Goal: Complete application form

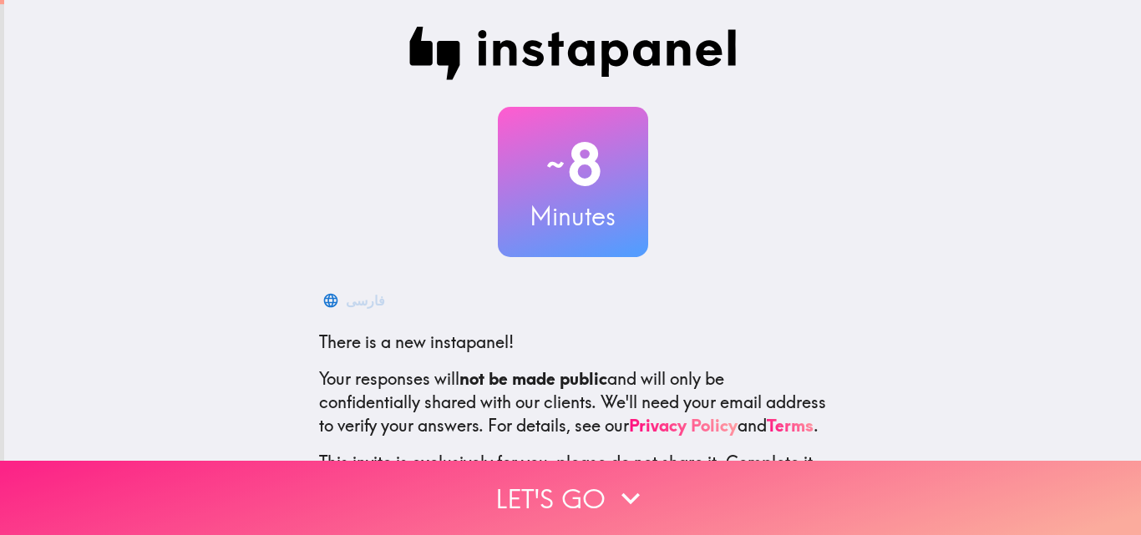
click at [625, 483] on icon "button" at bounding box center [630, 498] width 37 height 37
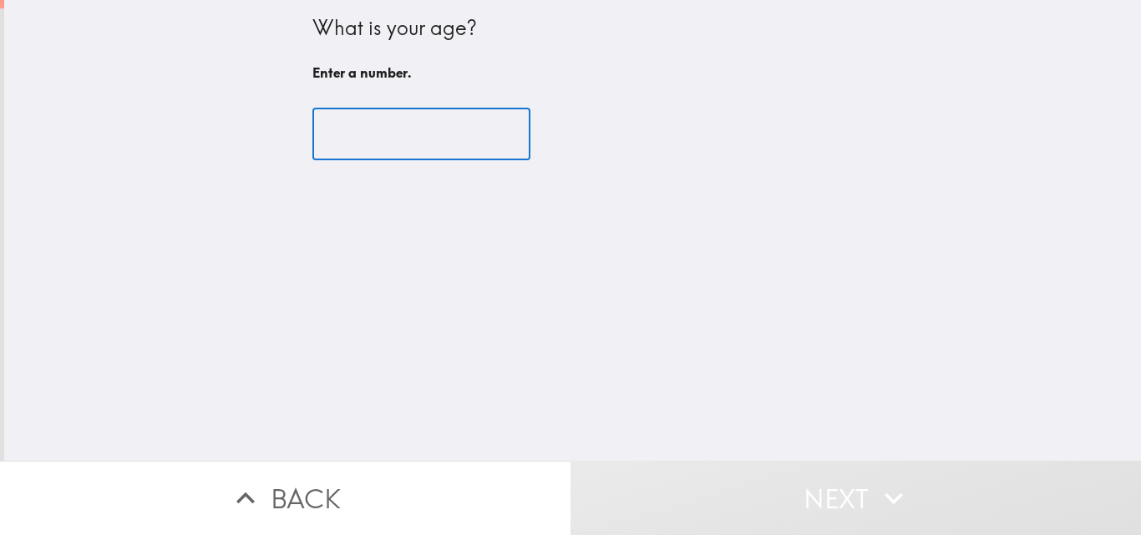
click at [337, 145] on input "number" at bounding box center [421, 135] width 218 height 52
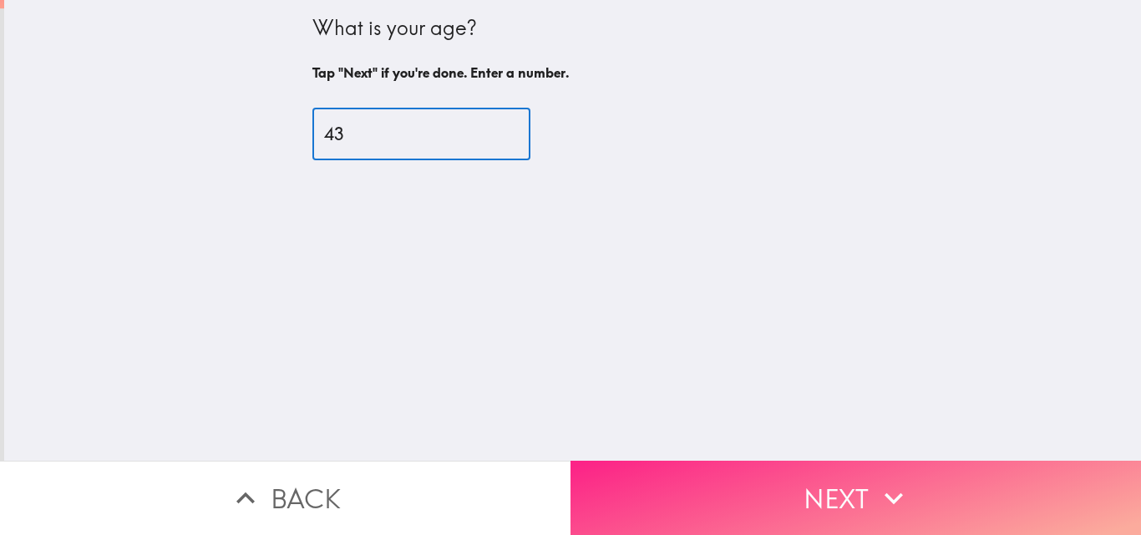
type input "43"
click at [851, 478] on button "Next" at bounding box center [855, 498] width 570 height 74
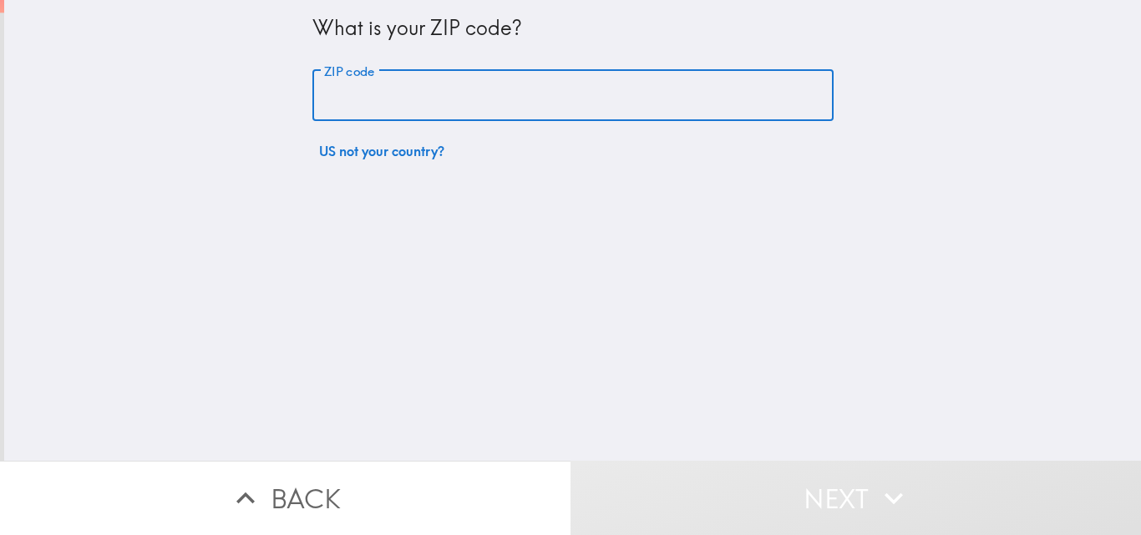
click at [350, 104] on input "ZIP code" at bounding box center [572, 96] width 521 height 52
type input "76205"
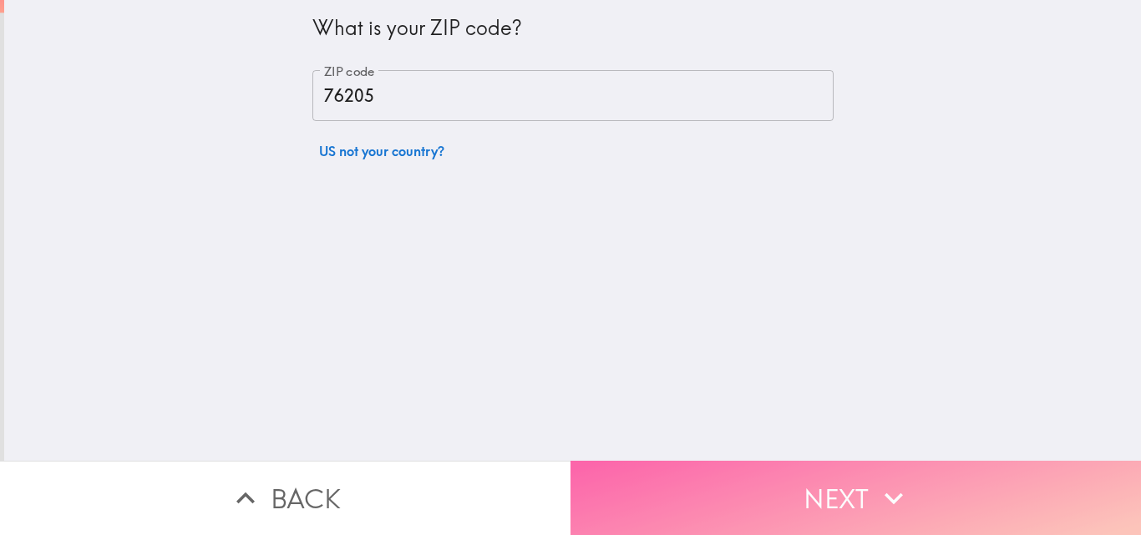
click at [838, 487] on button "Next" at bounding box center [855, 498] width 570 height 74
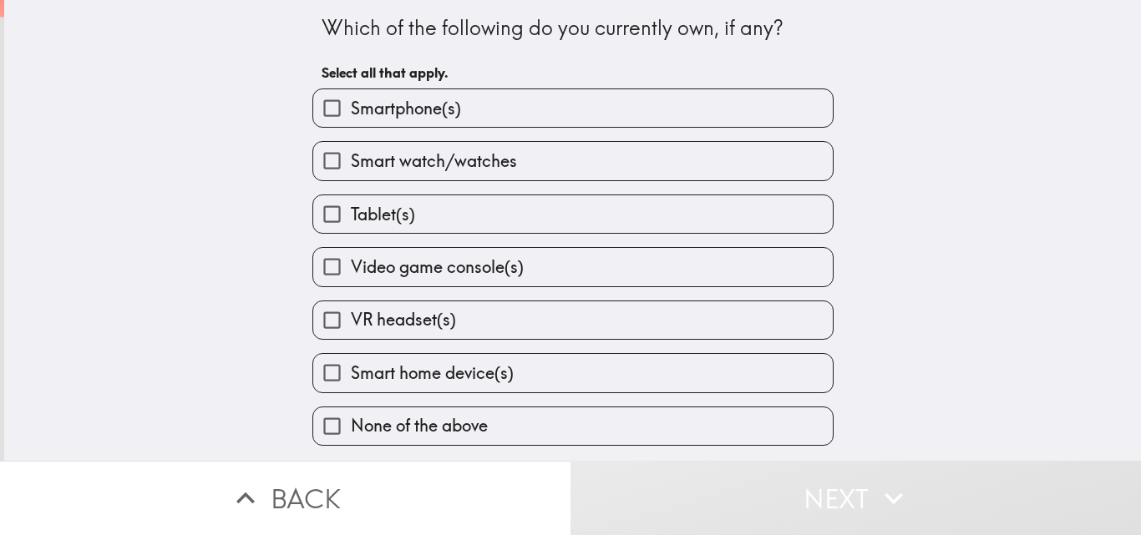
click at [332, 124] on input "Smartphone(s)" at bounding box center [332, 108] width 38 height 38
checkbox input "true"
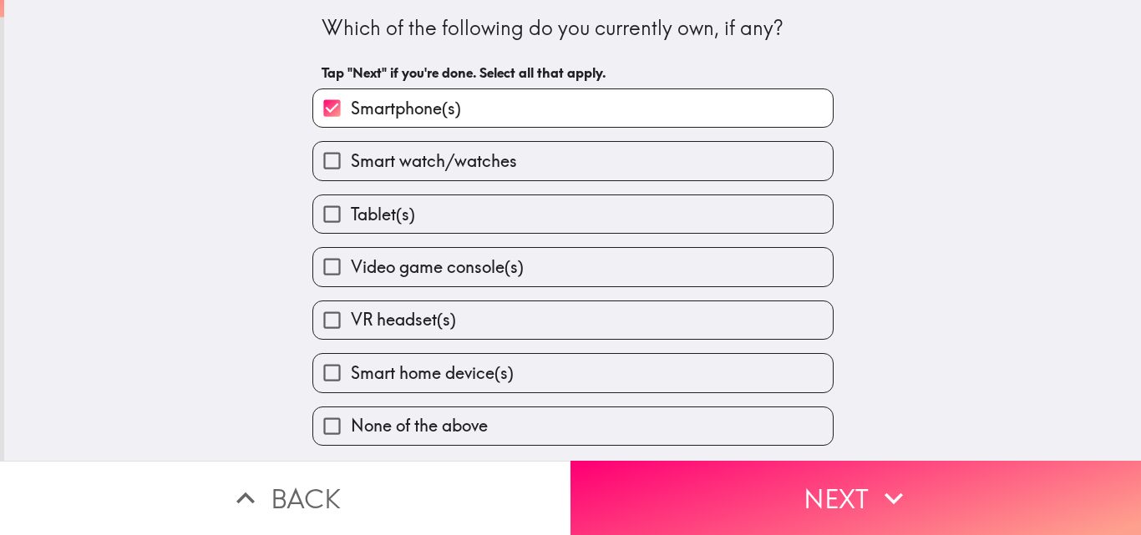
click at [314, 162] on input "Smart watch/watches" at bounding box center [332, 161] width 38 height 38
checkbox input "true"
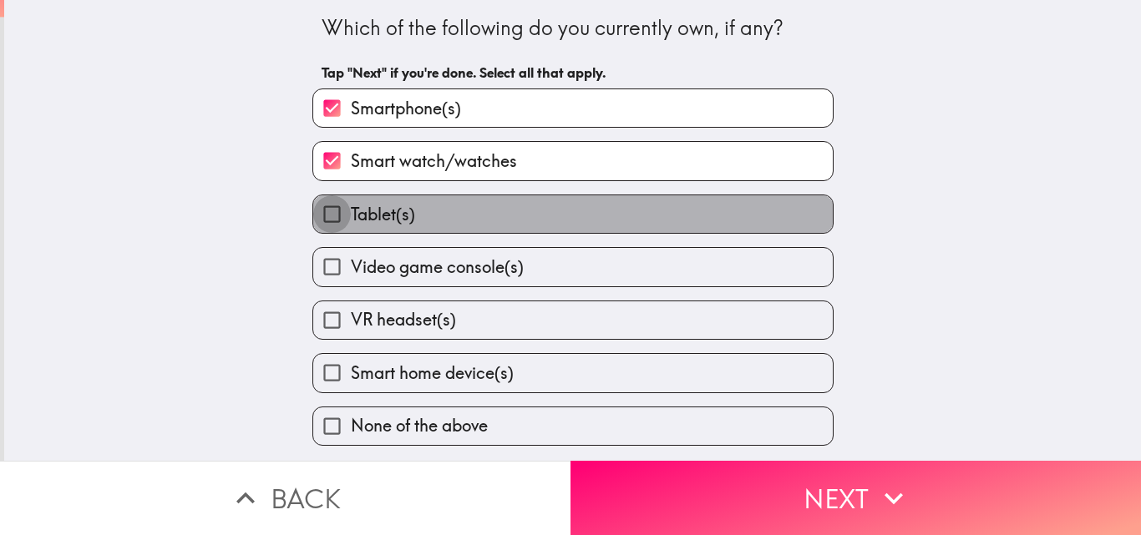
click at [317, 218] on input "Tablet(s)" at bounding box center [332, 214] width 38 height 38
checkbox input "true"
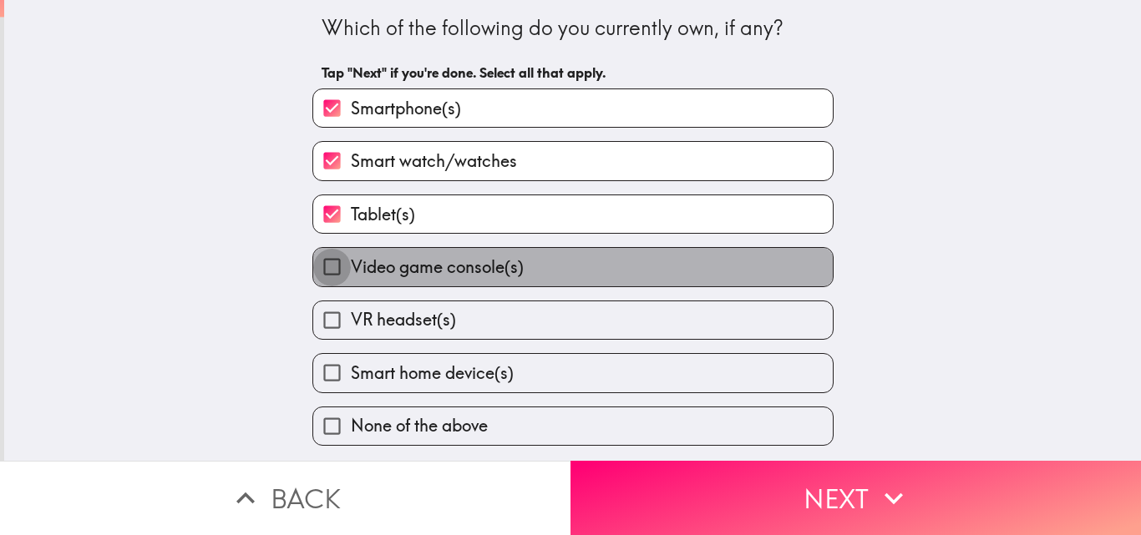
click at [321, 273] on input "Video game console(s)" at bounding box center [332, 267] width 38 height 38
checkbox input "true"
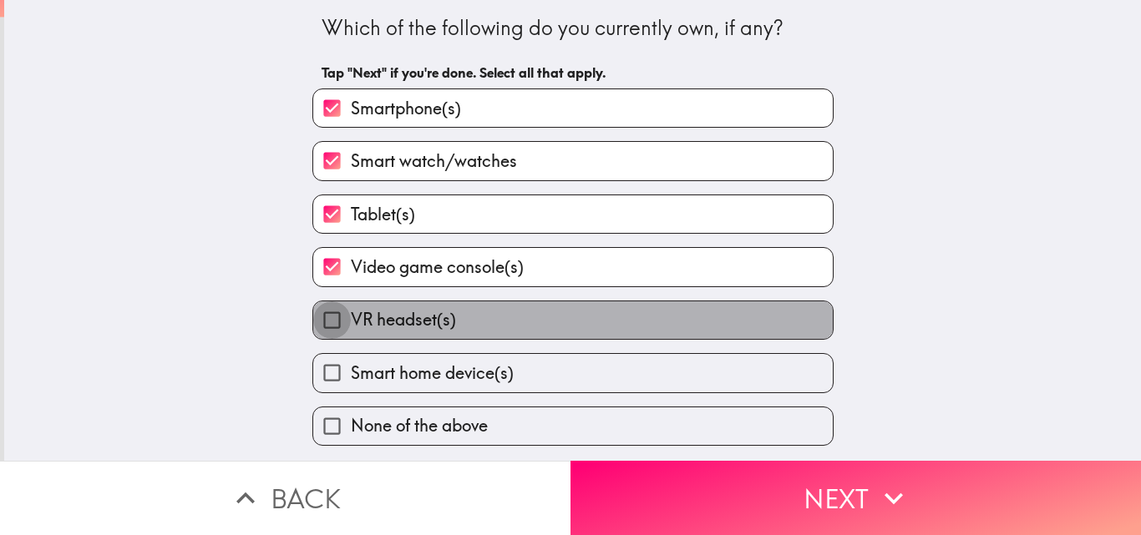
click at [324, 338] on input "VR headset(s)" at bounding box center [332, 320] width 38 height 38
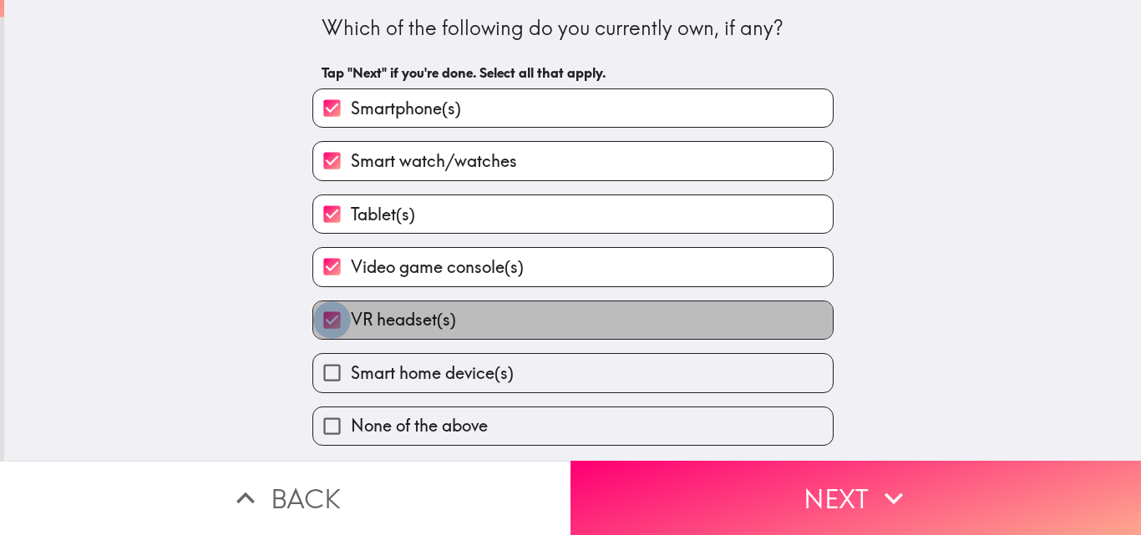
click at [327, 322] on input "VR headset(s)" at bounding box center [332, 320] width 38 height 38
checkbox input "false"
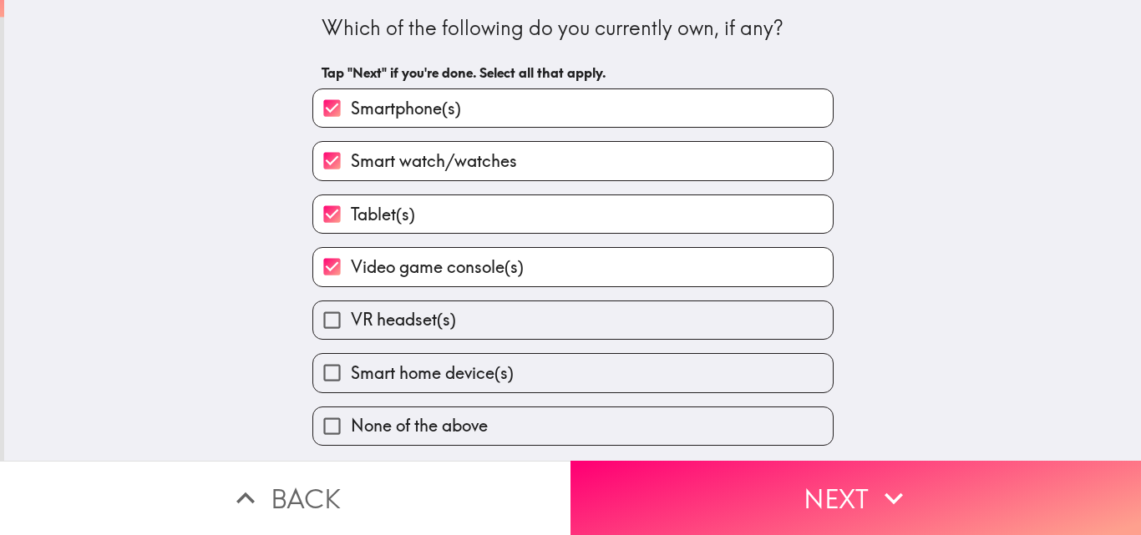
click at [208, 329] on div "Which of the following do you currently own, if any? Tap "Next" if you're done.…" at bounding box center [572, 230] width 1136 height 461
click at [315, 383] on input "Smart home device(s)" at bounding box center [332, 373] width 38 height 38
checkbox input "true"
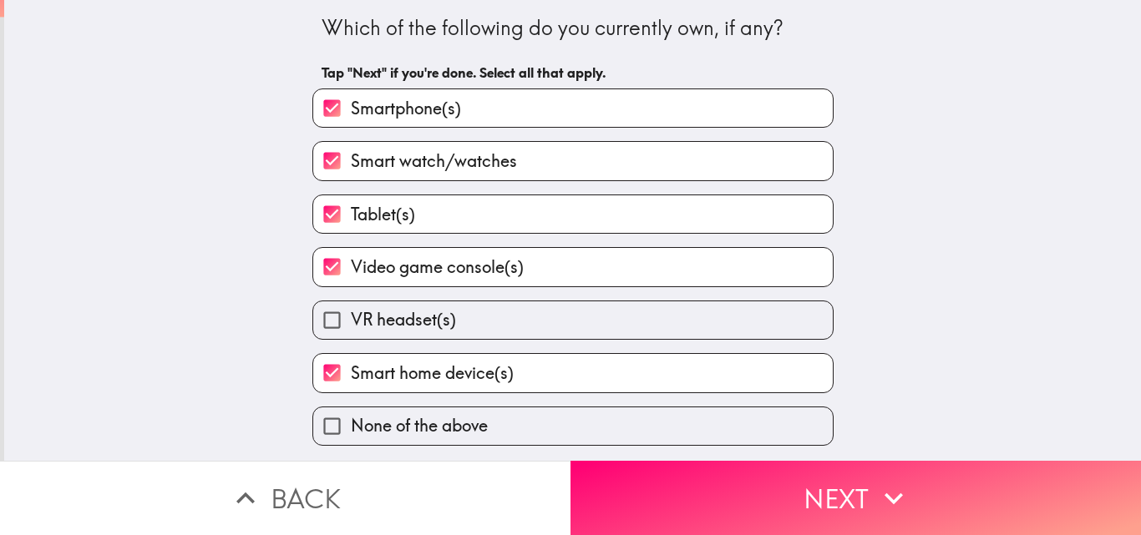
click at [185, 294] on div "Which of the following do you currently own, if any? Tap "Next" if you're done.…" at bounding box center [572, 230] width 1136 height 461
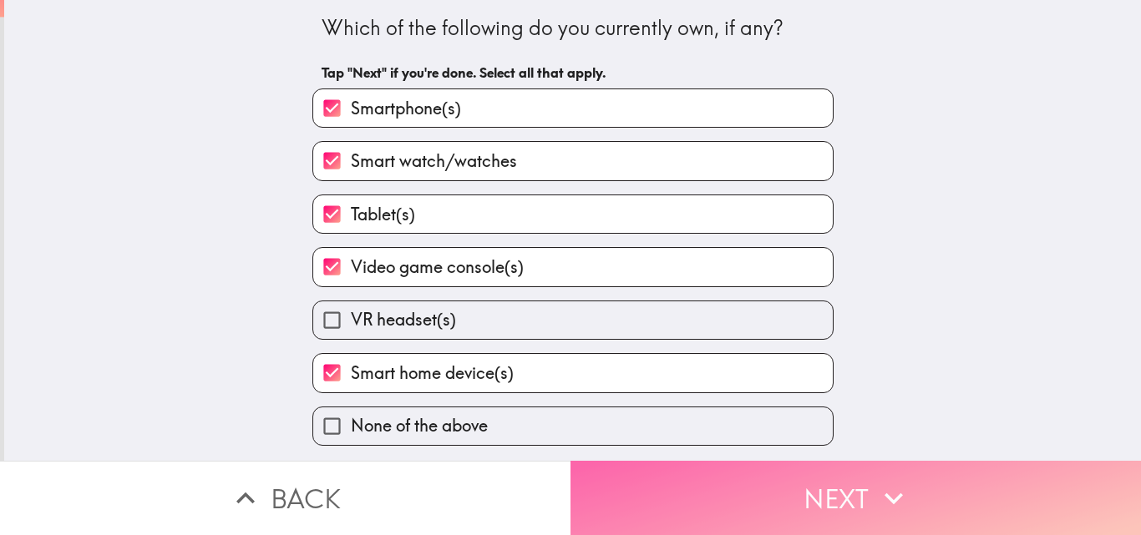
click at [862, 483] on button "Next" at bounding box center [855, 498] width 570 height 74
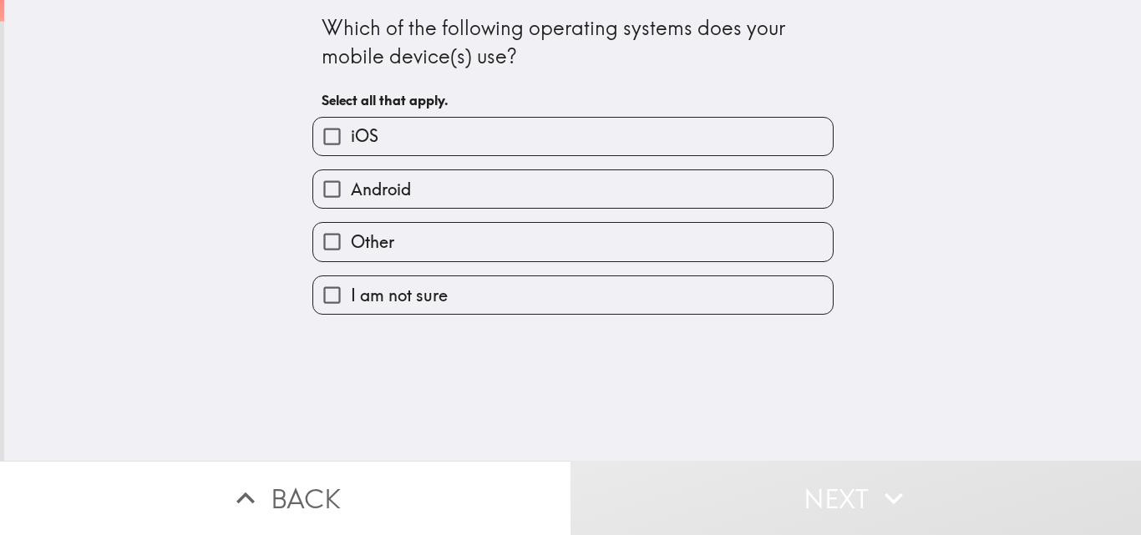
click at [990, 331] on div "Which of the following operating systems does your mobile device(s) use? Select…" at bounding box center [572, 230] width 1136 height 461
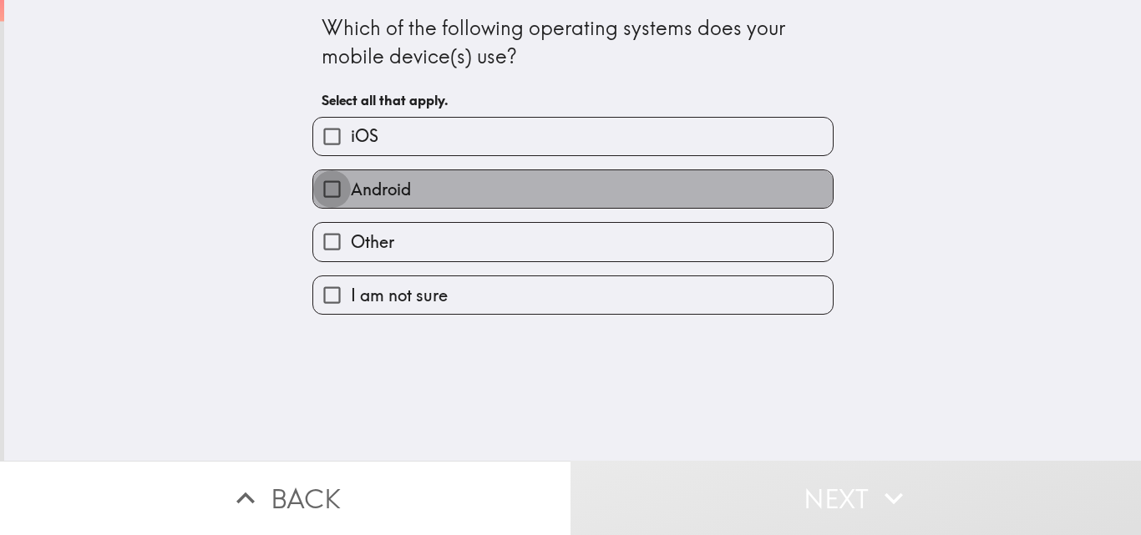
click at [322, 193] on input "Android" at bounding box center [332, 189] width 38 height 38
checkbox input "true"
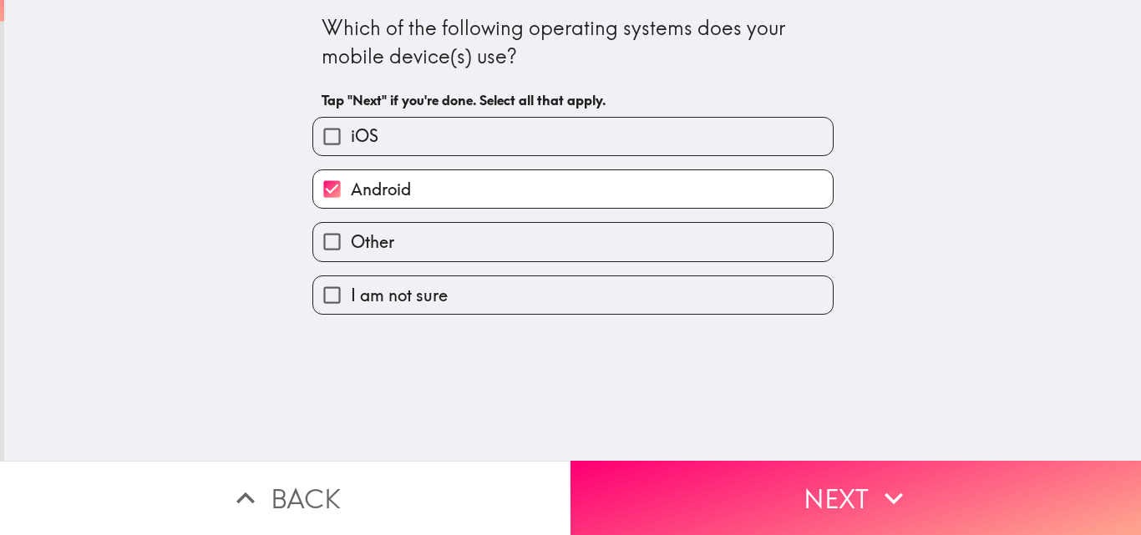
click at [172, 303] on div "Which of the following operating systems does your mobile device(s) use? Tap "N…" at bounding box center [572, 230] width 1136 height 461
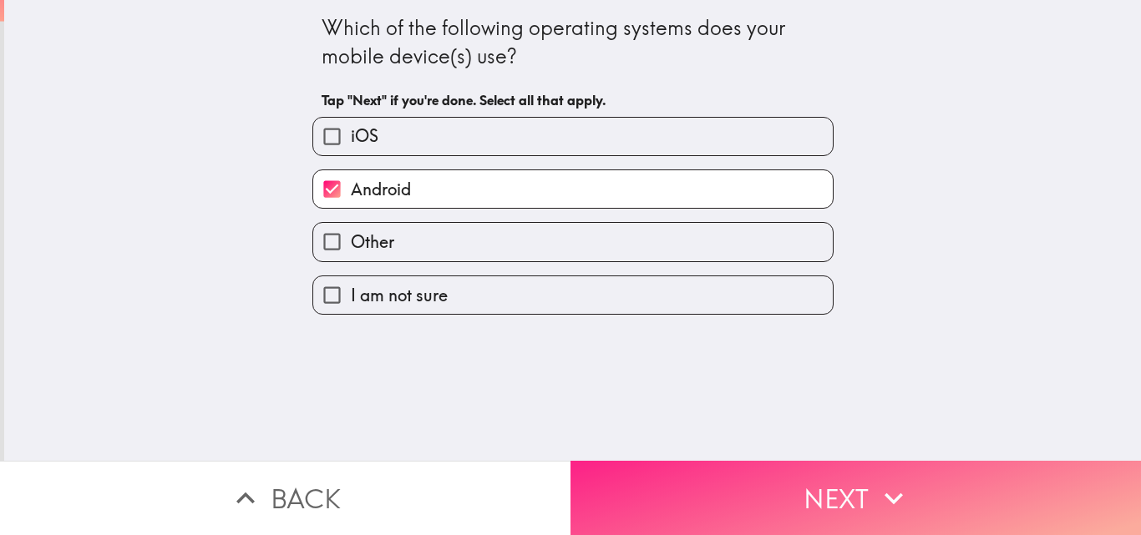
click at [848, 481] on button "Next" at bounding box center [855, 498] width 570 height 74
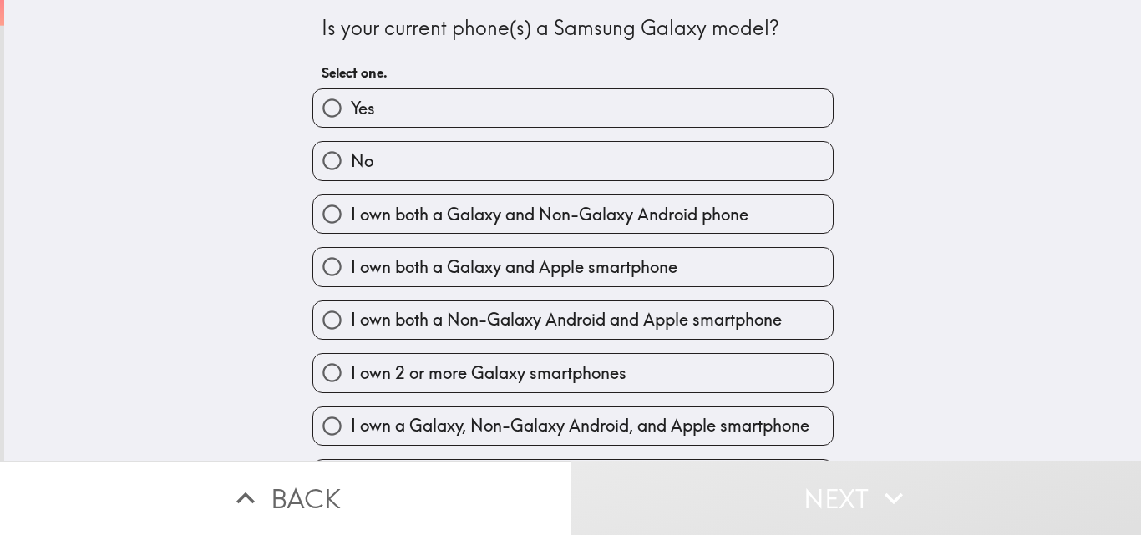
click at [180, 248] on div "Is your current phone(s) a Samsung Galaxy model? Select one. Yes No I own both …" at bounding box center [572, 230] width 1136 height 461
click at [1060, 346] on div "Is your current phone(s) a Samsung Galaxy model? Select one. Yes No I own both …" at bounding box center [572, 230] width 1136 height 461
click at [1043, 374] on div "Is your current phone(s) a Samsung Galaxy model? Select one. Yes No I own both …" at bounding box center [572, 230] width 1136 height 461
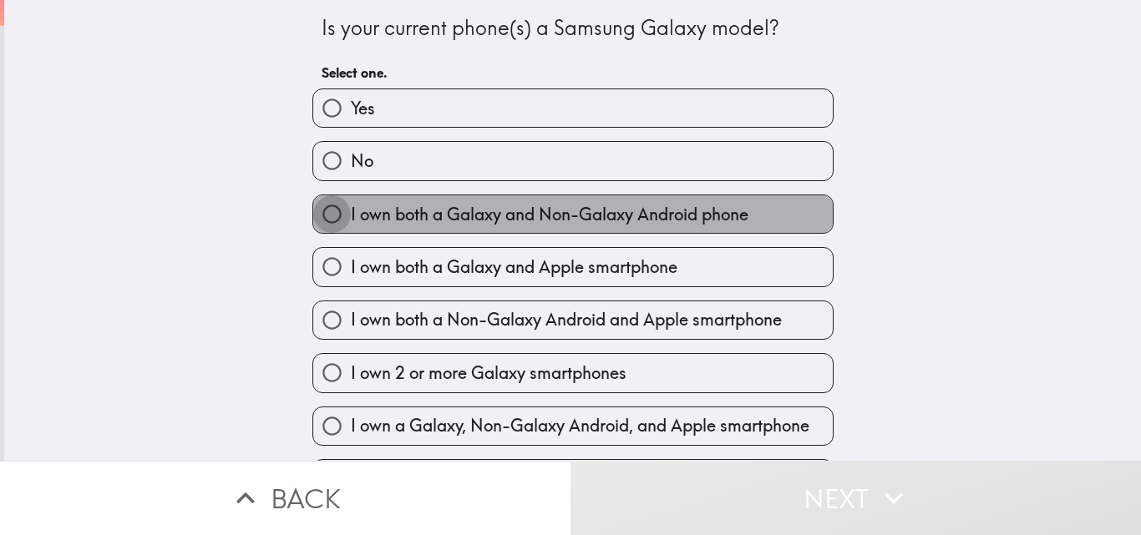
click at [313, 218] on input "I own both a Galaxy and Non-Galaxy Android phone" at bounding box center [332, 214] width 38 height 38
radio input "true"
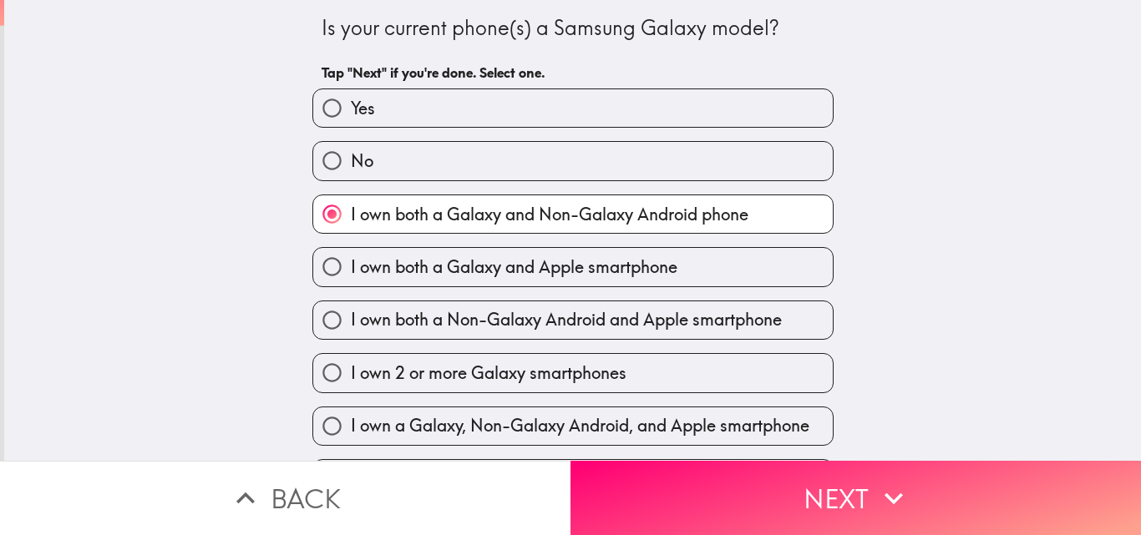
click at [313, 271] on input "I own both a Galaxy and Apple smartphone" at bounding box center [332, 267] width 38 height 38
radio input "true"
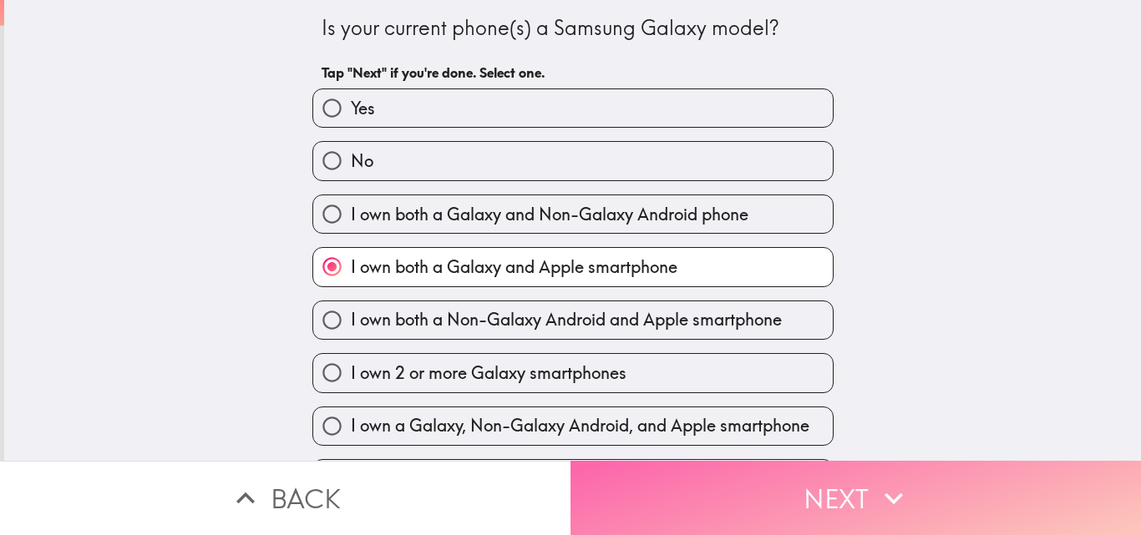
click at [853, 491] on button "Next" at bounding box center [855, 498] width 570 height 74
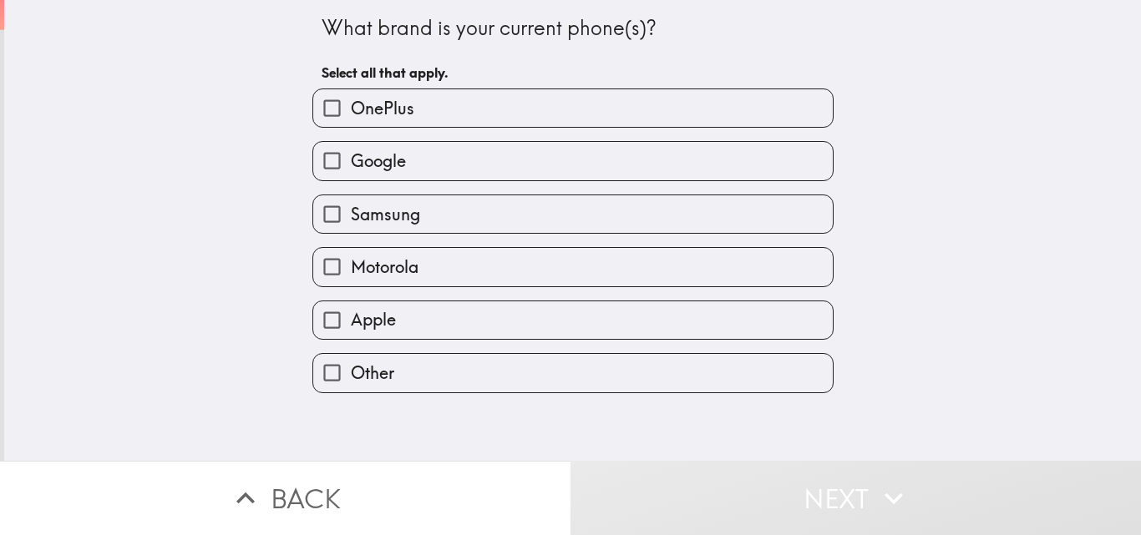
click at [175, 228] on div "What brand is your current phone(s)? Select all that apply. OnePlus Google Sams…" at bounding box center [572, 230] width 1136 height 461
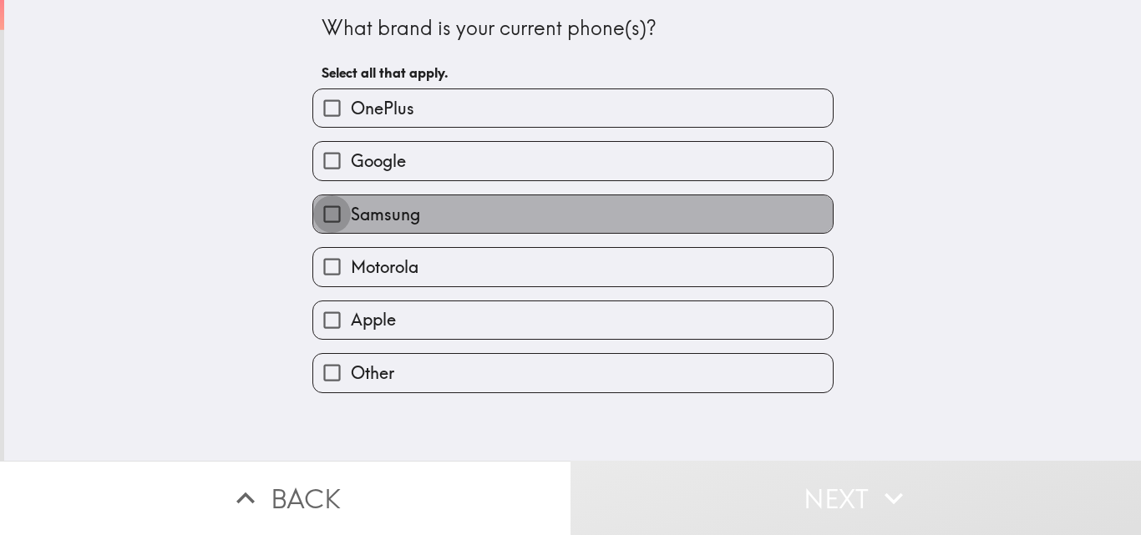
click at [326, 201] on input "Samsung" at bounding box center [332, 214] width 38 height 38
checkbox input "true"
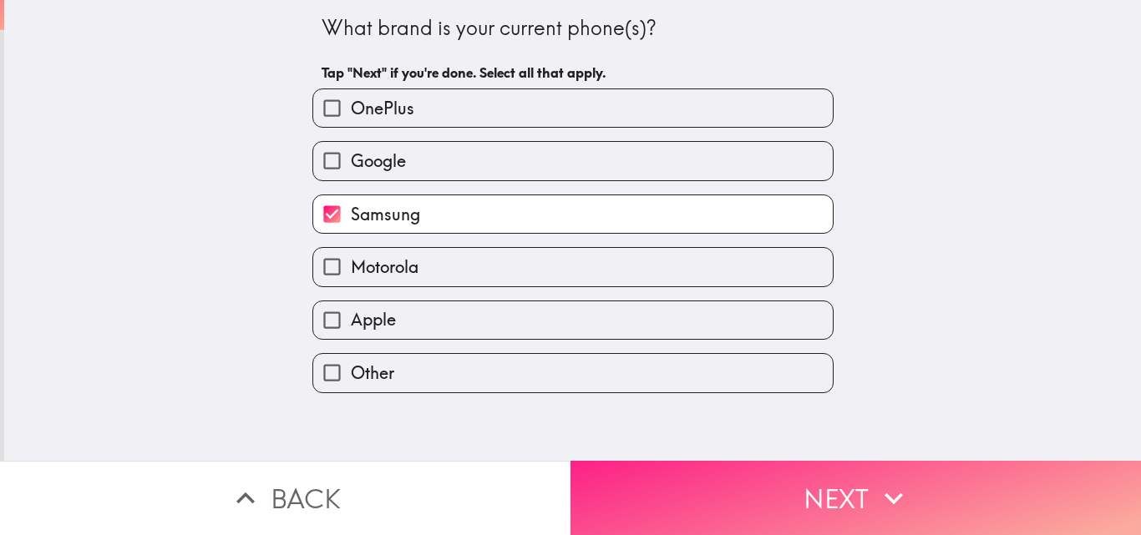
click at [817, 483] on button "Next" at bounding box center [855, 498] width 570 height 74
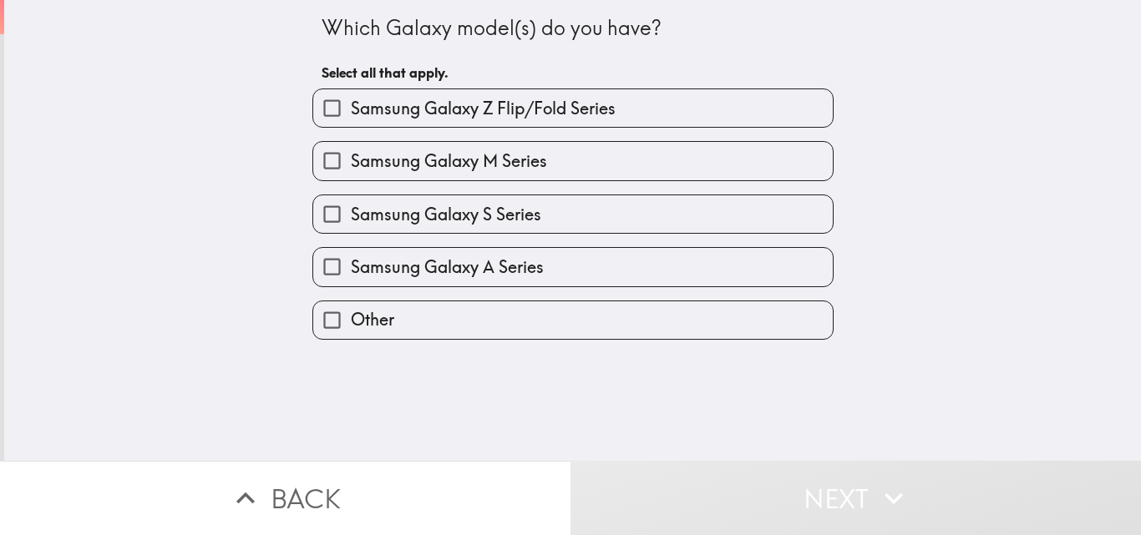
click at [332, 215] on input "Samsung Galaxy S Series" at bounding box center [332, 214] width 38 height 38
checkbox input "true"
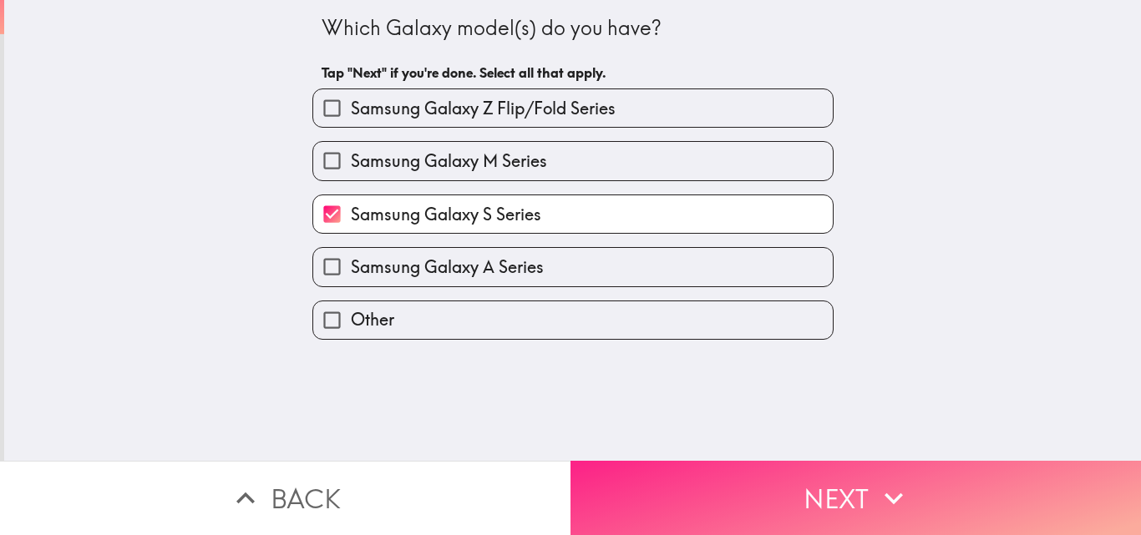
click at [789, 476] on button "Next" at bounding box center [855, 498] width 570 height 74
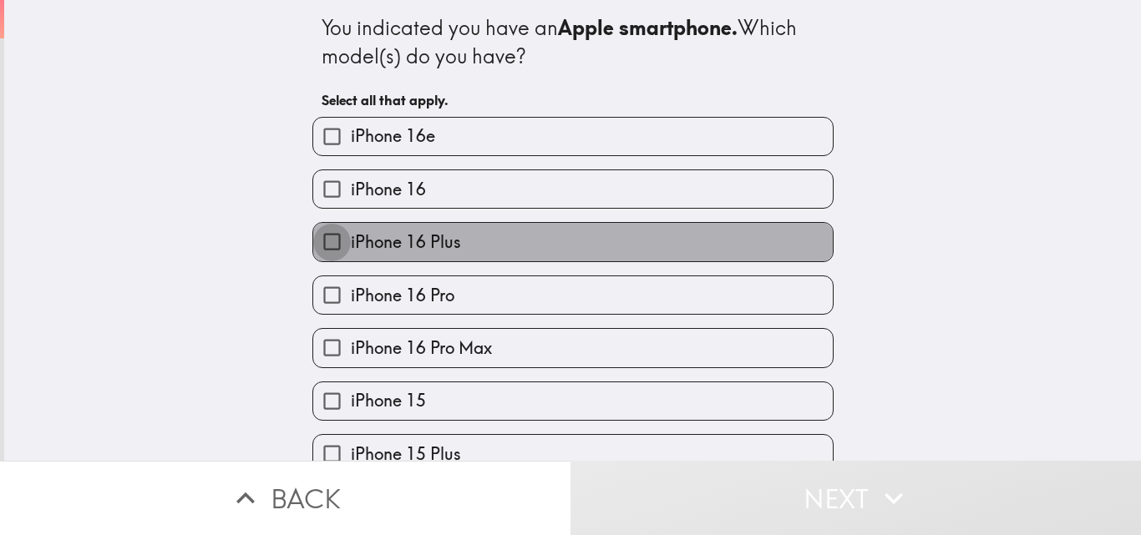
click at [326, 245] on input "iPhone 16 Plus" at bounding box center [332, 242] width 38 height 38
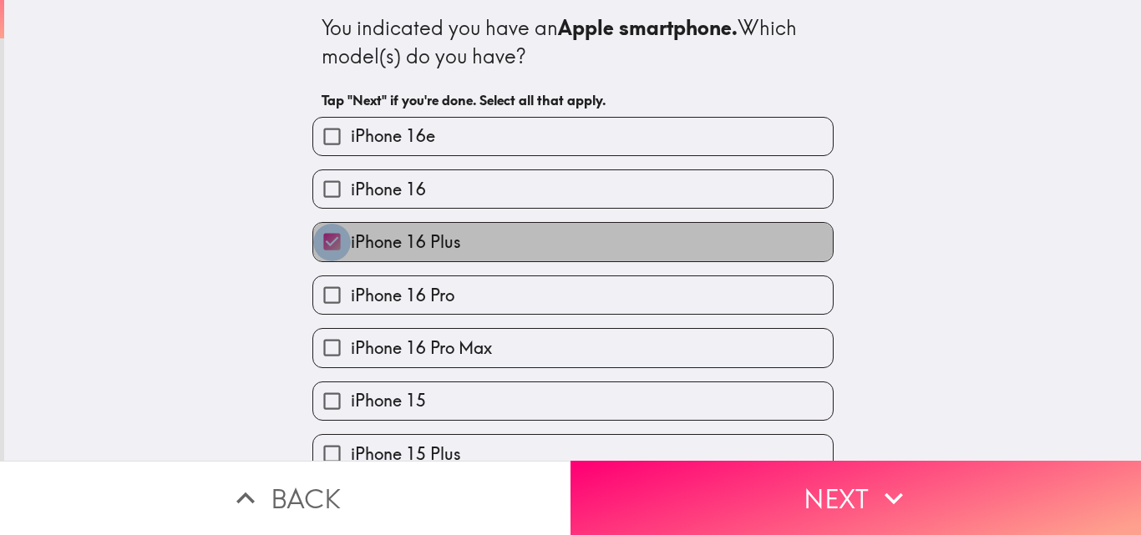
click at [313, 242] on input "iPhone 16 Plus" at bounding box center [332, 242] width 38 height 38
checkbox input "false"
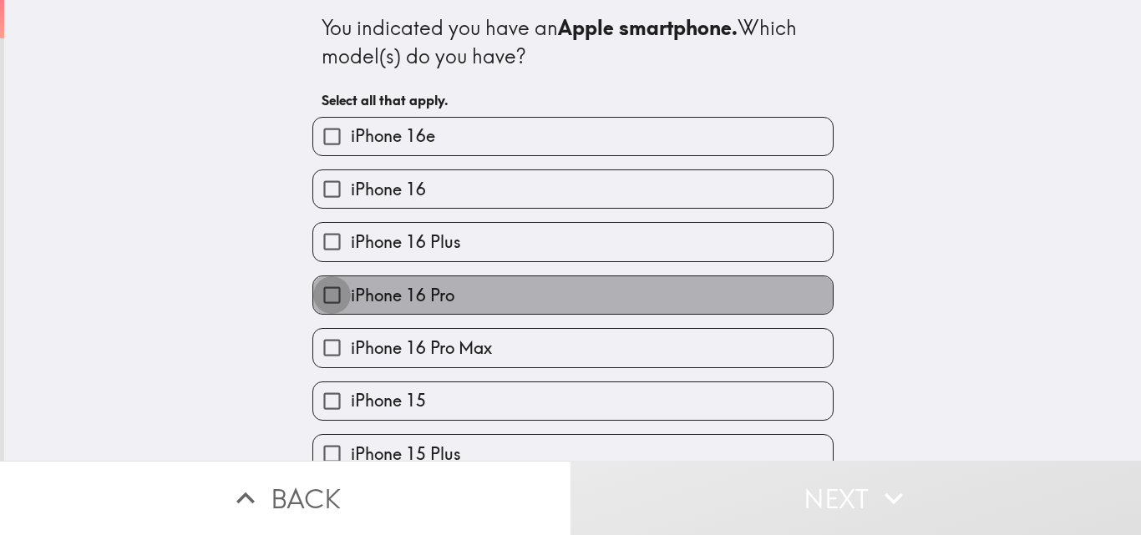
click at [313, 296] on input "iPhone 16 Pro" at bounding box center [332, 295] width 38 height 38
checkbox input "true"
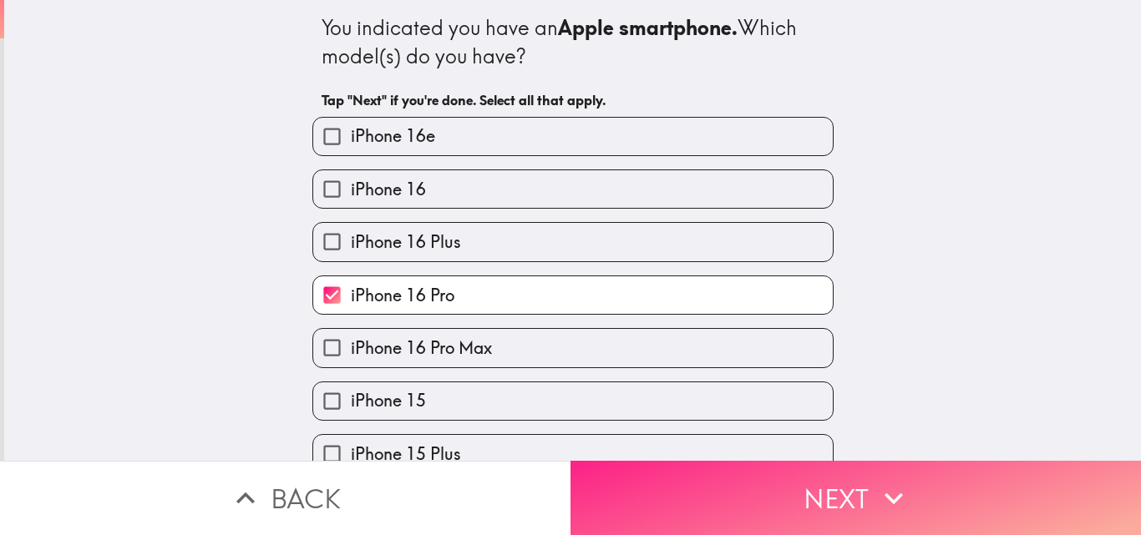
click at [848, 499] on button "Next" at bounding box center [855, 498] width 570 height 74
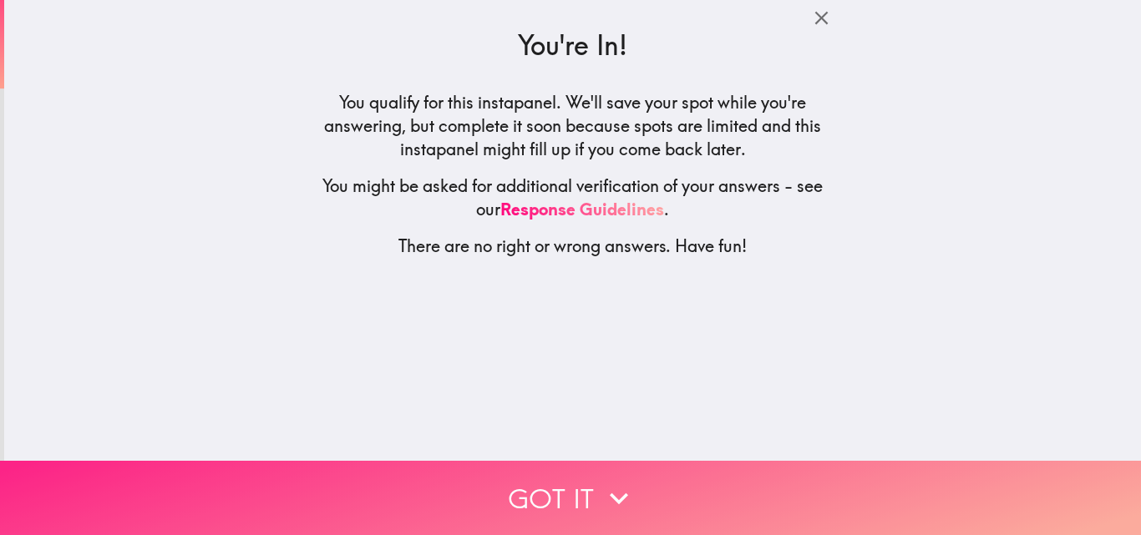
click at [601, 483] on icon "button" at bounding box center [618, 498] width 37 height 37
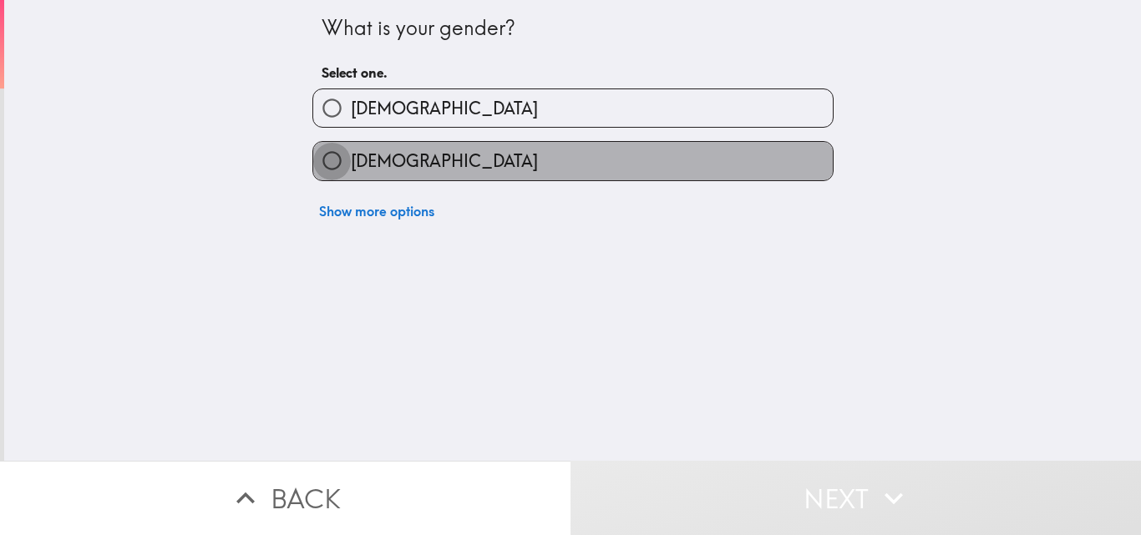
click at [330, 157] on input "[DEMOGRAPHIC_DATA]" at bounding box center [332, 161] width 38 height 38
radio input "true"
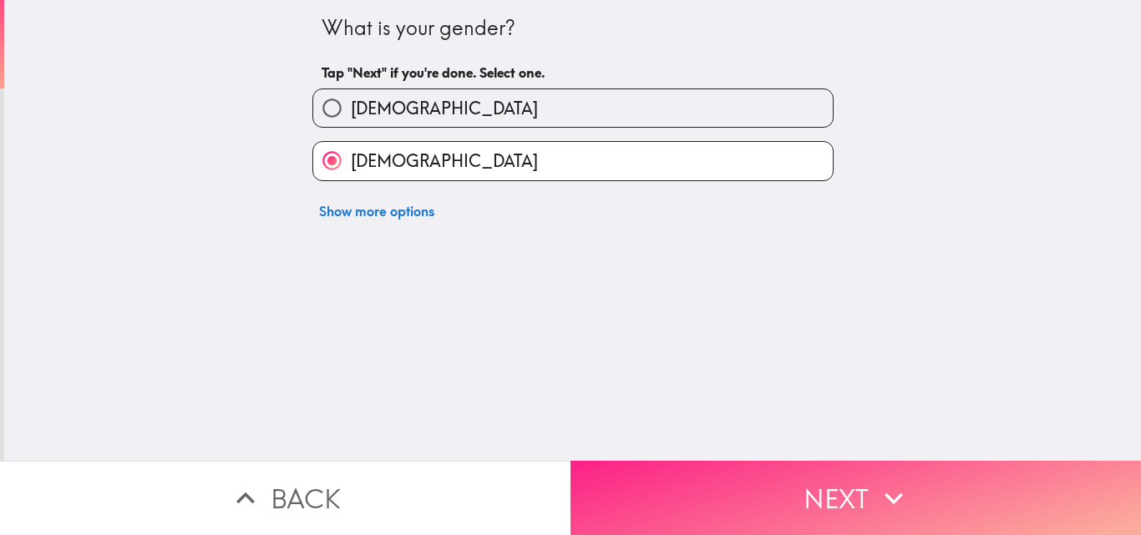
click at [805, 488] on button "Next" at bounding box center [855, 498] width 570 height 74
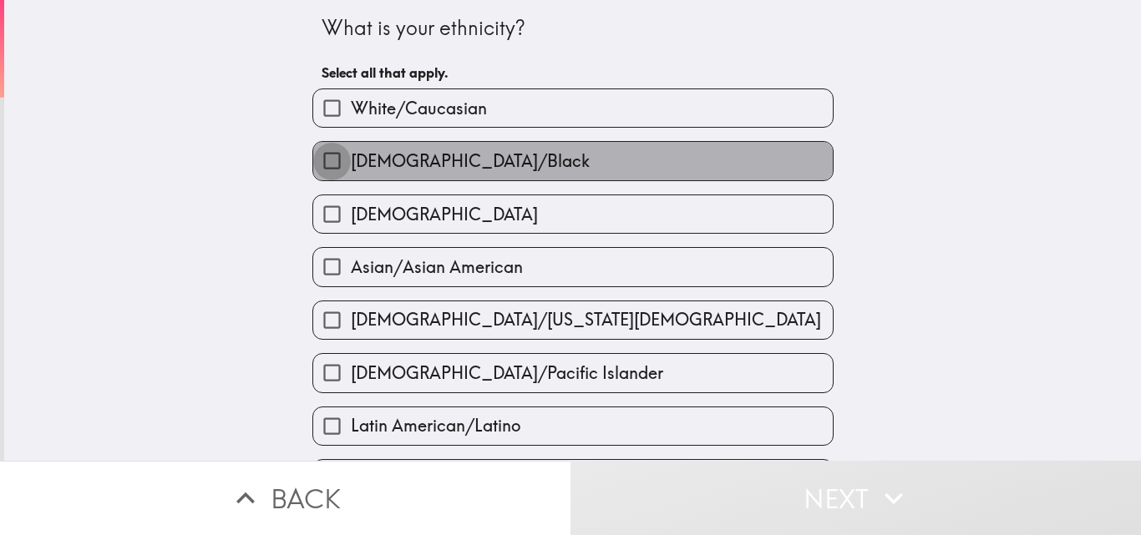
click at [318, 160] on input "[DEMOGRAPHIC_DATA]/Black" at bounding box center [332, 161] width 38 height 38
checkbox input "true"
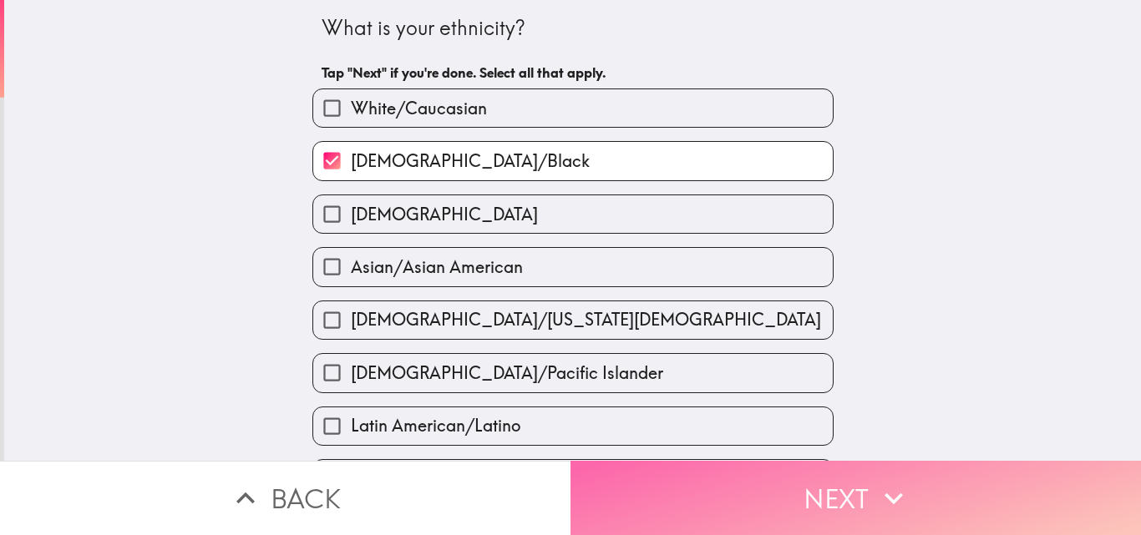
click at [793, 477] on button "Next" at bounding box center [855, 498] width 570 height 74
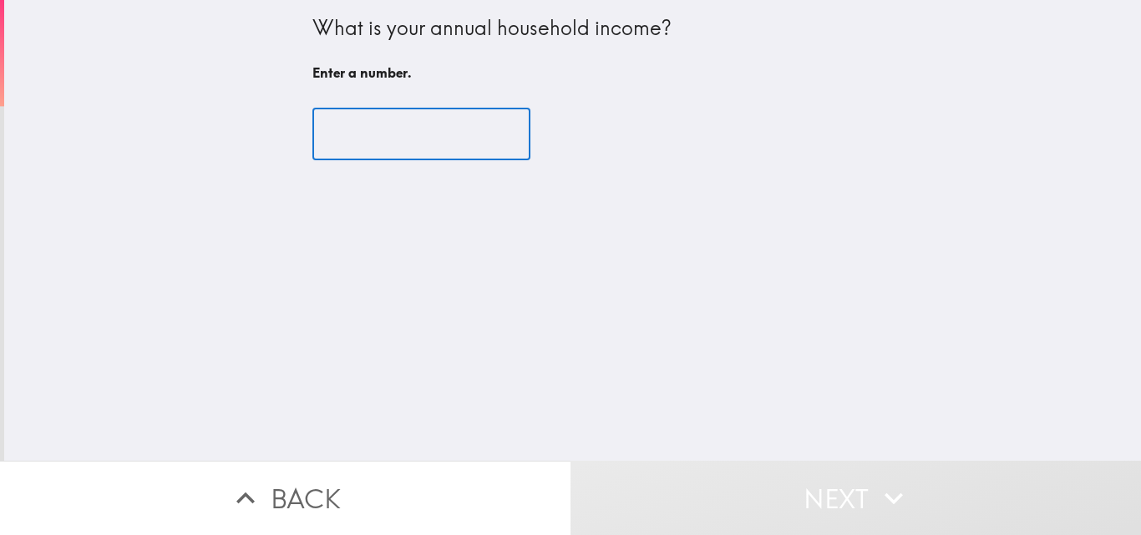
click at [337, 143] on input "number" at bounding box center [421, 135] width 218 height 52
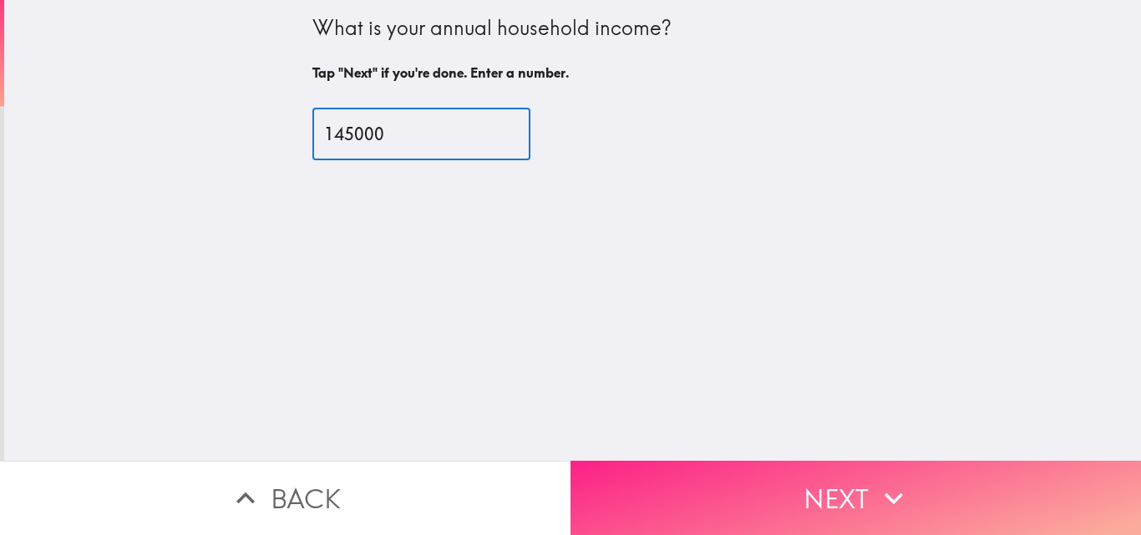
type input "145000"
click at [858, 474] on button "Next" at bounding box center [855, 498] width 570 height 74
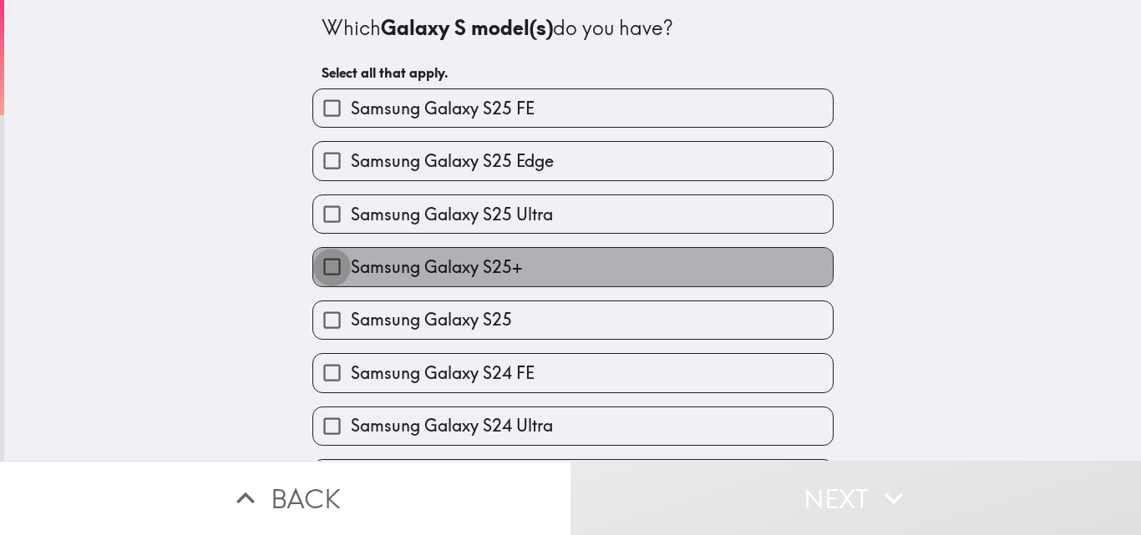
click at [321, 267] on input "Samsung Galaxy S25+" at bounding box center [332, 267] width 38 height 38
checkbox input "true"
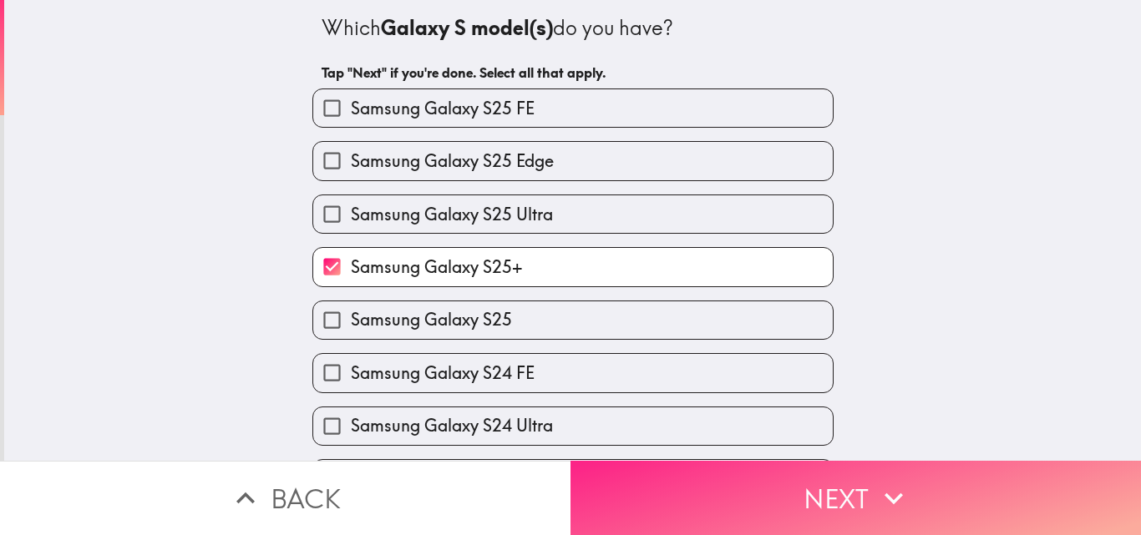
click at [840, 490] on button "Next" at bounding box center [855, 498] width 570 height 74
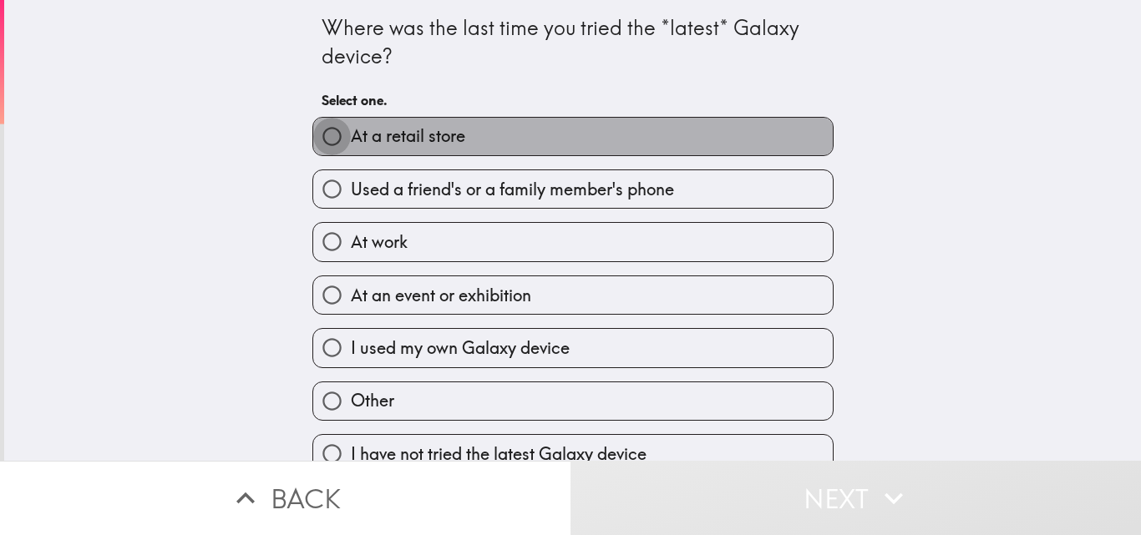
click at [316, 138] on input "At a retail store" at bounding box center [332, 137] width 38 height 38
radio input "true"
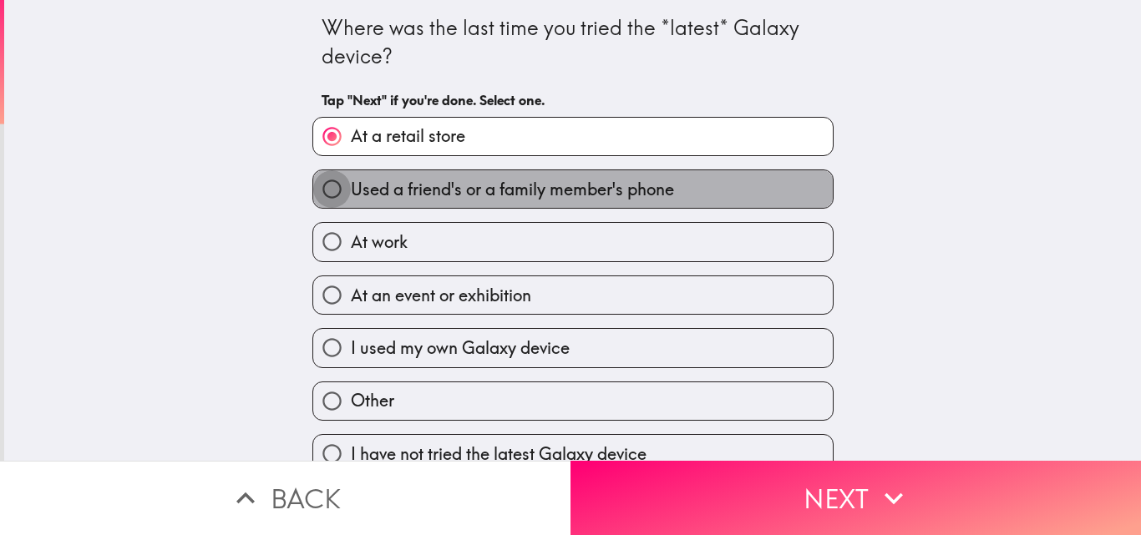
click at [329, 195] on input "Used a friend's or a family member's phone" at bounding box center [332, 189] width 38 height 38
radio input "true"
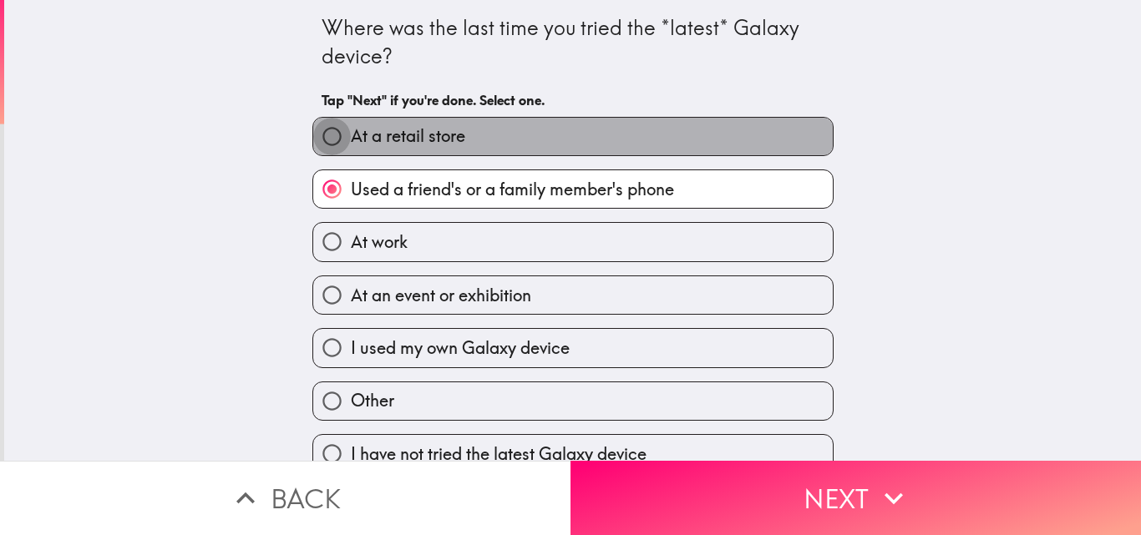
click at [329, 146] on input "At a retail store" at bounding box center [332, 137] width 38 height 38
radio input "true"
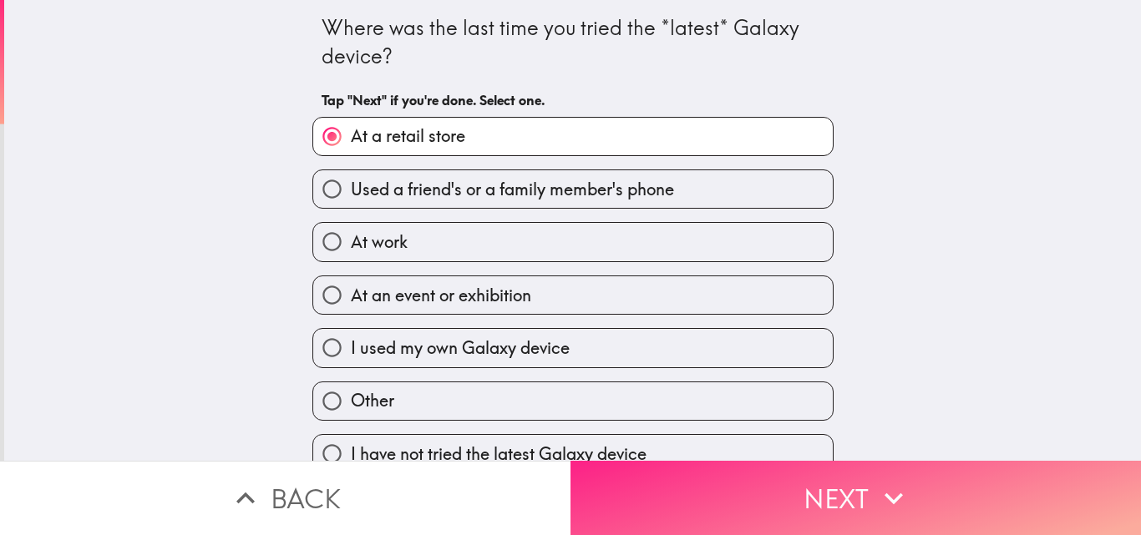
click at [819, 492] on button "Next" at bounding box center [855, 498] width 570 height 74
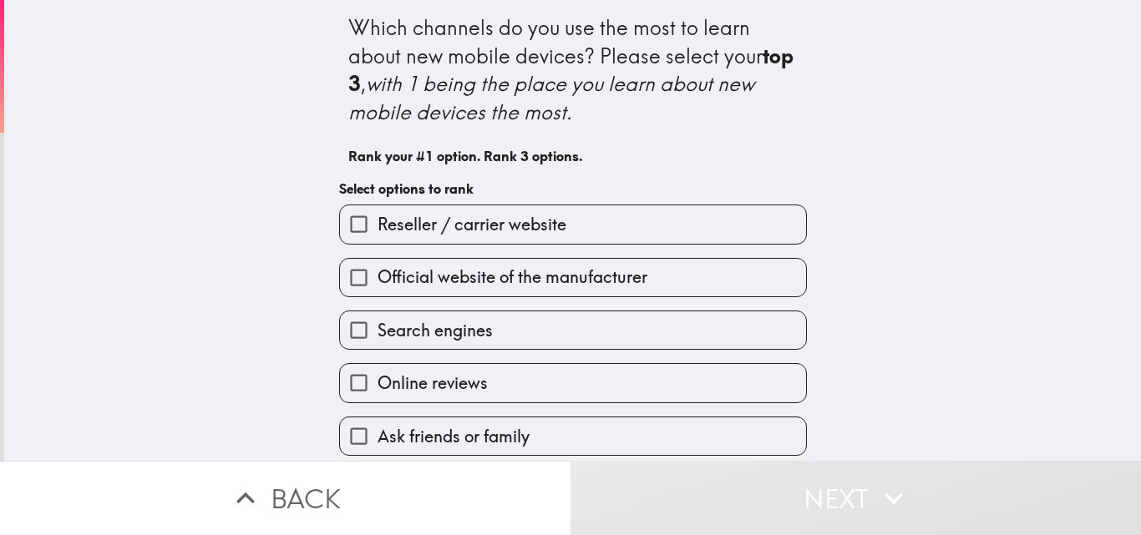
click at [210, 191] on div "Which channels do you use the most to learn about new mobile devices? Please se…" at bounding box center [572, 230] width 1136 height 461
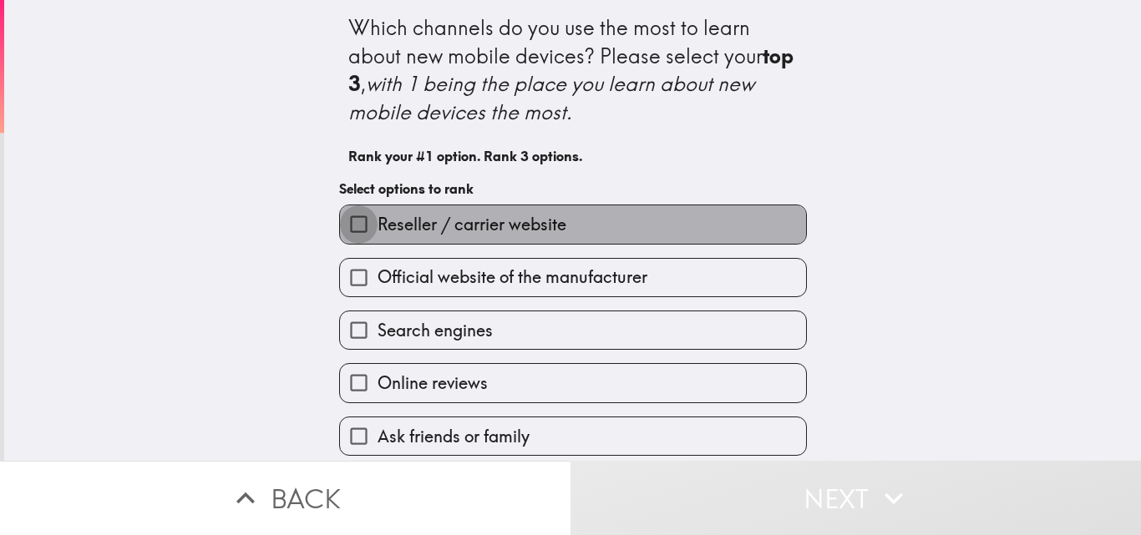
click at [358, 229] on input "Reseller / carrier website" at bounding box center [359, 224] width 38 height 38
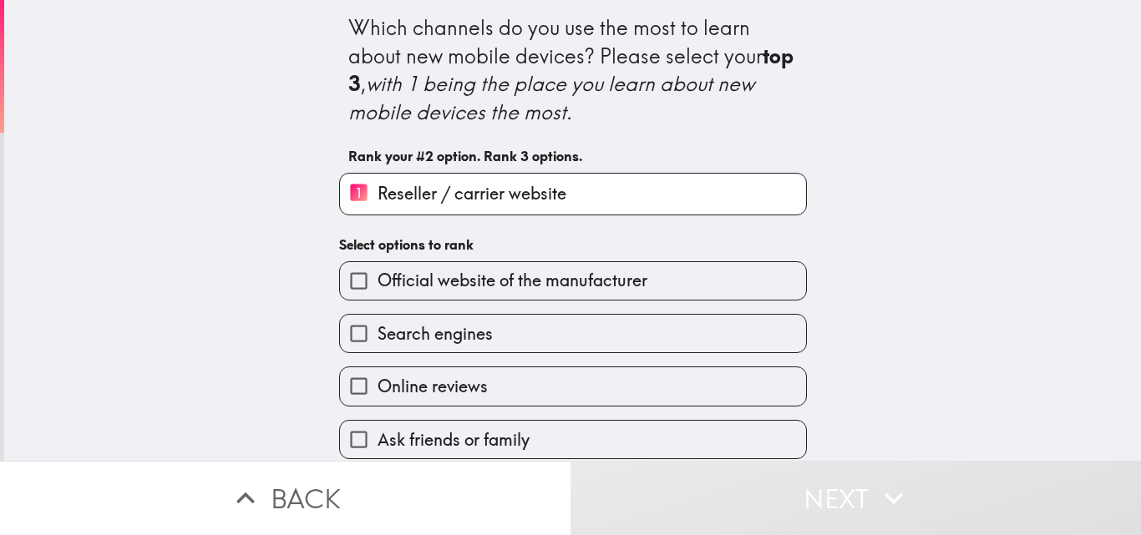
click at [341, 276] on input "Official website of the manufacturer" at bounding box center [359, 281] width 38 height 38
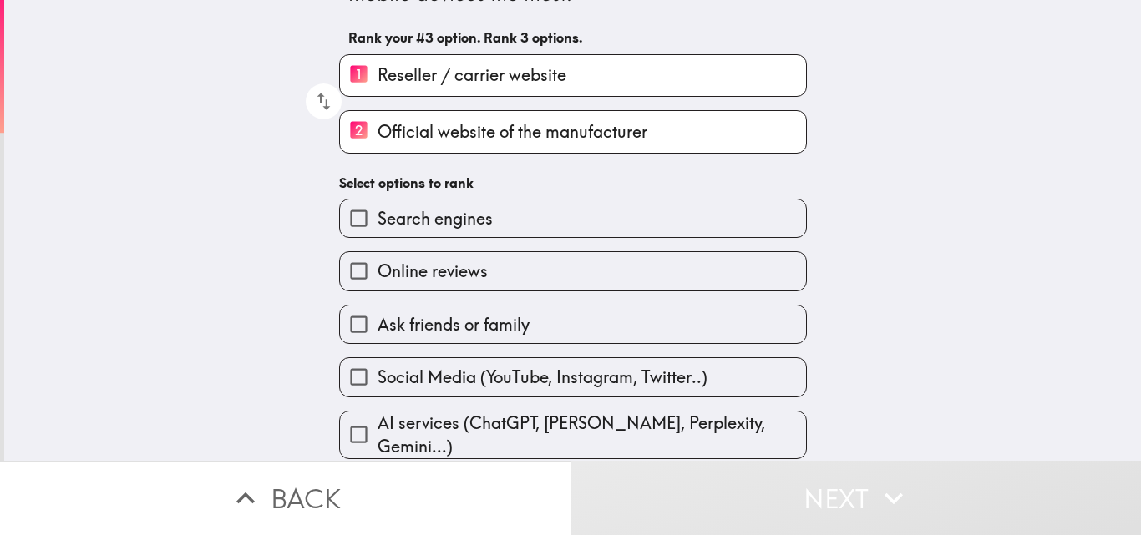
scroll to position [174, 0]
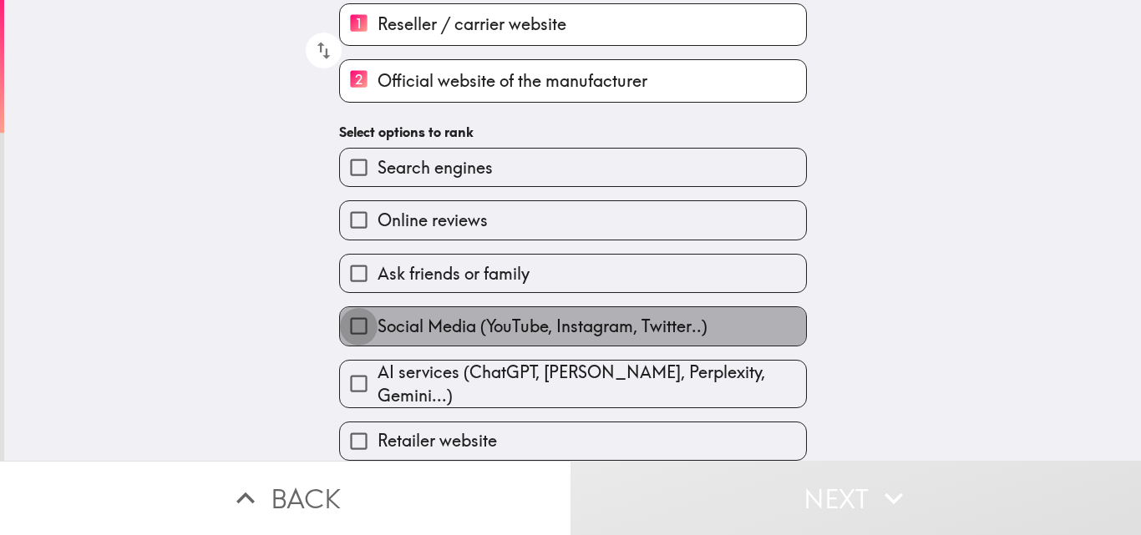
click at [356, 314] on input "Social Media (YouTube, Instagram, Twitter..)" at bounding box center [359, 326] width 38 height 38
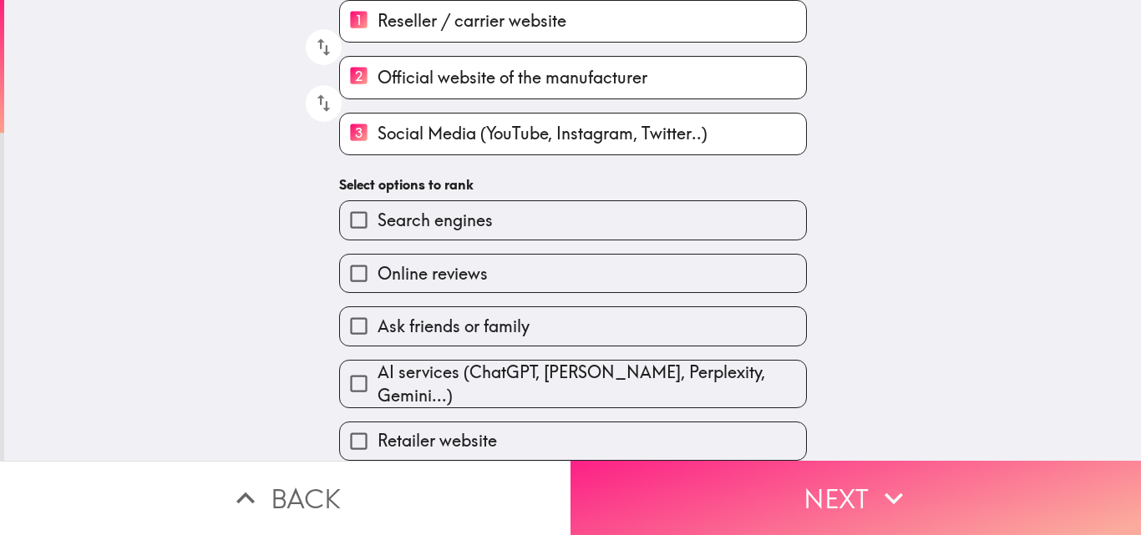
click at [839, 496] on button "Next" at bounding box center [855, 498] width 570 height 74
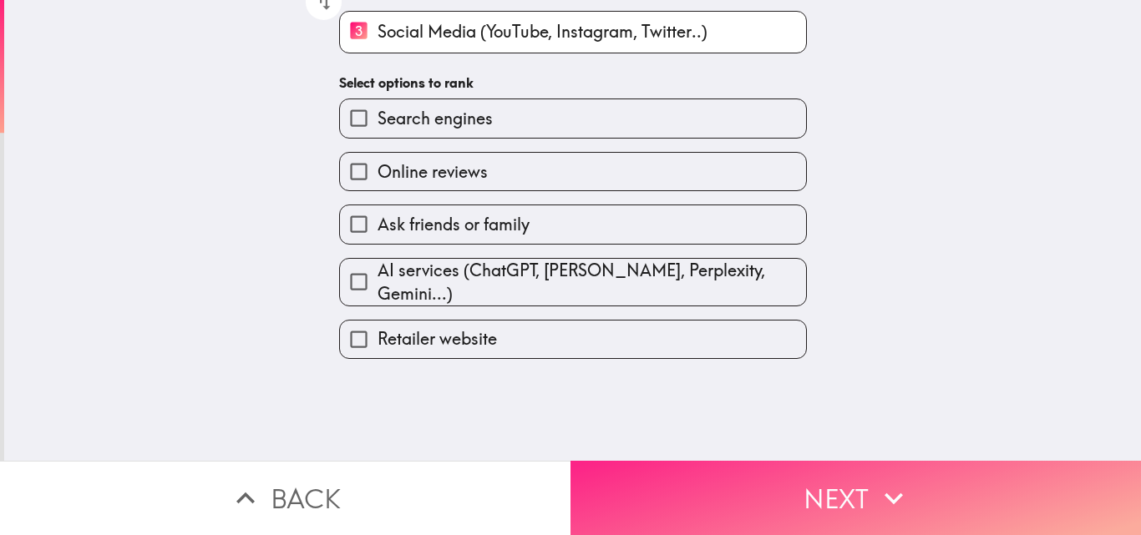
scroll to position [0, 0]
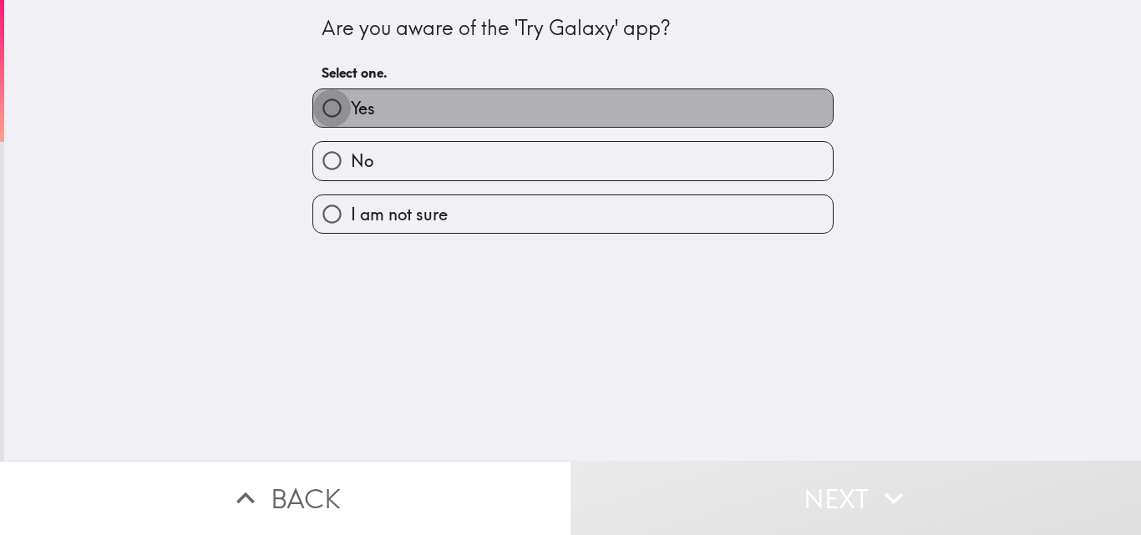
click at [321, 115] on input "Yes" at bounding box center [332, 108] width 38 height 38
radio input "true"
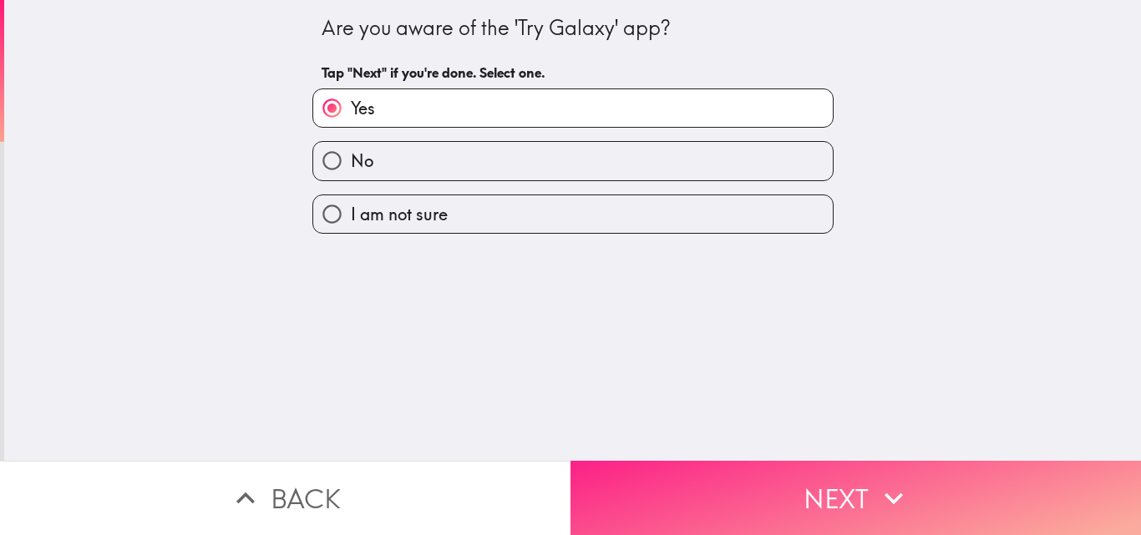
click at [852, 488] on button "Next" at bounding box center [855, 498] width 570 height 74
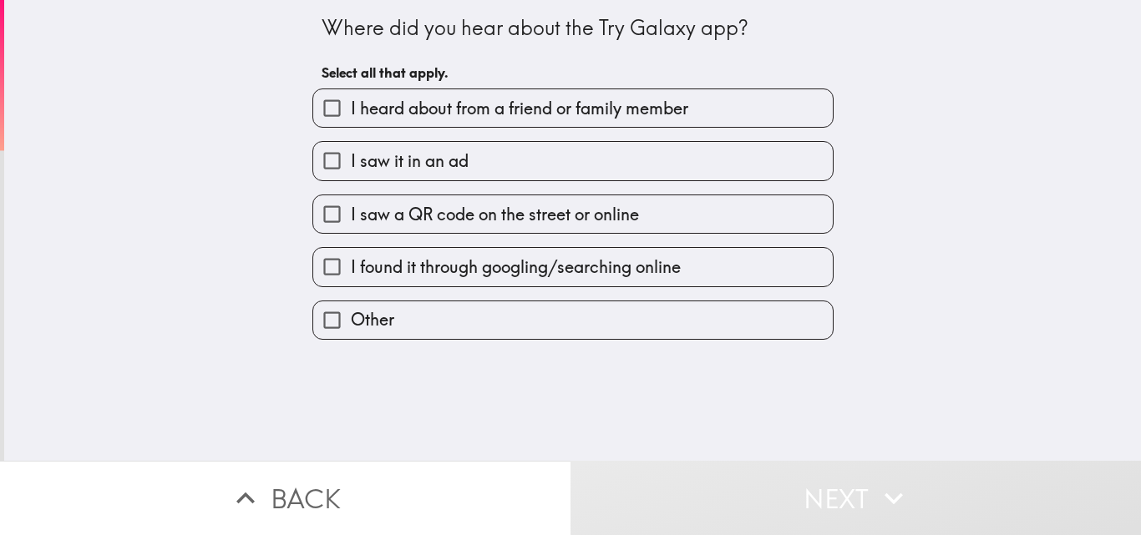
click at [173, 204] on div "Where did you hear about the Try Galaxy app? Select all that apply. I heard abo…" at bounding box center [572, 230] width 1136 height 461
click at [321, 218] on input "I saw a QR code on the street or online" at bounding box center [332, 214] width 38 height 38
checkbox input "true"
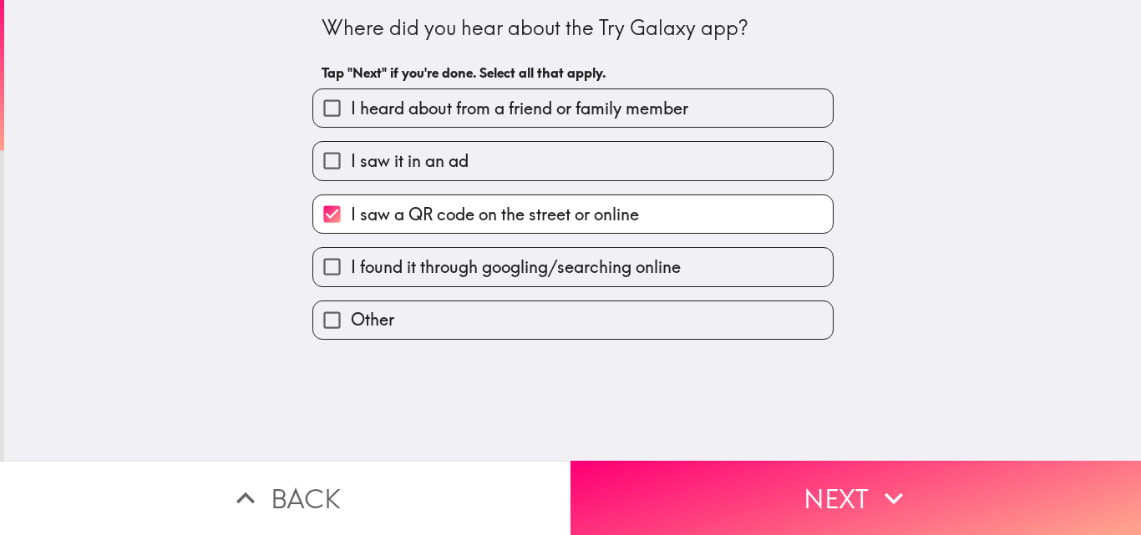
click at [204, 186] on div "Where did you hear about the Try Galaxy app? Tap "Next" if you're done. Select …" at bounding box center [572, 230] width 1136 height 461
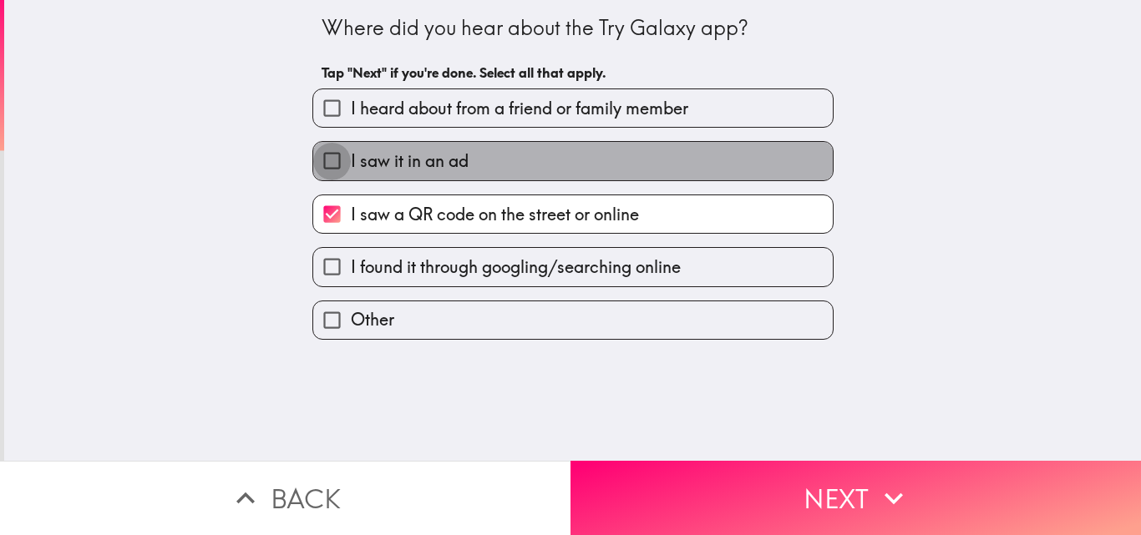
click at [321, 162] on input "I saw it in an ad" at bounding box center [332, 161] width 38 height 38
checkbox input "true"
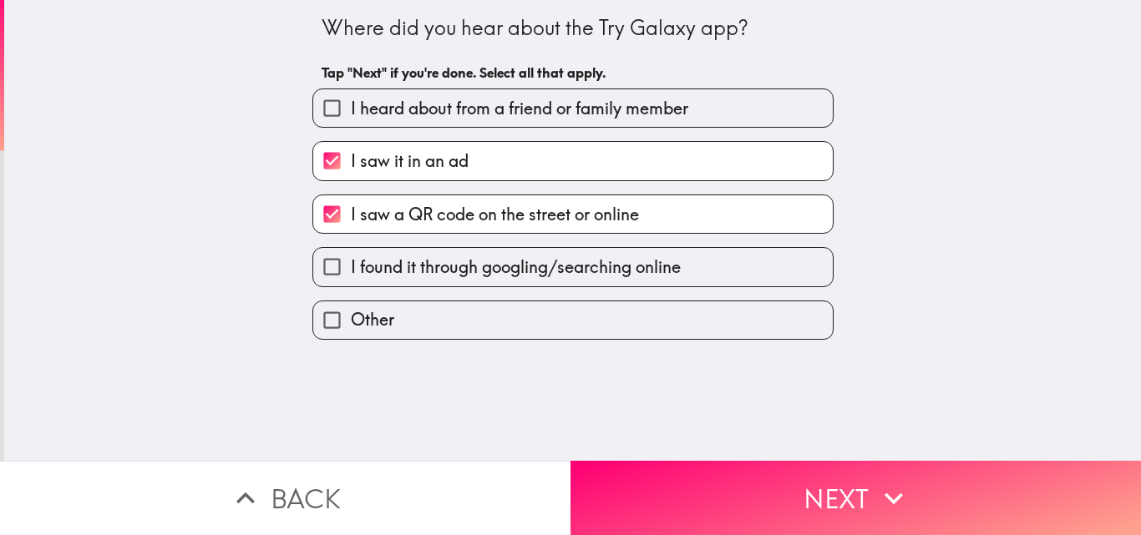
click at [332, 220] on input "I saw a QR code on the street or online" at bounding box center [332, 214] width 38 height 38
checkbox input "false"
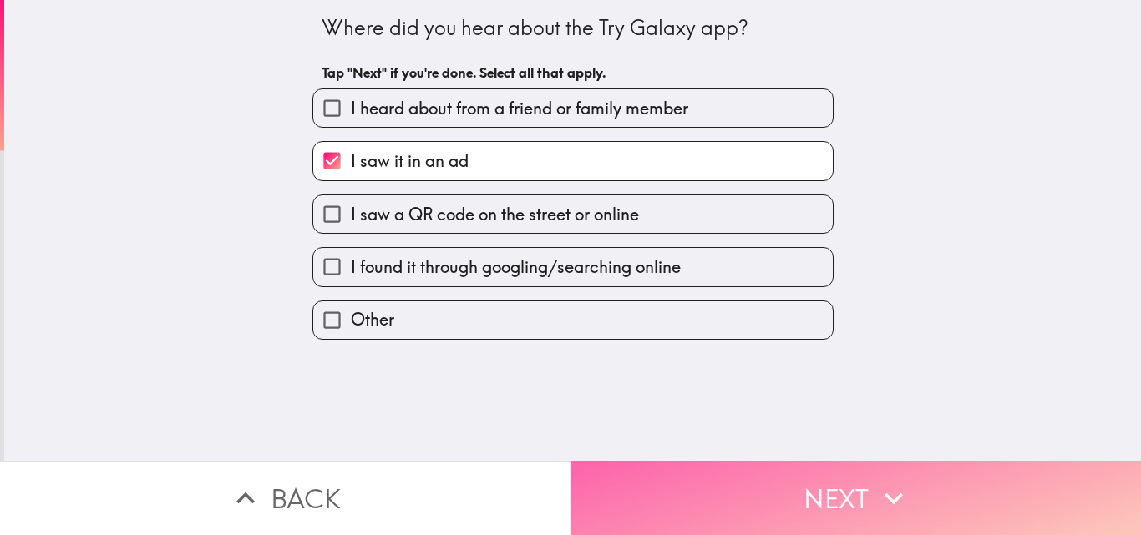
click at [838, 480] on button "Next" at bounding box center [855, 498] width 570 height 74
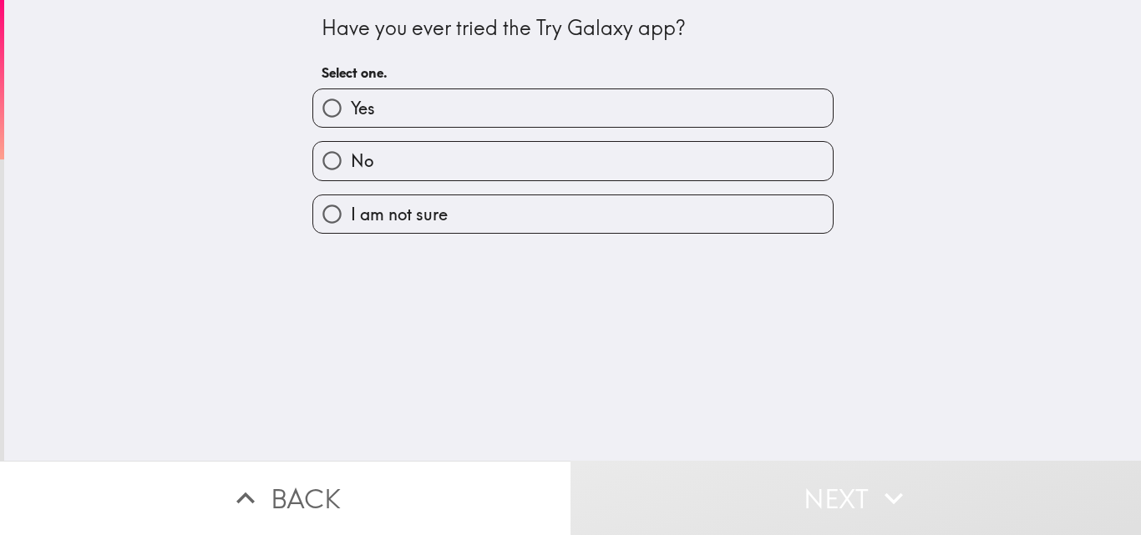
click at [316, 116] on input "Yes" at bounding box center [332, 108] width 38 height 38
radio input "true"
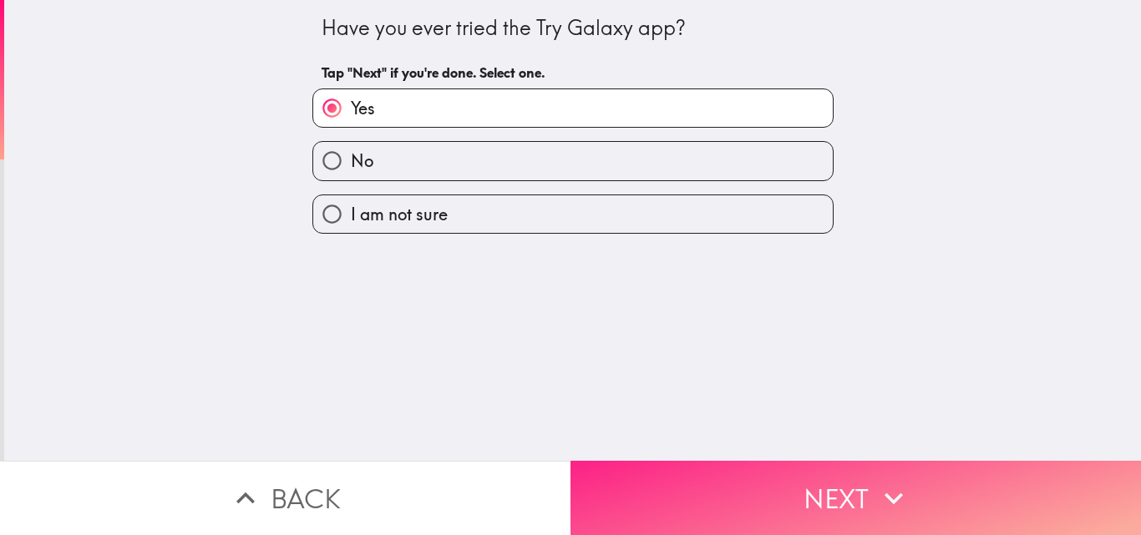
click at [839, 480] on button "Next" at bounding box center [855, 498] width 570 height 74
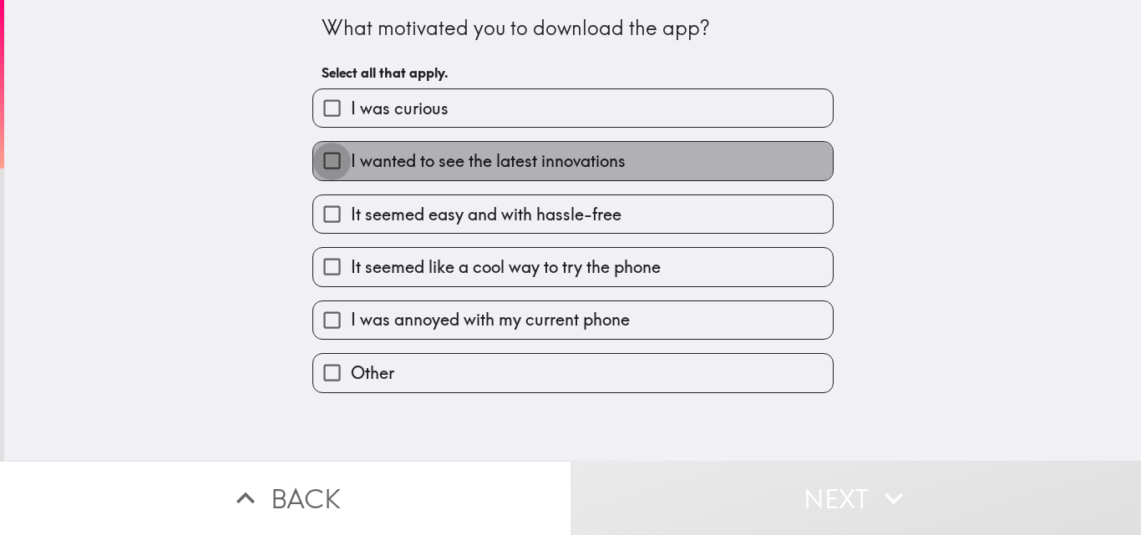
click at [317, 168] on input "I wanted to see the latest innovations" at bounding box center [332, 161] width 38 height 38
checkbox input "true"
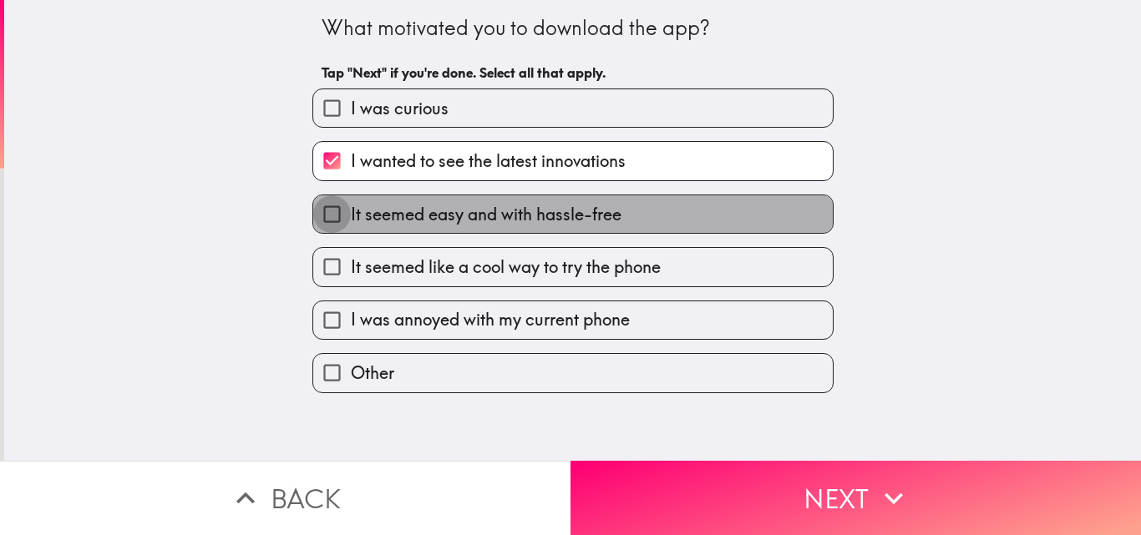
click at [314, 215] on input "It seemed easy and with hassle-free" at bounding box center [332, 214] width 38 height 38
checkbox input "true"
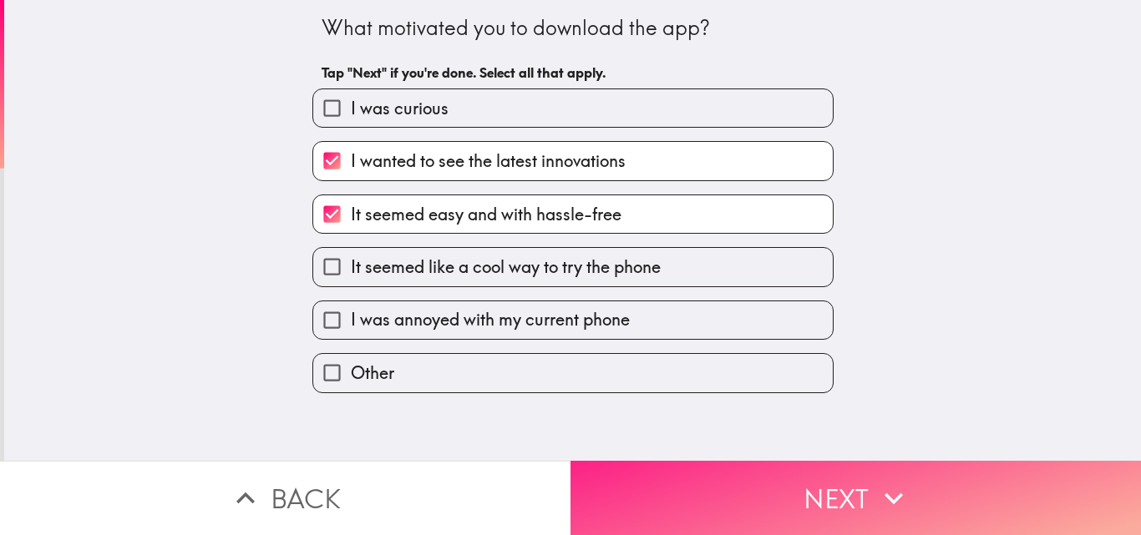
click at [840, 484] on button "Next" at bounding box center [855, 498] width 570 height 74
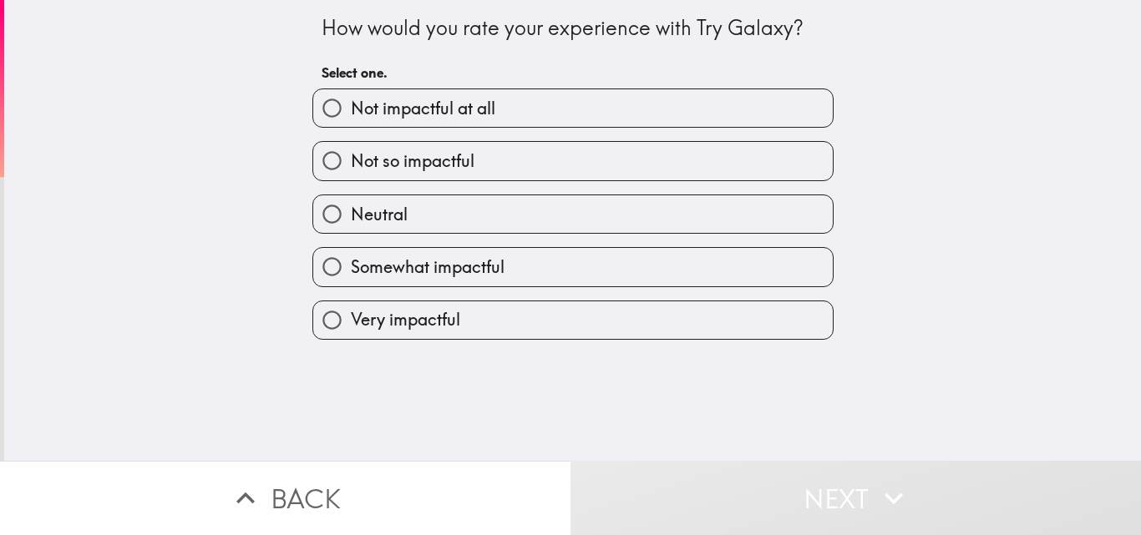
click at [320, 317] on input "Very impactful" at bounding box center [332, 320] width 38 height 38
radio input "true"
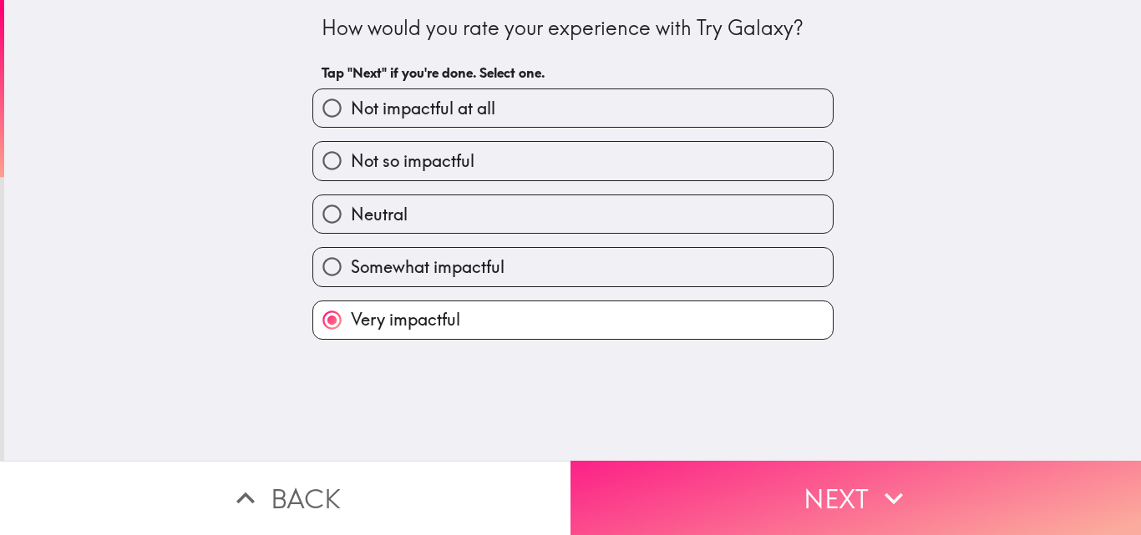
click at [838, 479] on button "Next" at bounding box center [855, 498] width 570 height 74
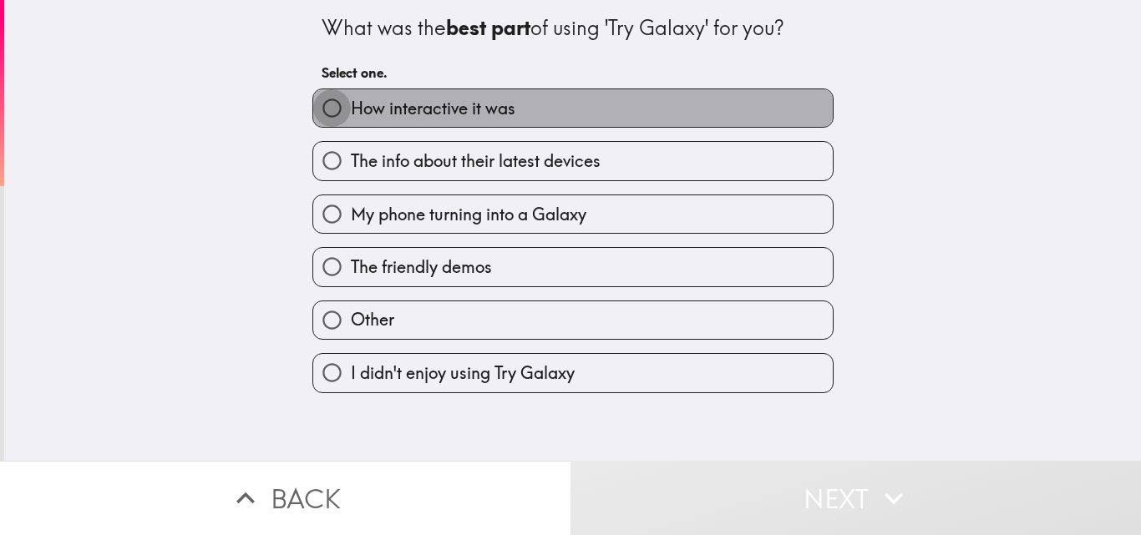
click at [313, 126] on input "How interactive it was" at bounding box center [332, 108] width 38 height 38
radio input "true"
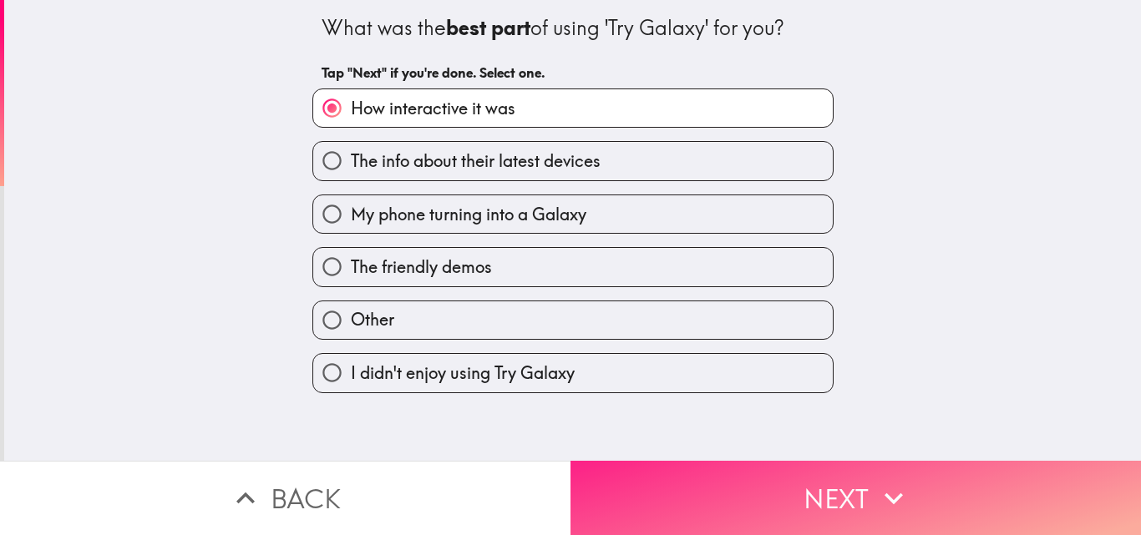
click at [833, 491] on button "Next" at bounding box center [855, 498] width 570 height 74
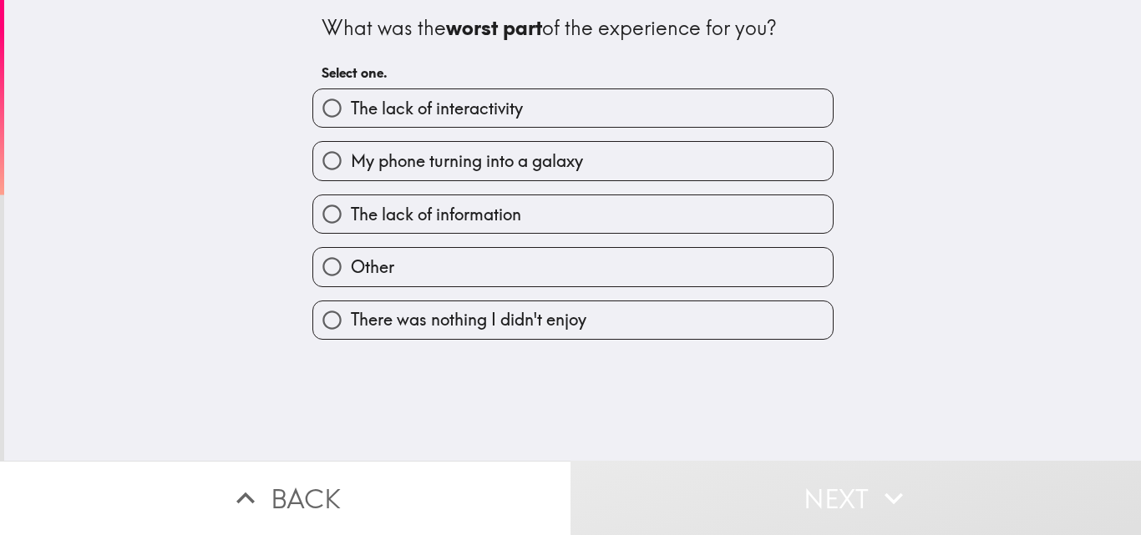
click at [222, 184] on div "What was the worst part of the experience for you? Select one. The lack of inte…" at bounding box center [572, 230] width 1136 height 461
click at [322, 316] on input "There was nothing I didn't enjoy" at bounding box center [332, 320] width 38 height 38
radio input "true"
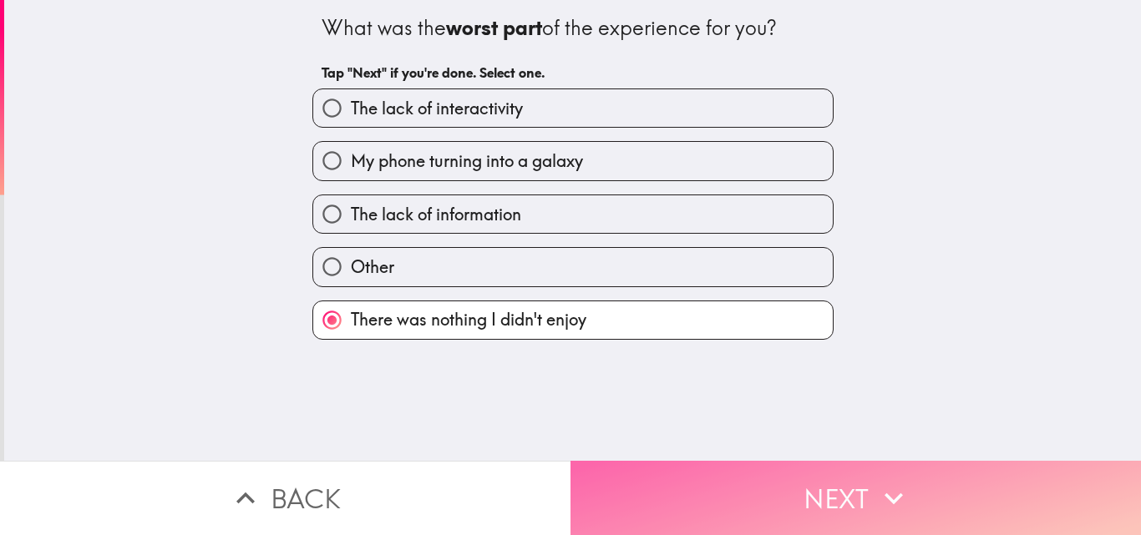
click at [844, 481] on button "Next" at bounding box center [855, 498] width 570 height 74
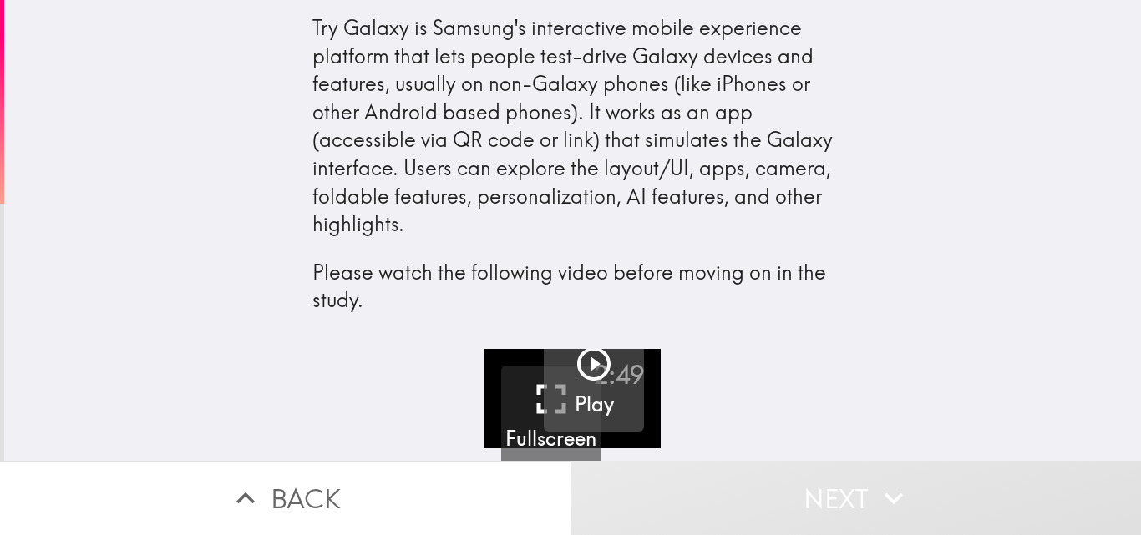
click at [585, 372] on icon "button" at bounding box center [594, 364] width 40 height 40
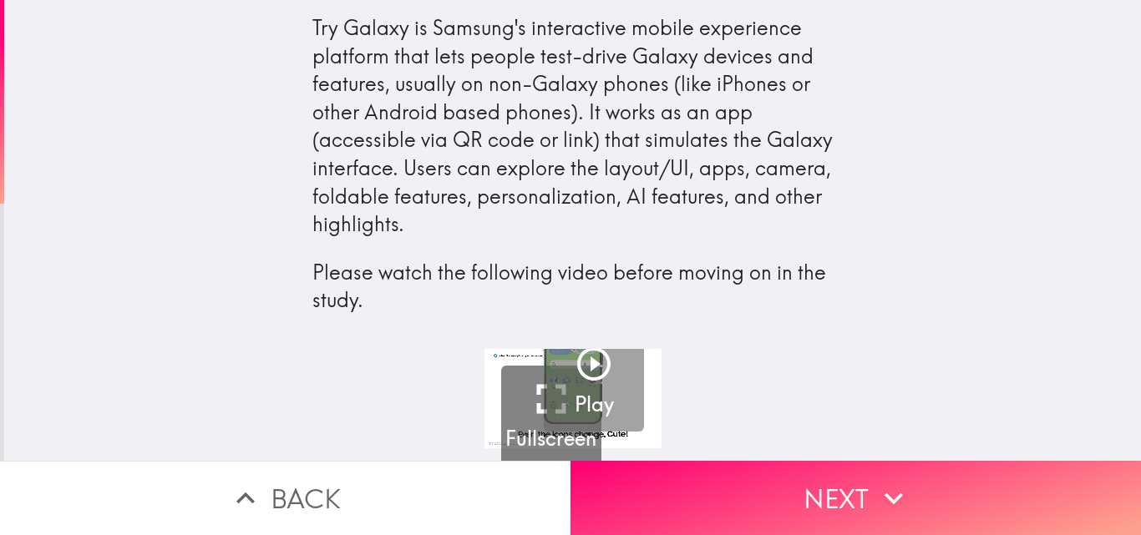
click at [754, 434] on div "2:49 Fullscreen Play" at bounding box center [572, 405] width 1136 height 112
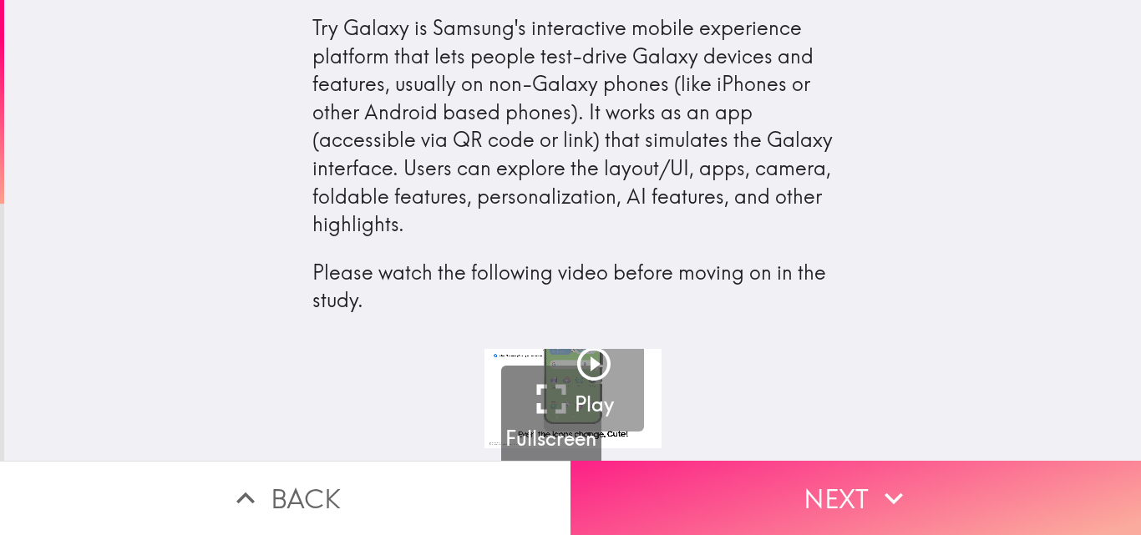
click at [849, 485] on button "Next" at bounding box center [855, 498] width 570 height 74
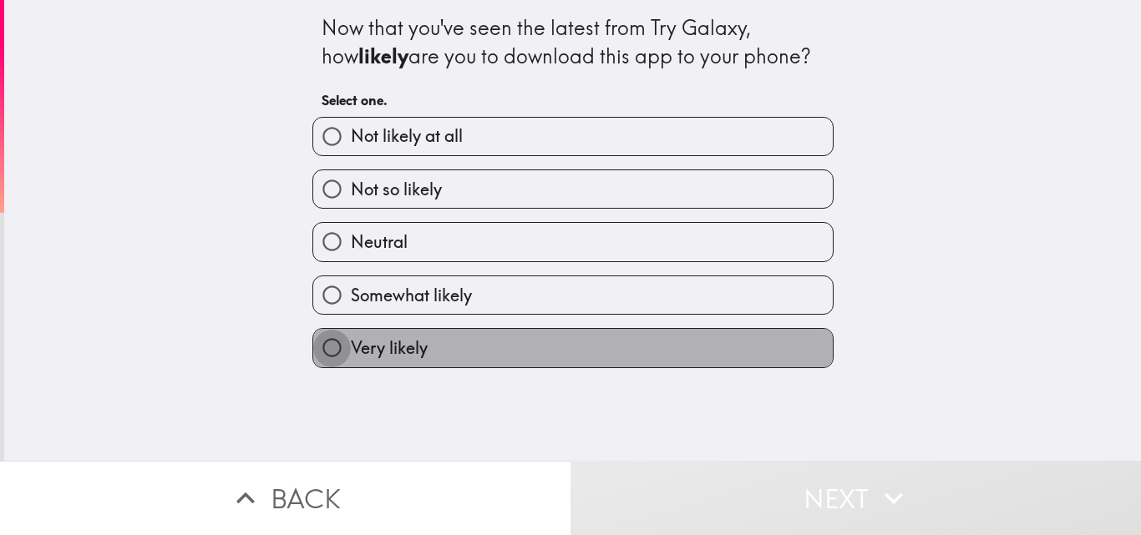
click at [319, 343] on input "Very likely" at bounding box center [332, 348] width 38 height 38
radio input "true"
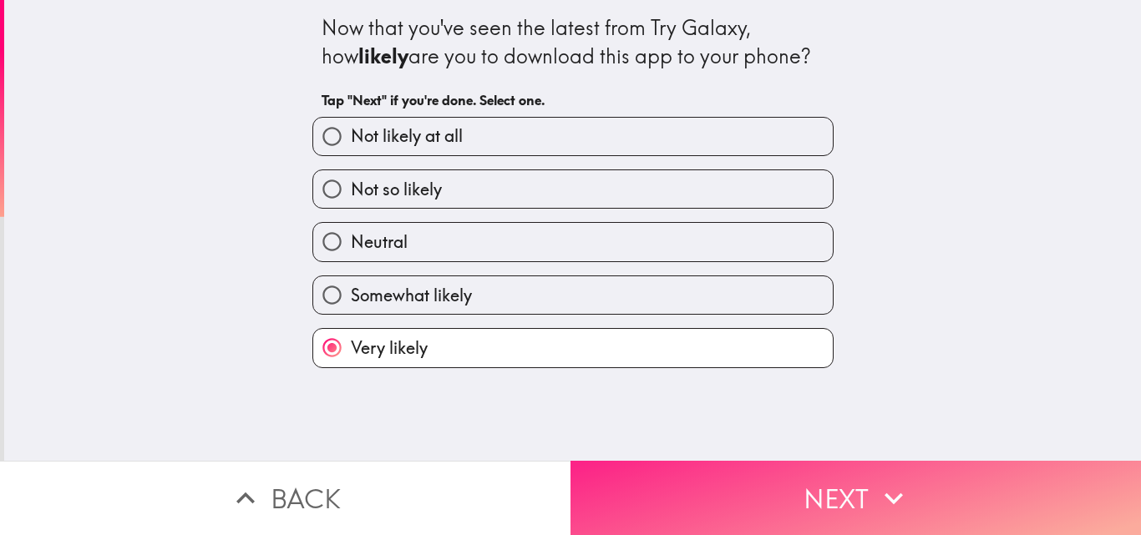
click at [855, 482] on button "Next" at bounding box center [855, 498] width 570 height 74
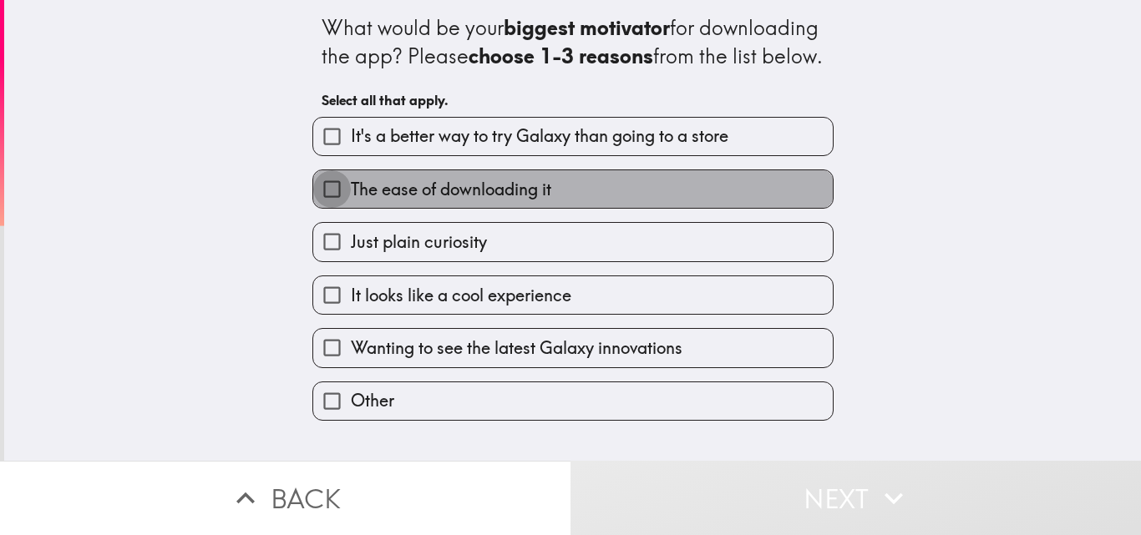
click at [321, 208] on input "The ease of downloading it" at bounding box center [332, 189] width 38 height 38
checkbox input "true"
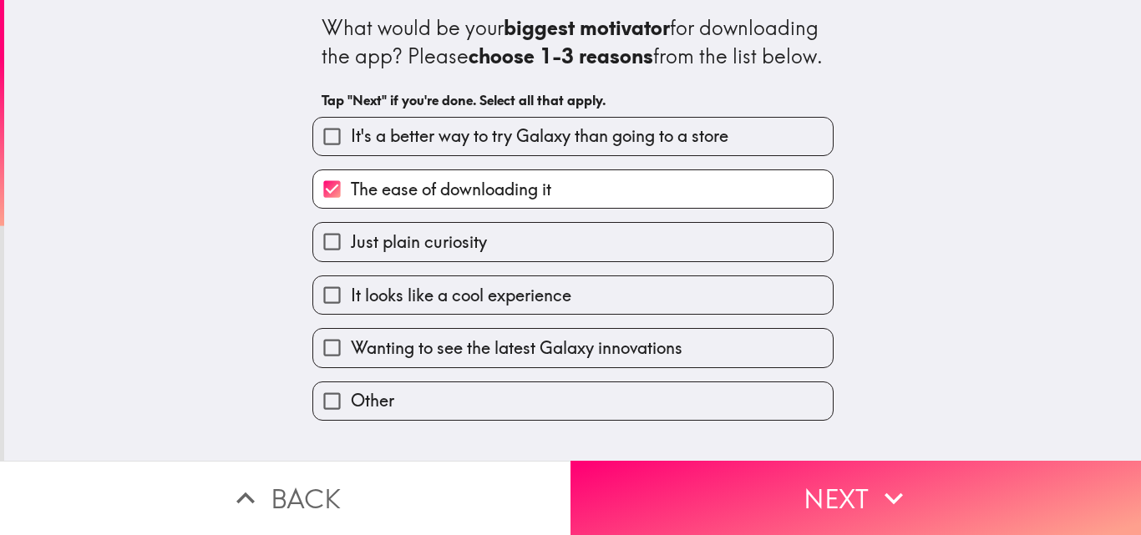
click at [321, 314] on input "It looks like a cool experience" at bounding box center [332, 295] width 38 height 38
checkbox input "true"
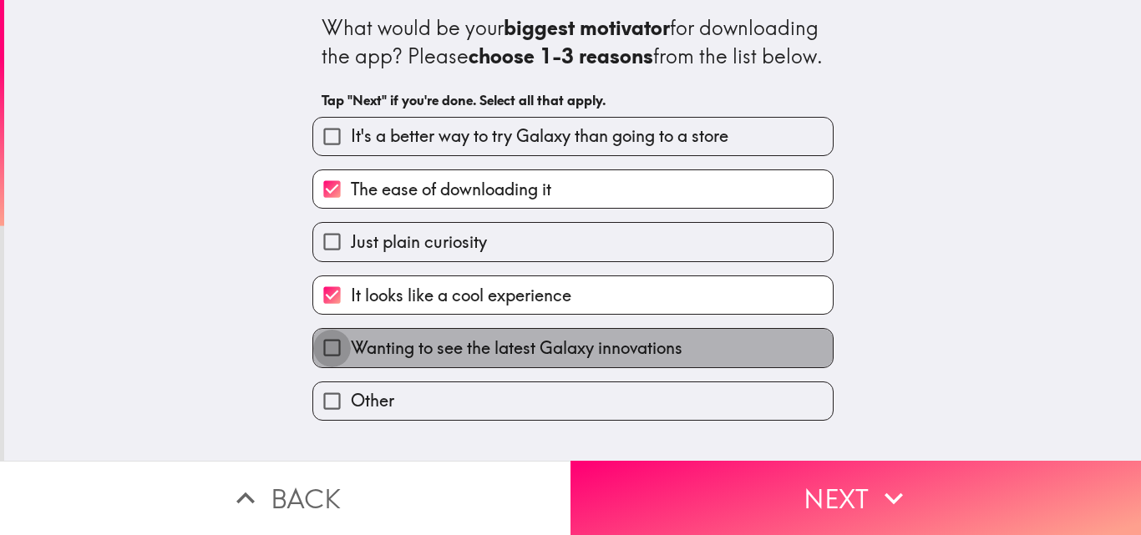
click at [316, 367] on input "Wanting to see the latest Galaxy innovations" at bounding box center [332, 348] width 38 height 38
checkbox input "true"
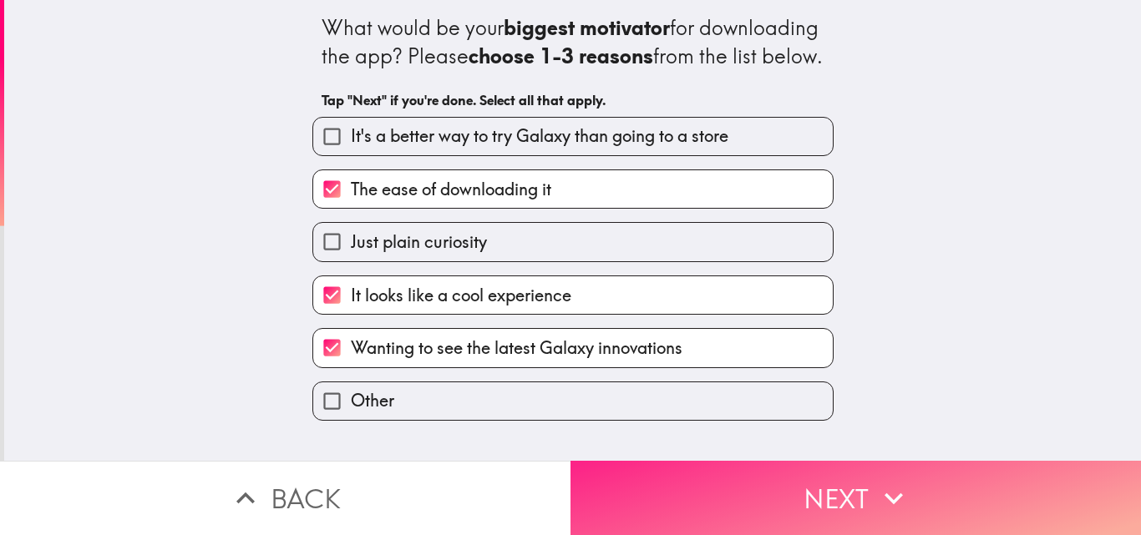
click at [838, 479] on button "Next" at bounding box center [855, 498] width 570 height 74
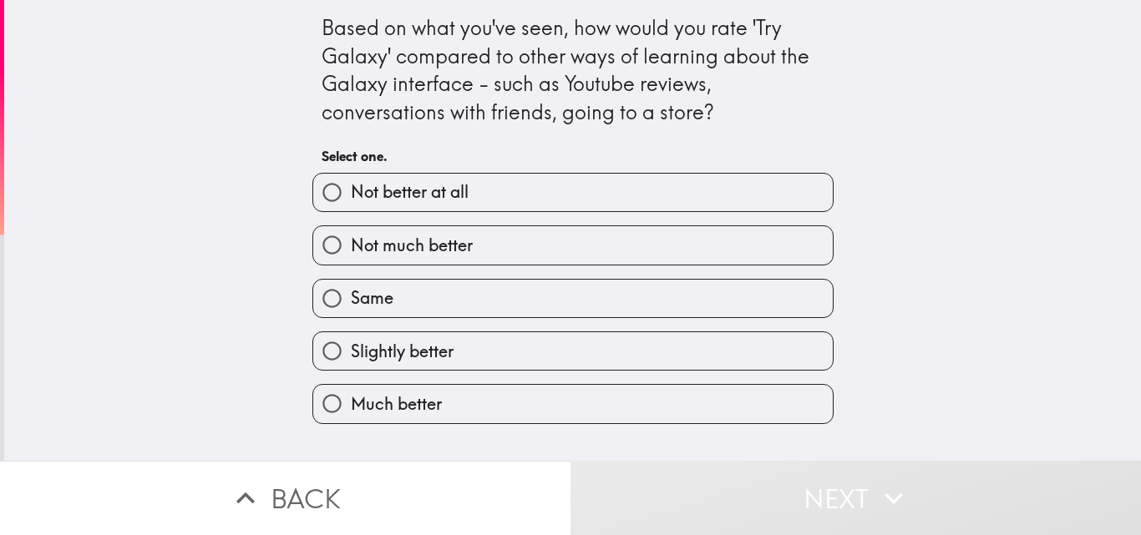
click at [326, 398] on input "Much better" at bounding box center [332, 404] width 38 height 38
radio input "true"
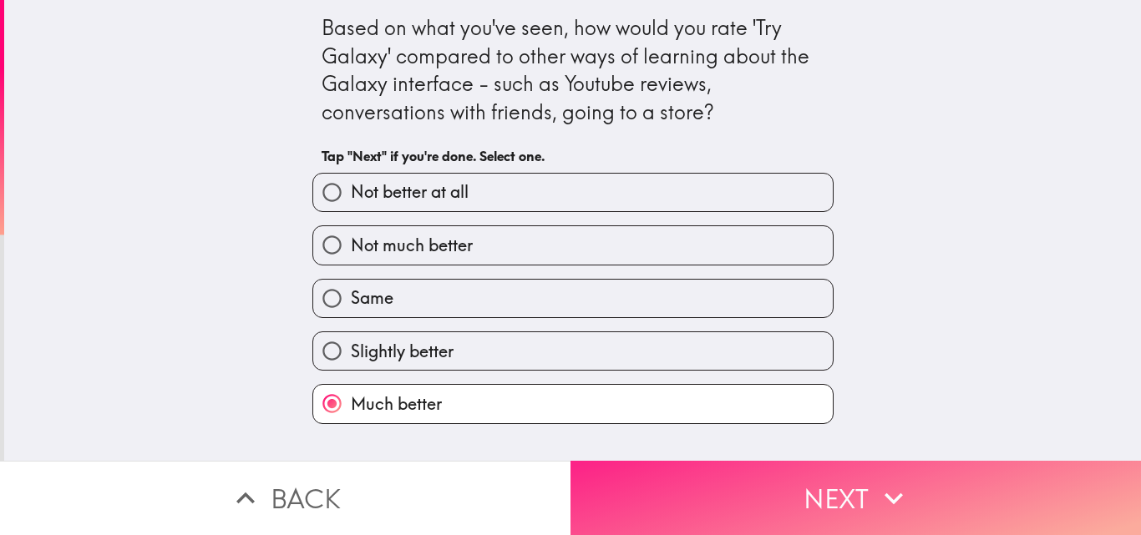
click at [857, 474] on button "Next" at bounding box center [855, 498] width 570 height 74
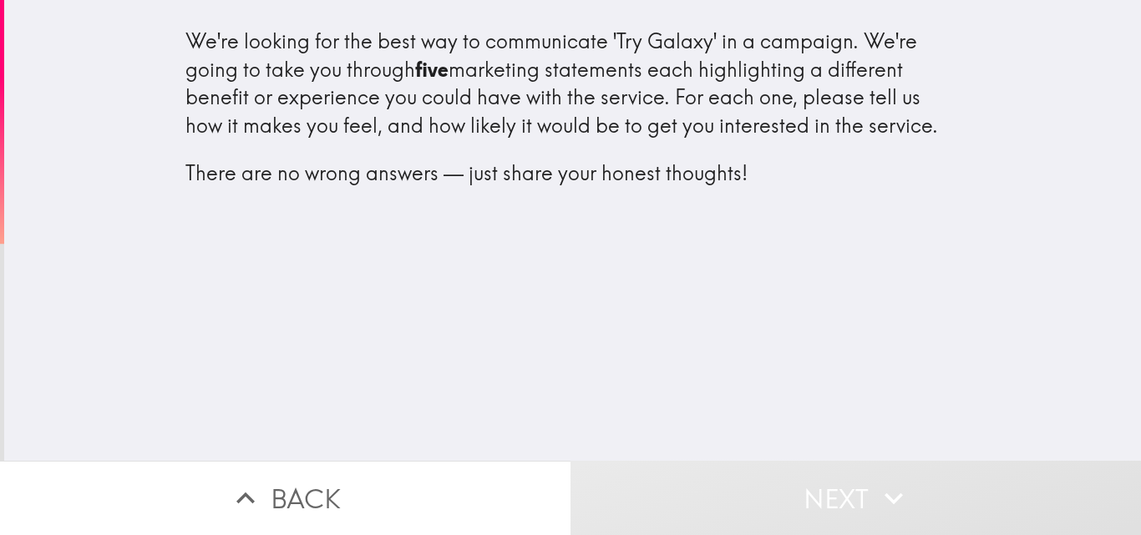
click at [308, 298] on div "We're looking for the best way to communicate 'Try Galaxy' in a campaign. We're…" at bounding box center [572, 230] width 1136 height 461
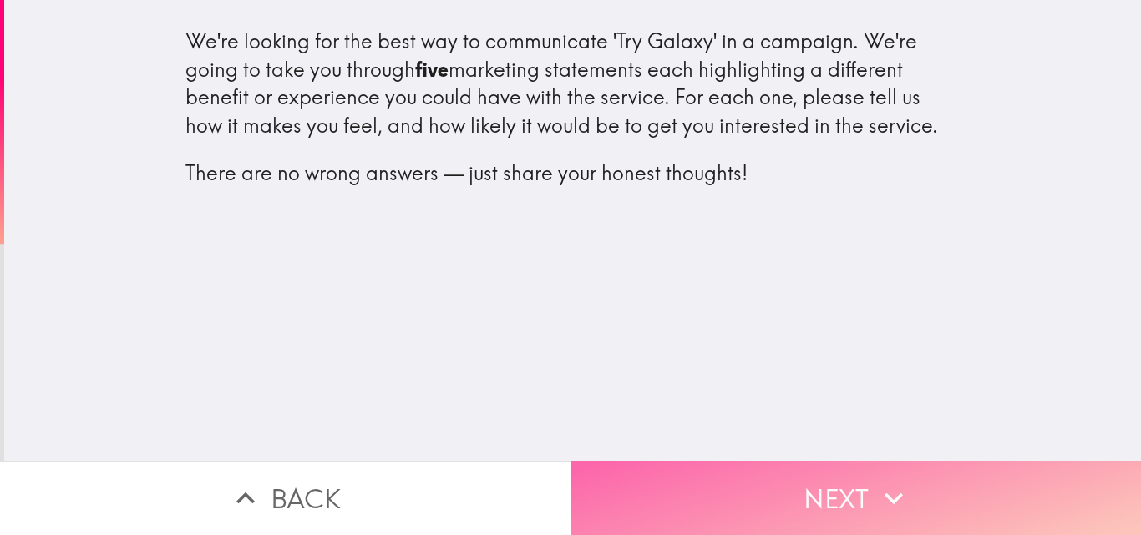
click at [847, 467] on button "Next" at bounding box center [855, 498] width 570 height 74
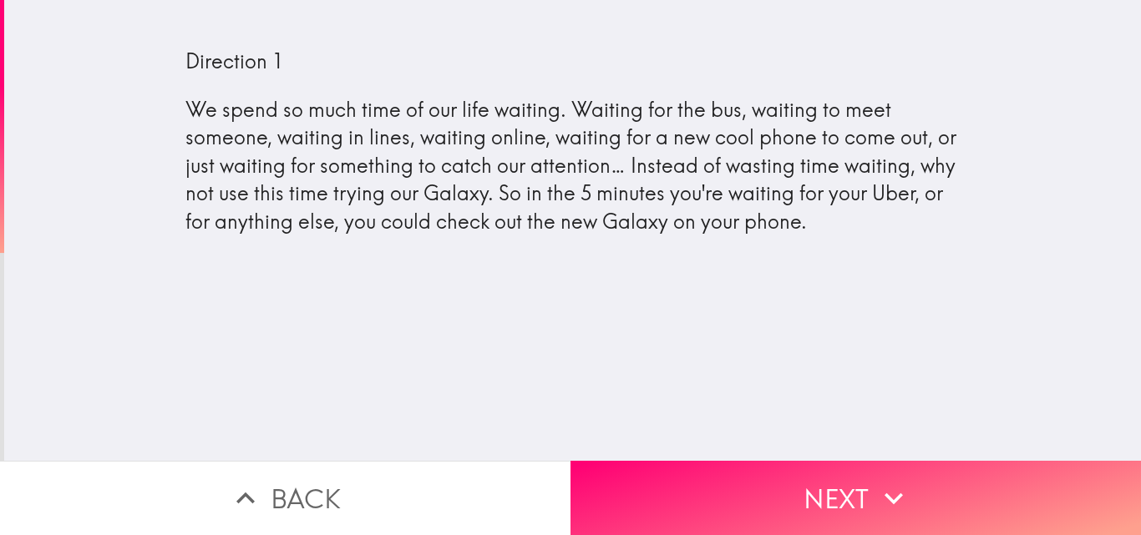
click at [185, 272] on div "Direction 1 We spend so much time of our life waiting. Waiting for the bus, wai…" at bounding box center [572, 230] width 1136 height 461
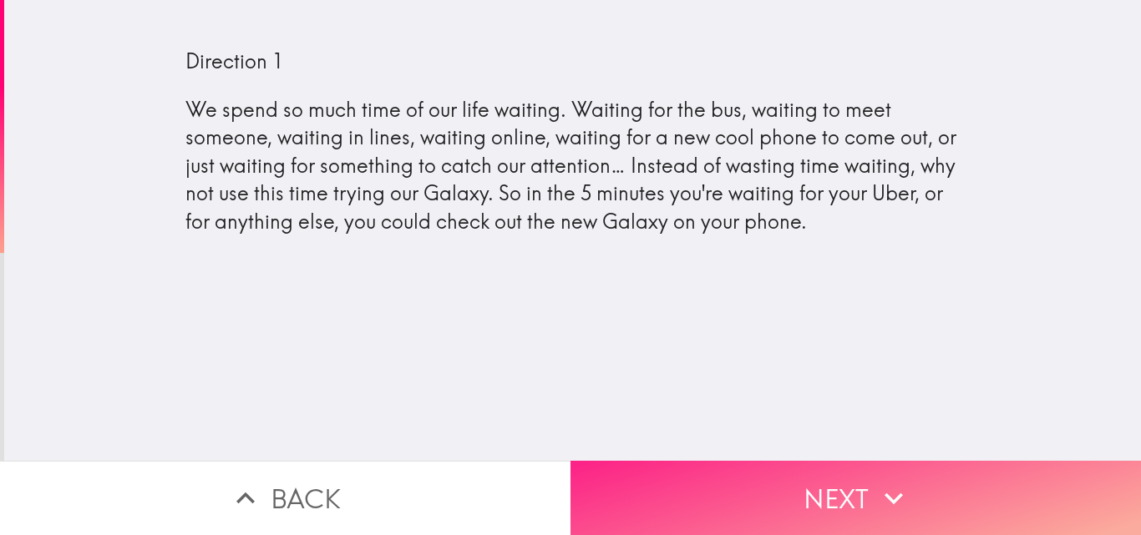
click at [868, 464] on button "Next" at bounding box center [855, 498] width 570 height 74
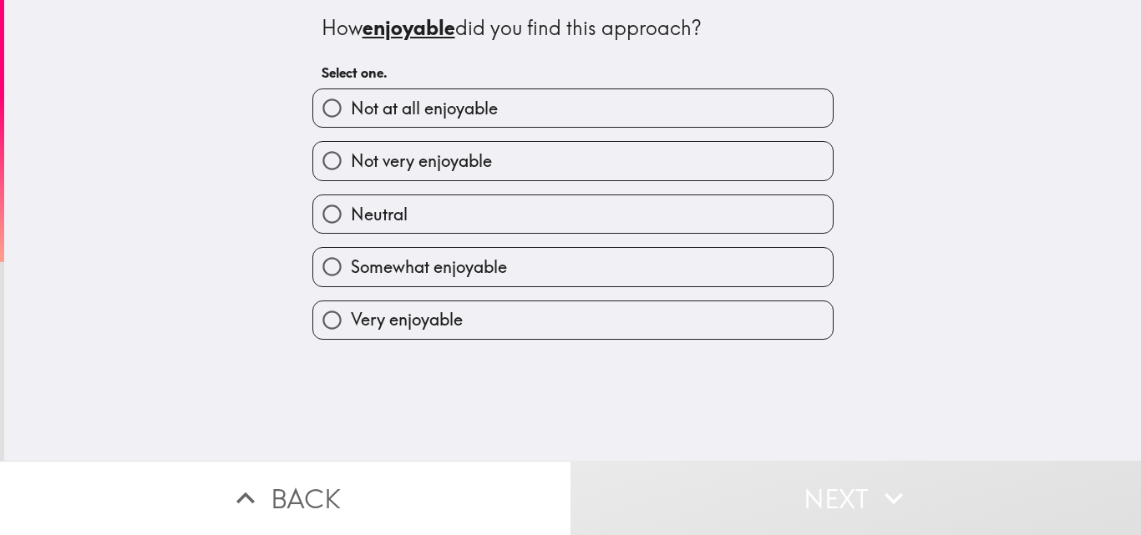
click at [323, 322] on input "Very enjoyable" at bounding box center [332, 320] width 38 height 38
radio input "true"
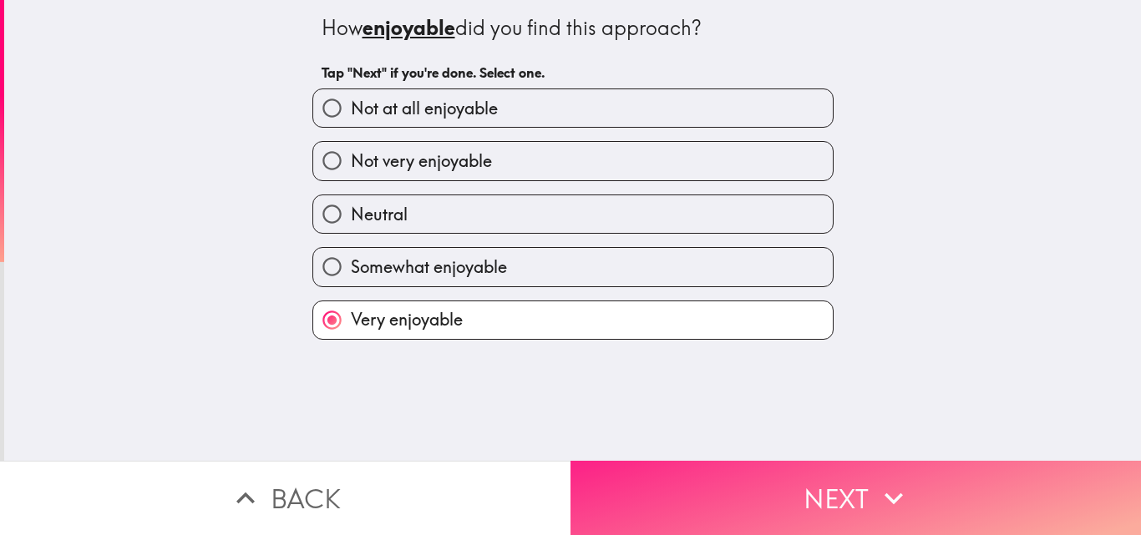
click at [858, 476] on button "Next" at bounding box center [855, 498] width 570 height 74
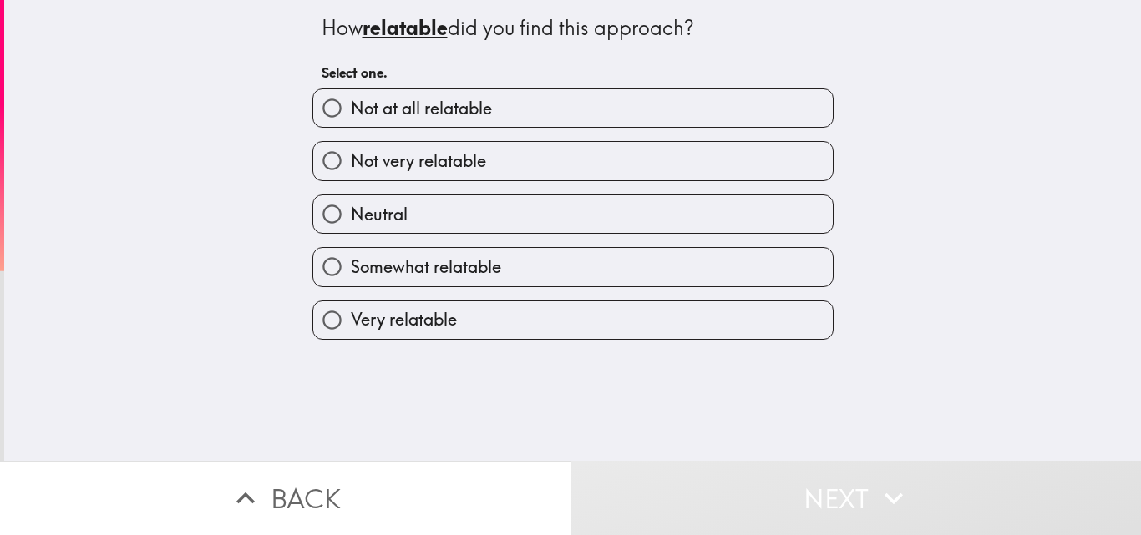
click at [321, 325] on input "Very relatable" at bounding box center [332, 320] width 38 height 38
radio input "true"
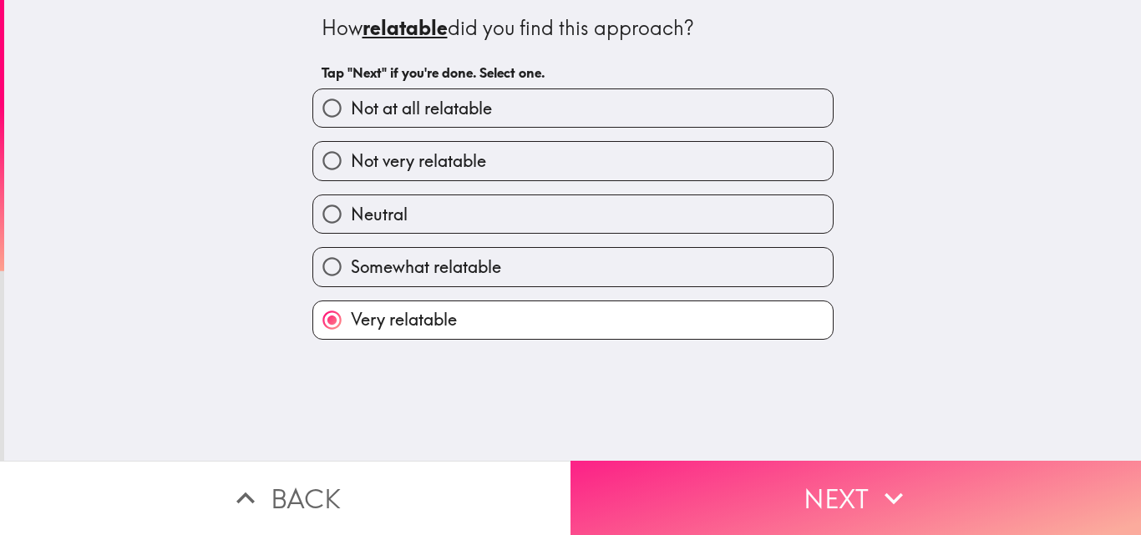
click at [843, 473] on button "Next" at bounding box center [855, 498] width 570 height 74
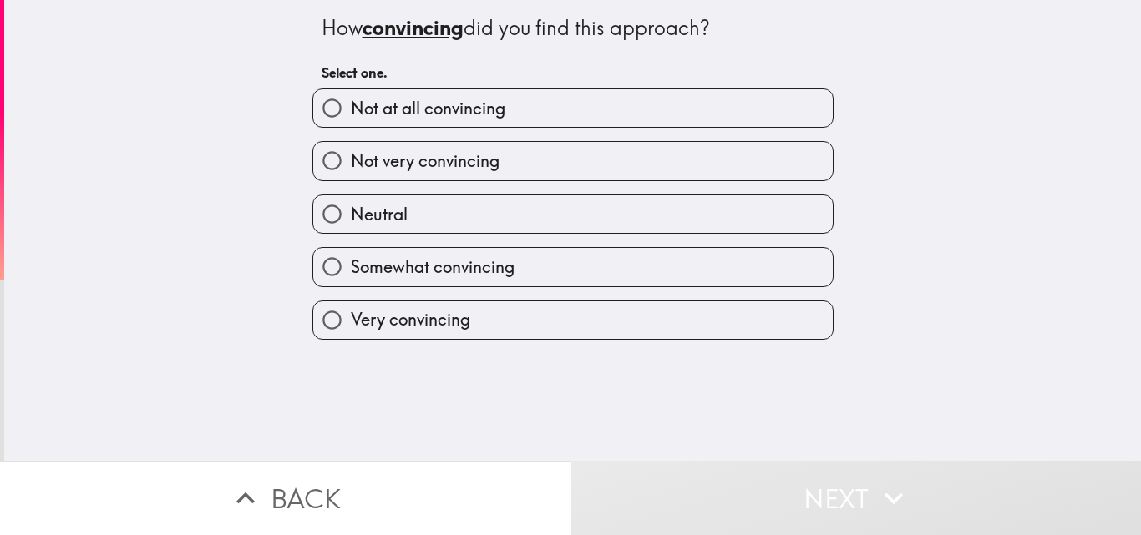
click at [315, 313] on input "Very convincing" at bounding box center [332, 320] width 38 height 38
radio input "true"
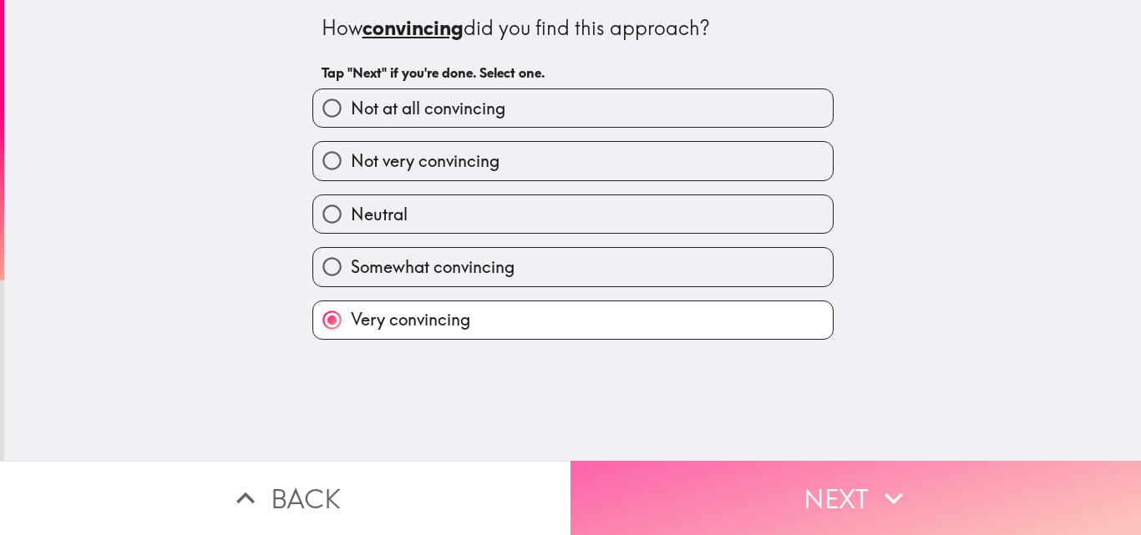
click at [838, 473] on button "Next" at bounding box center [855, 498] width 570 height 74
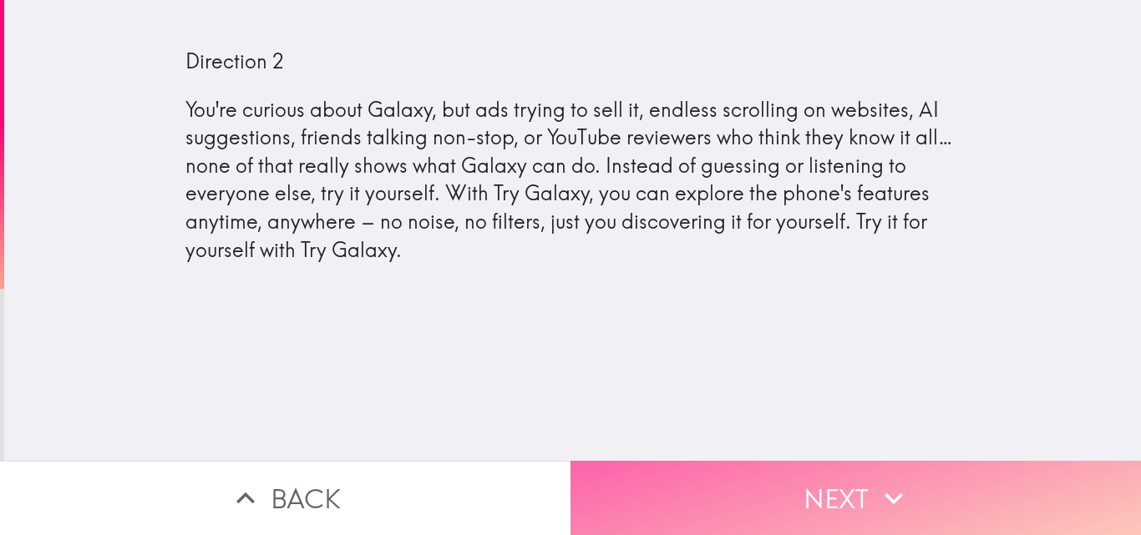
click at [878, 480] on icon "button" at bounding box center [893, 498] width 37 height 37
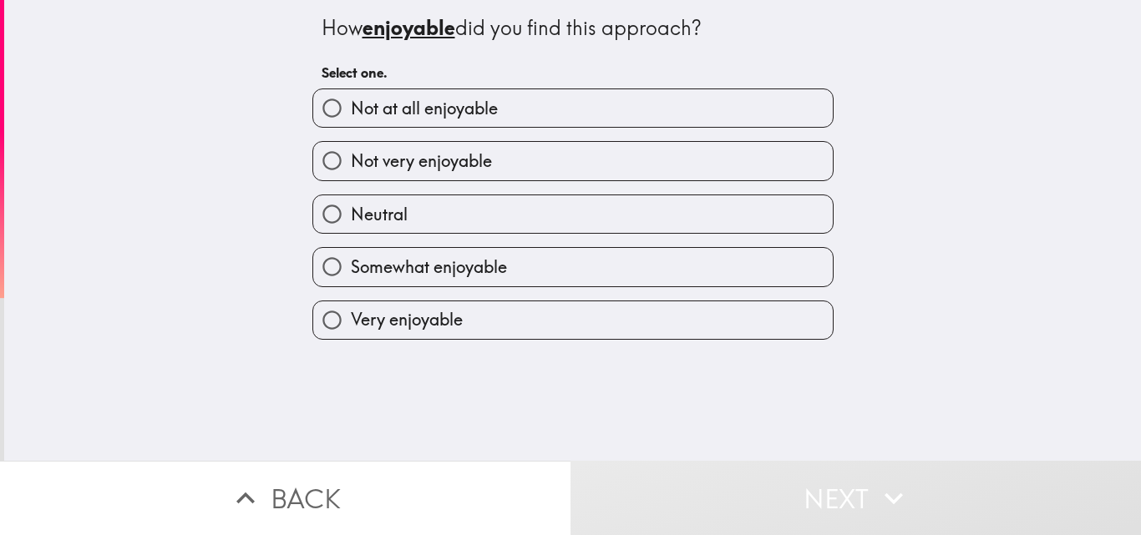
click at [333, 334] on input "Very enjoyable" at bounding box center [332, 320] width 38 height 38
radio input "true"
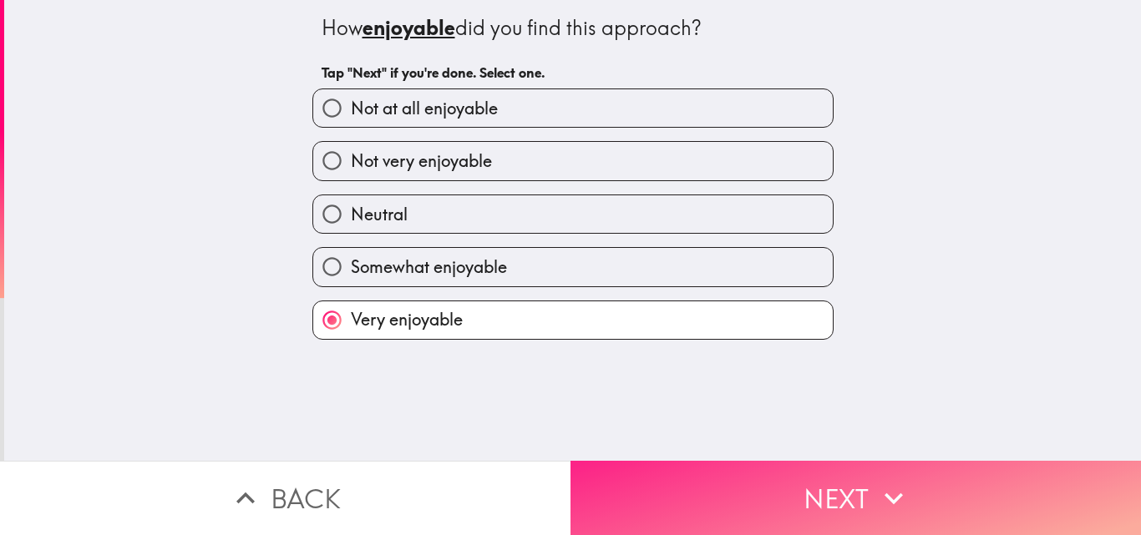
click at [853, 472] on button "Next" at bounding box center [855, 498] width 570 height 74
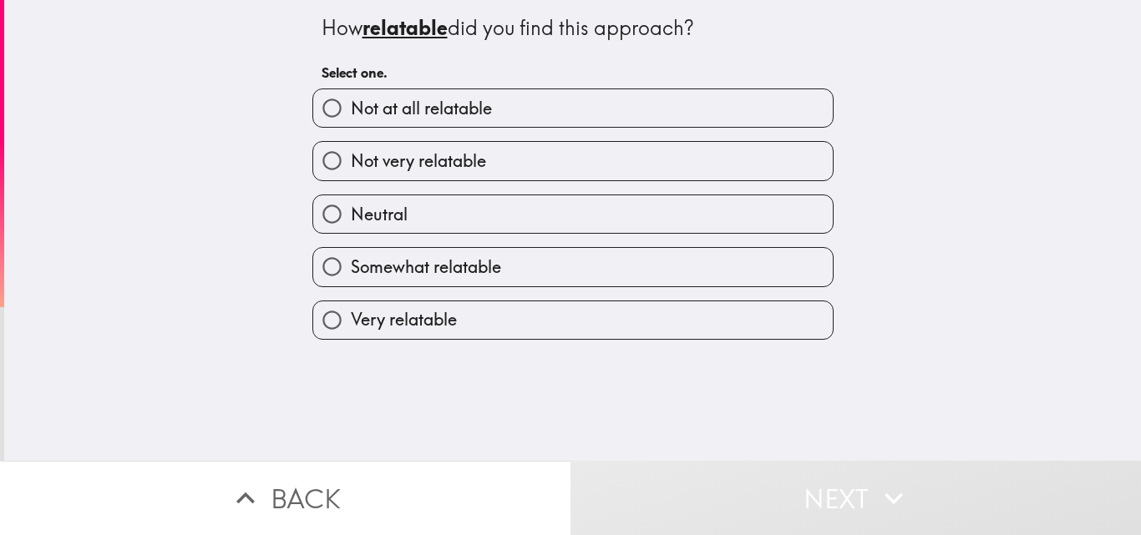
click at [332, 316] on input "Very relatable" at bounding box center [332, 320] width 38 height 38
radio input "true"
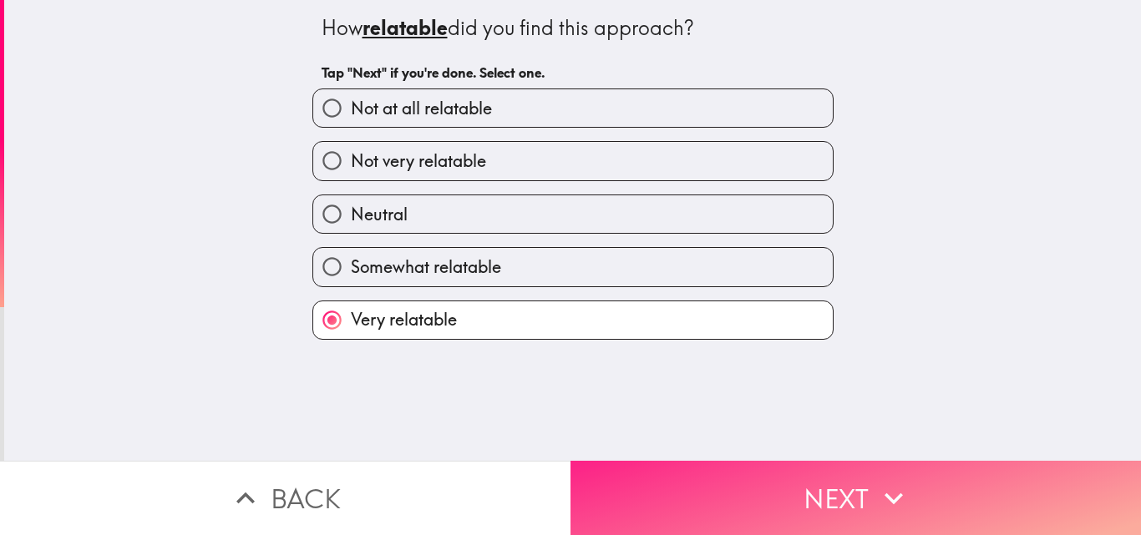
click at [853, 464] on button "Next" at bounding box center [855, 498] width 570 height 74
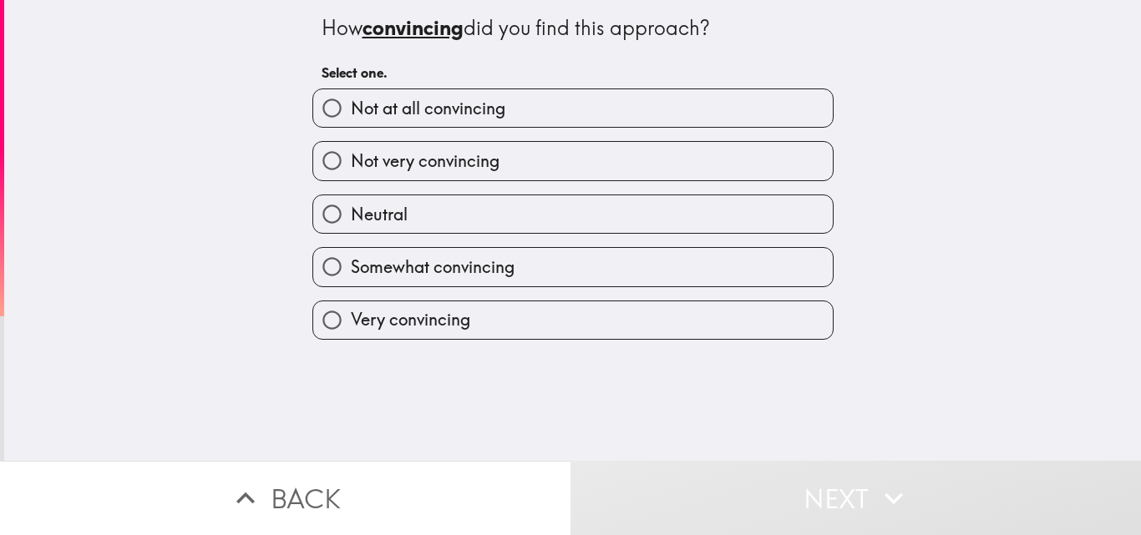
click at [321, 306] on input "Very convincing" at bounding box center [332, 320] width 38 height 38
radio input "true"
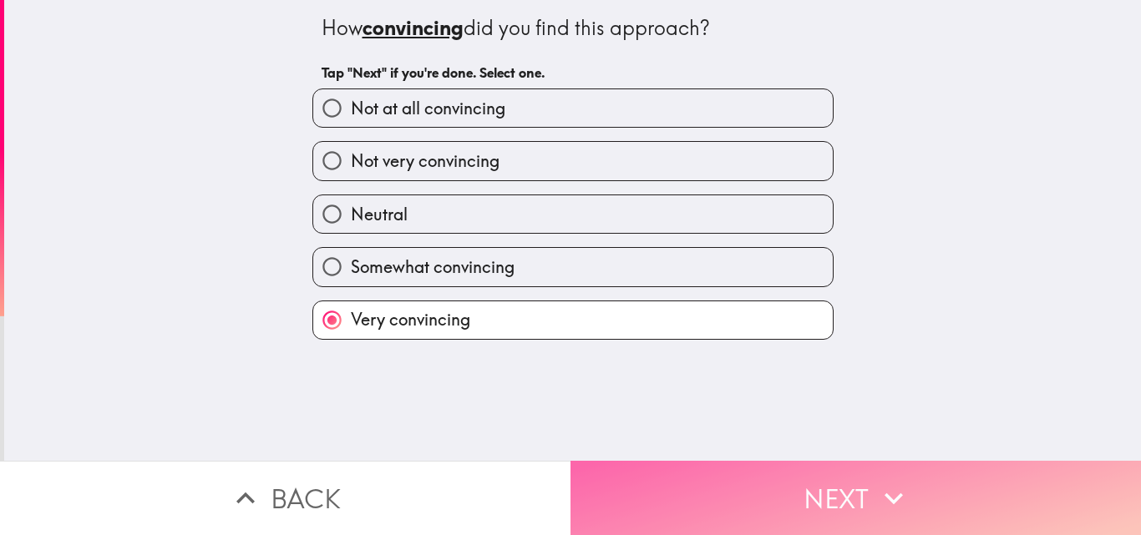
click at [845, 469] on button "Next" at bounding box center [855, 498] width 570 height 74
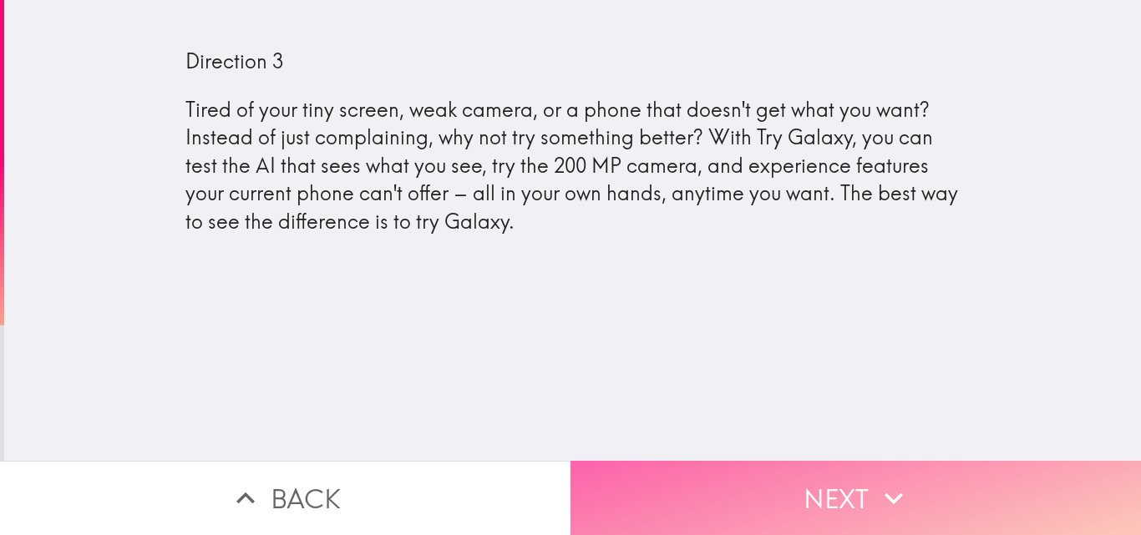
click at [893, 485] on icon "button" at bounding box center [893, 498] width 37 height 37
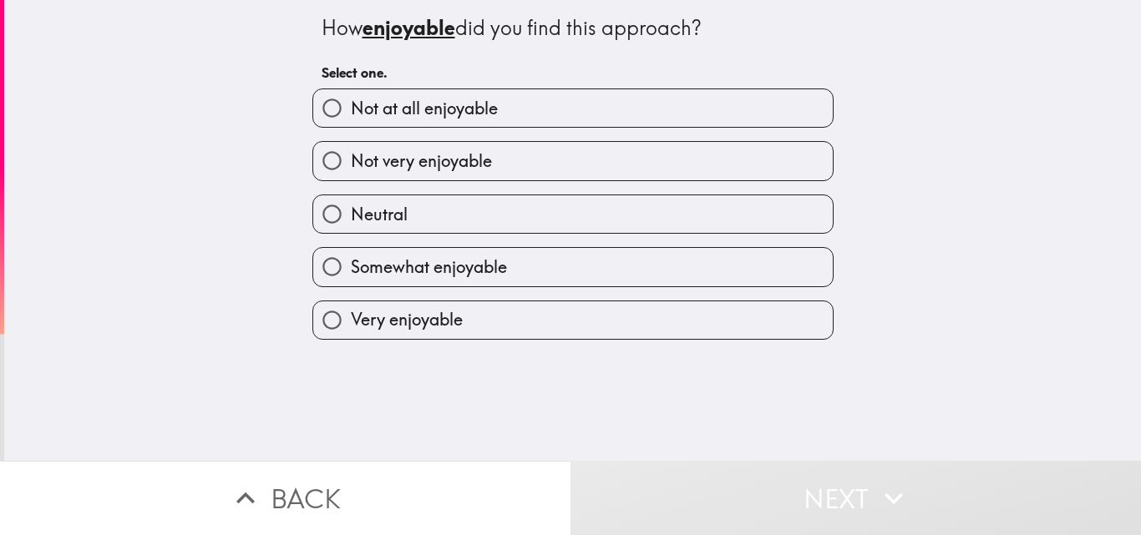
click at [316, 330] on input "Very enjoyable" at bounding box center [332, 320] width 38 height 38
radio input "true"
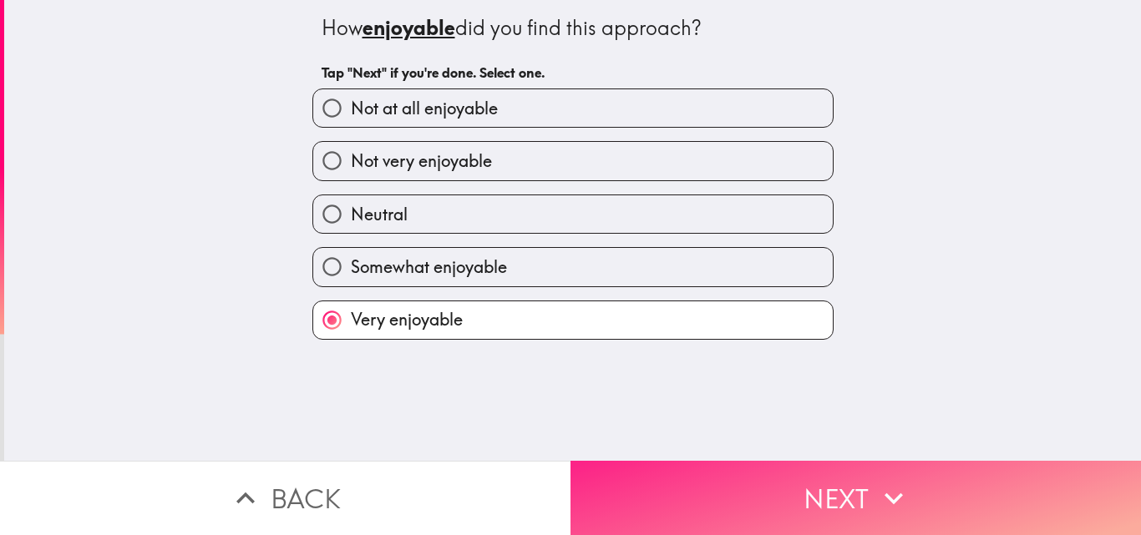
click at [853, 467] on button "Next" at bounding box center [855, 498] width 570 height 74
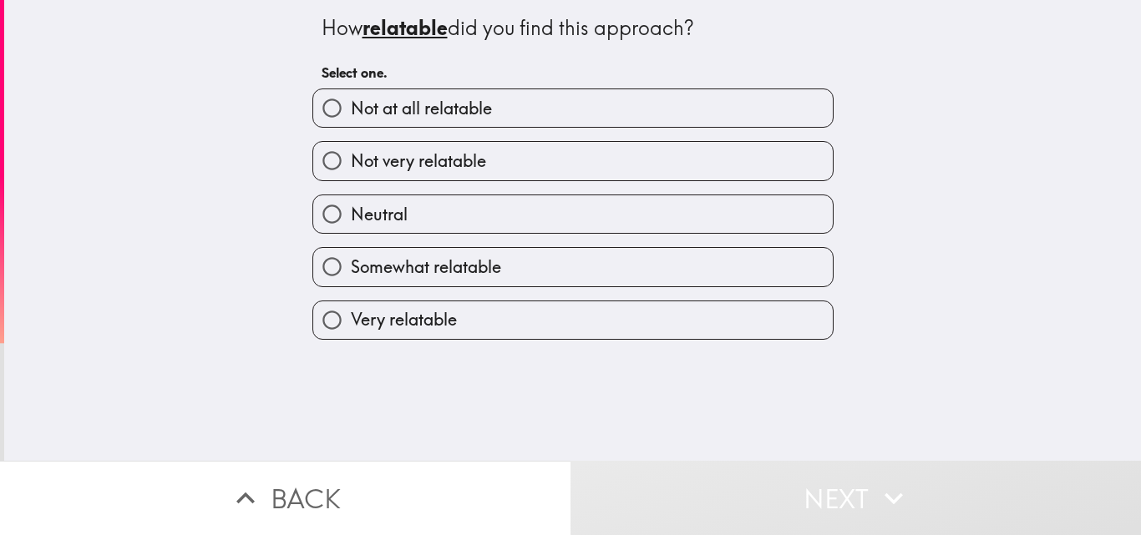
click at [331, 311] on input "Very relatable" at bounding box center [332, 320] width 38 height 38
radio input "true"
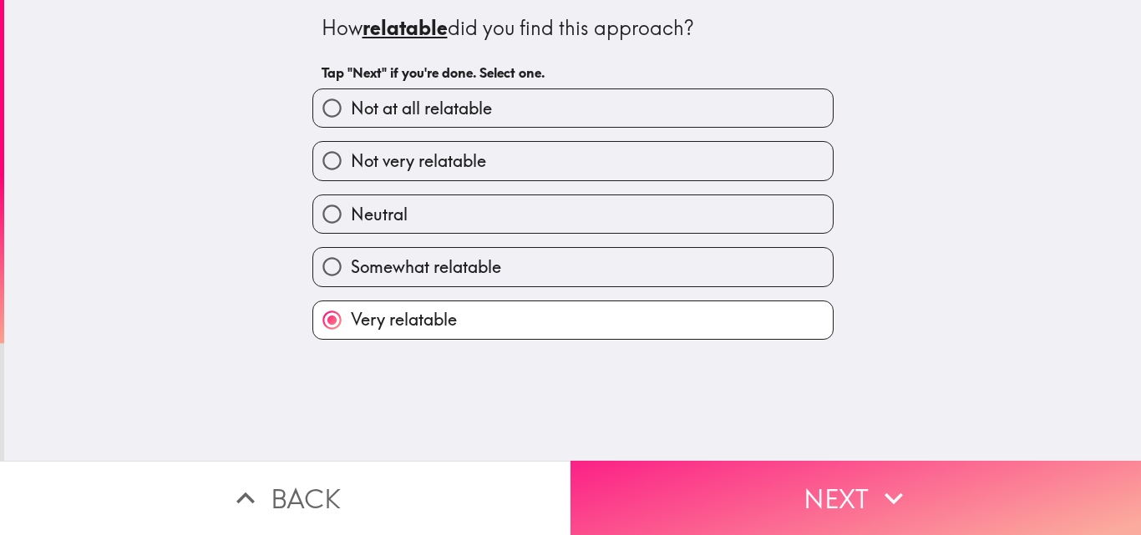
click at [852, 466] on button "Next" at bounding box center [855, 498] width 570 height 74
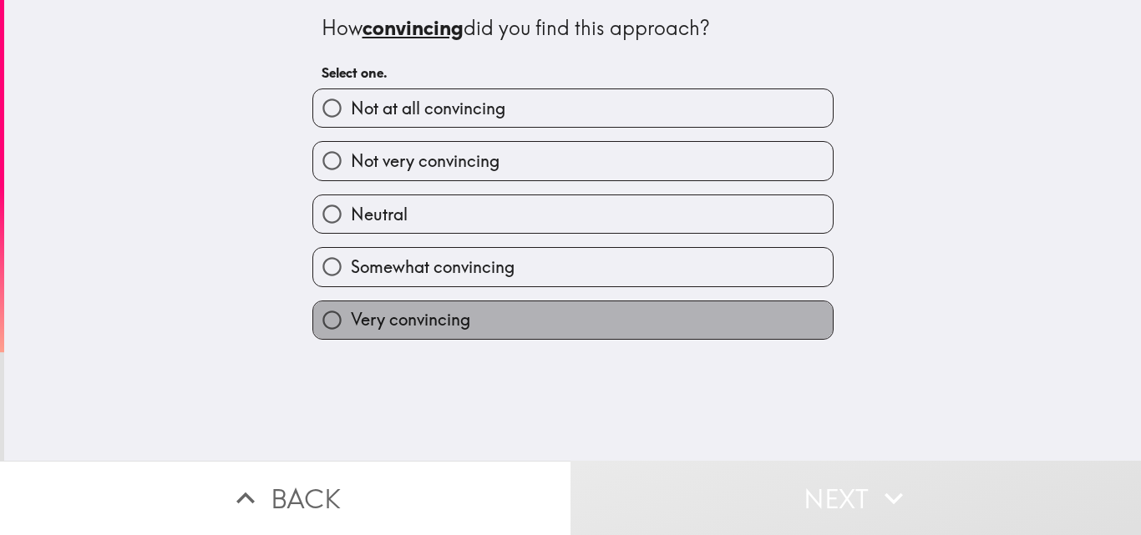
click at [351, 327] on span "Very convincing" at bounding box center [410, 319] width 119 height 23
click at [343, 327] on input "Very convincing" at bounding box center [332, 320] width 38 height 38
radio input "true"
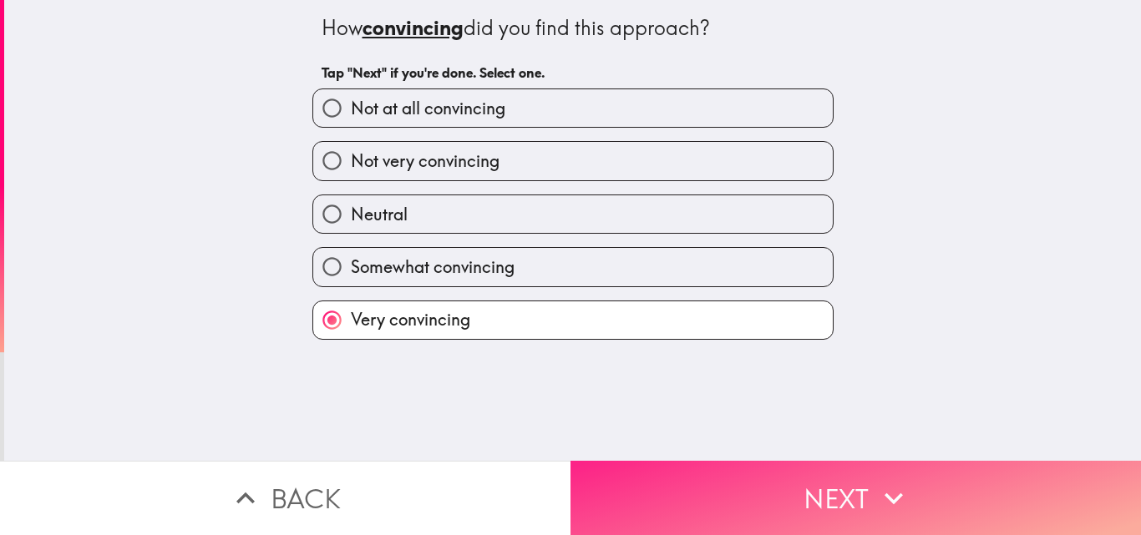
click at [854, 471] on button "Next" at bounding box center [855, 498] width 570 height 74
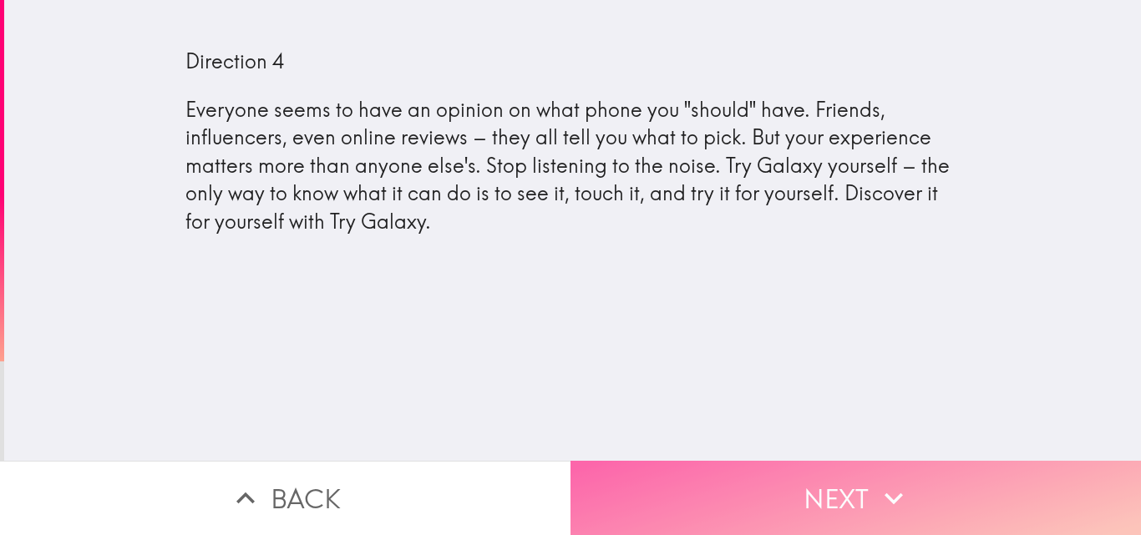
click at [826, 483] on button "Next" at bounding box center [855, 498] width 570 height 74
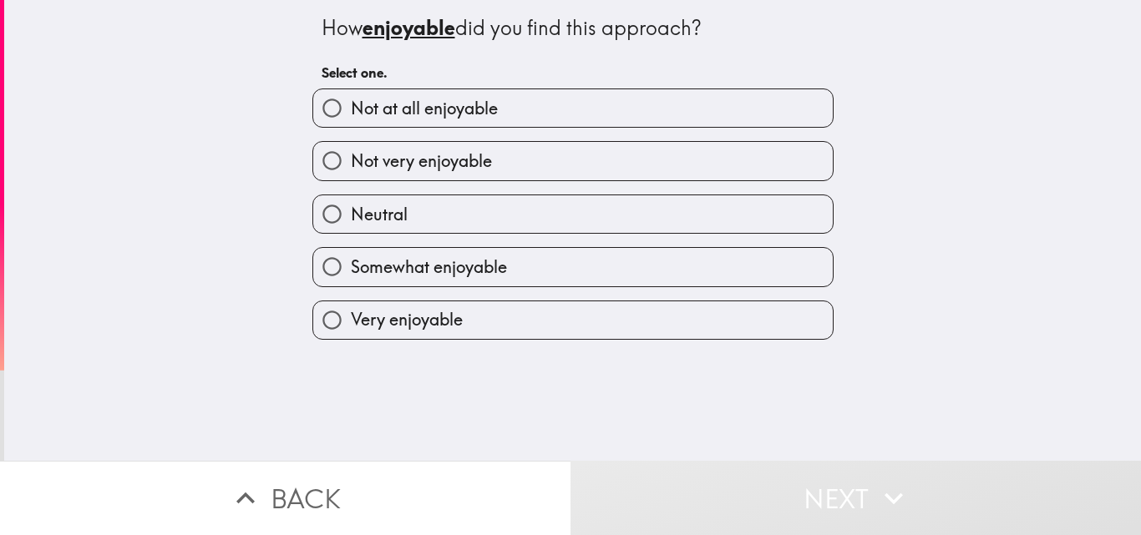
click at [716, 336] on label "Very enjoyable" at bounding box center [572, 320] width 519 height 38
click at [351, 336] on input "Very enjoyable" at bounding box center [332, 320] width 38 height 38
radio input "true"
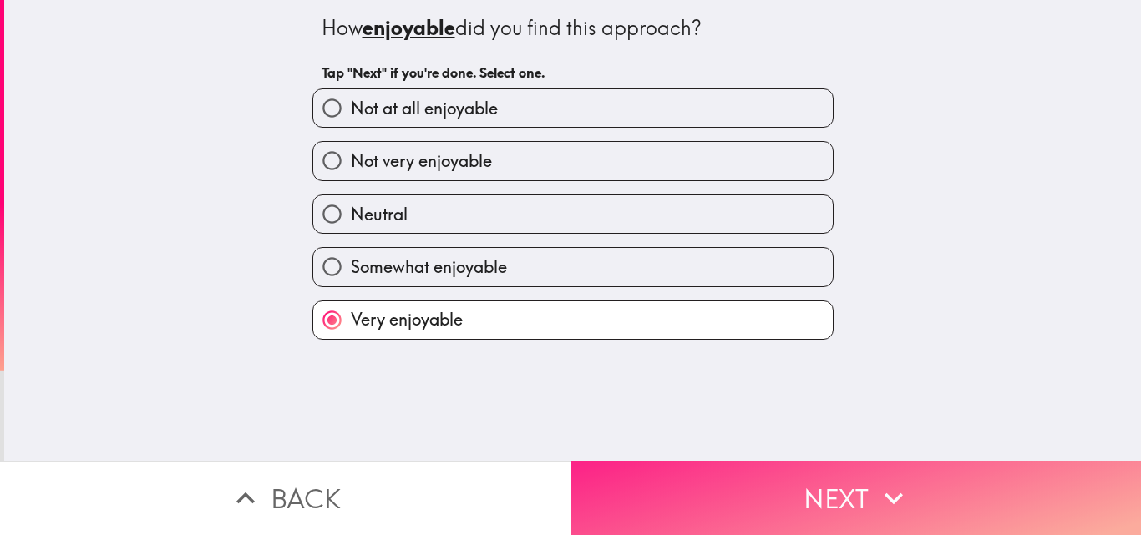
click at [845, 488] on button "Next" at bounding box center [855, 498] width 570 height 74
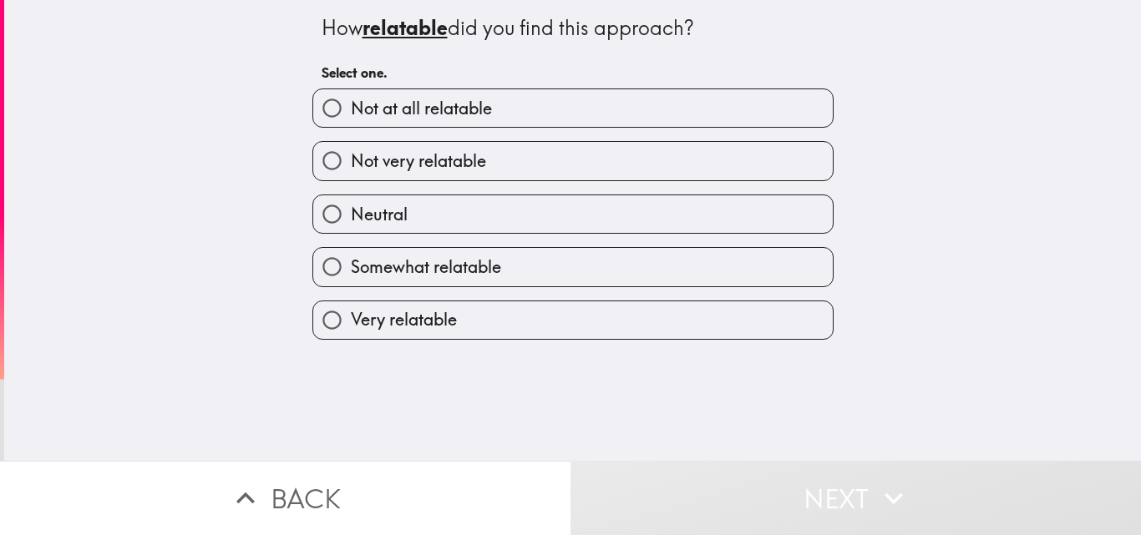
click at [721, 319] on label "Very relatable" at bounding box center [572, 320] width 519 height 38
click at [351, 319] on input "Very relatable" at bounding box center [332, 320] width 38 height 38
radio input "true"
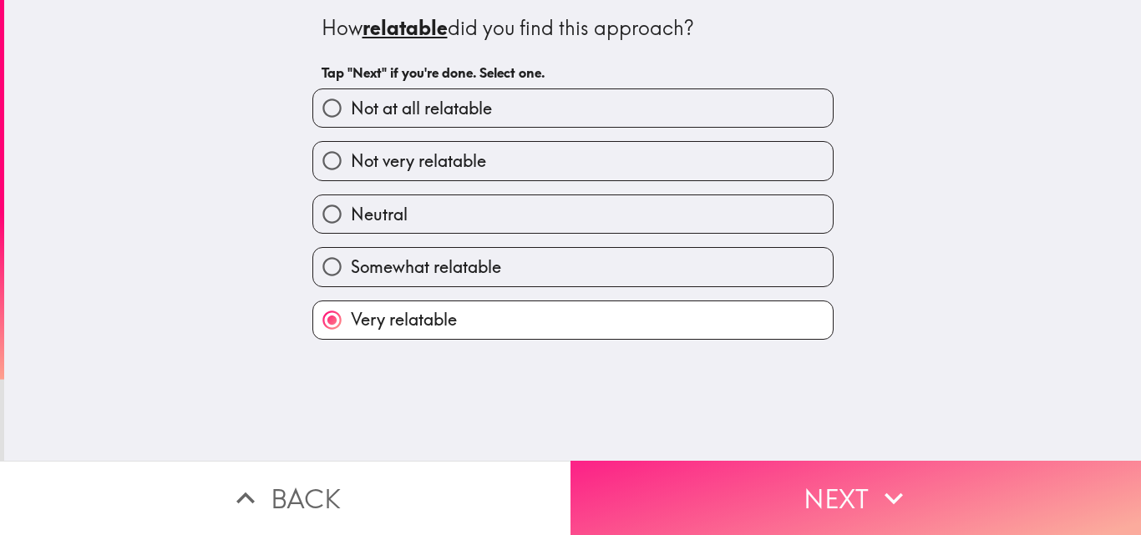
click at [848, 496] on button "Next" at bounding box center [855, 498] width 570 height 74
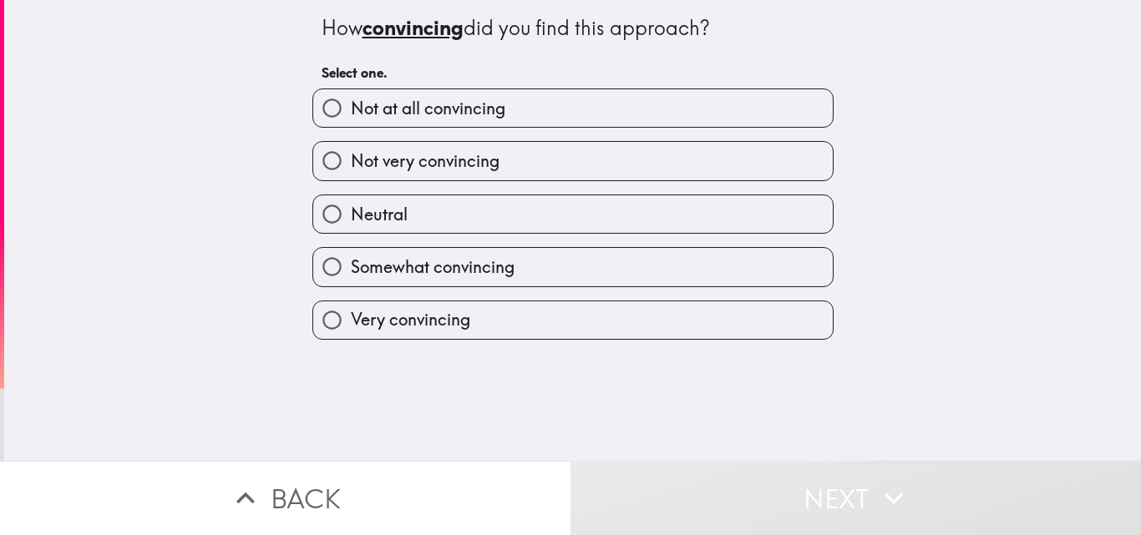
click at [723, 305] on label "Very convincing" at bounding box center [572, 320] width 519 height 38
click at [351, 305] on input "Very convincing" at bounding box center [332, 320] width 38 height 38
radio input "true"
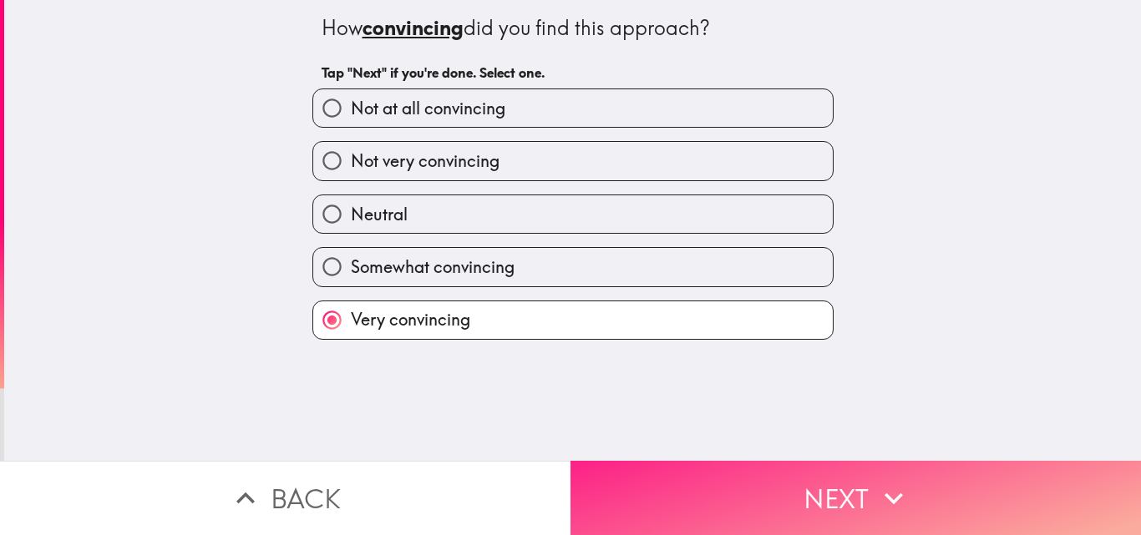
click at [848, 488] on button "Next" at bounding box center [855, 498] width 570 height 74
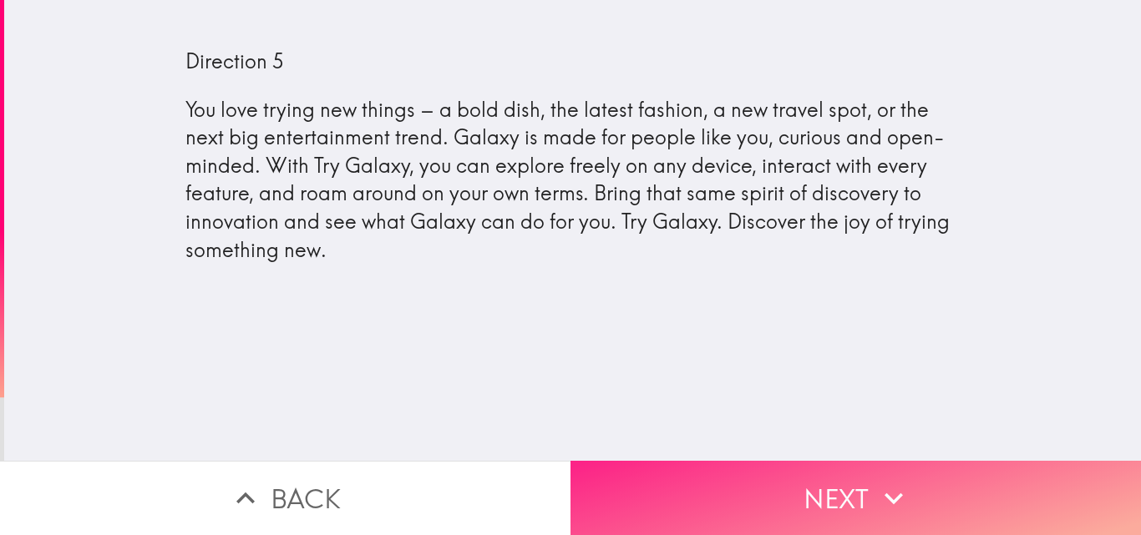
click at [854, 483] on button "Next" at bounding box center [855, 498] width 570 height 74
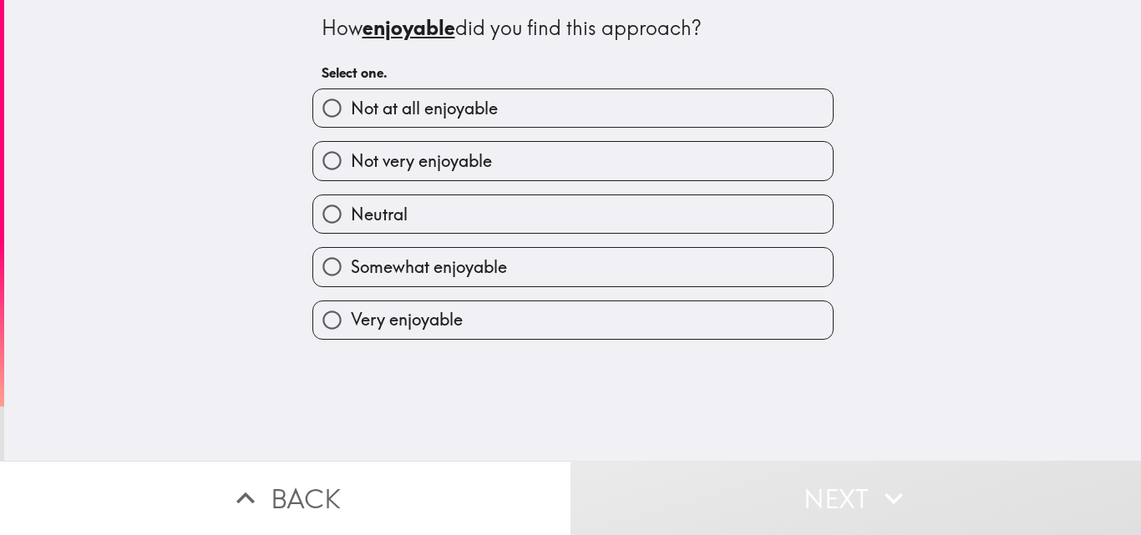
click at [323, 319] on input "Very enjoyable" at bounding box center [332, 320] width 38 height 38
radio input "true"
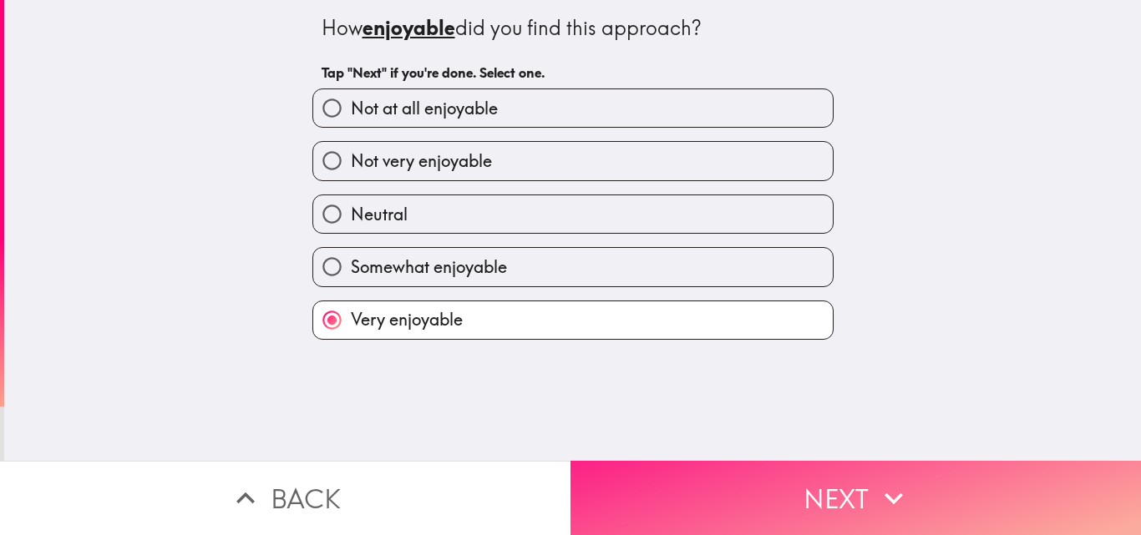
click at [861, 483] on button "Next" at bounding box center [855, 498] width 570 height 74
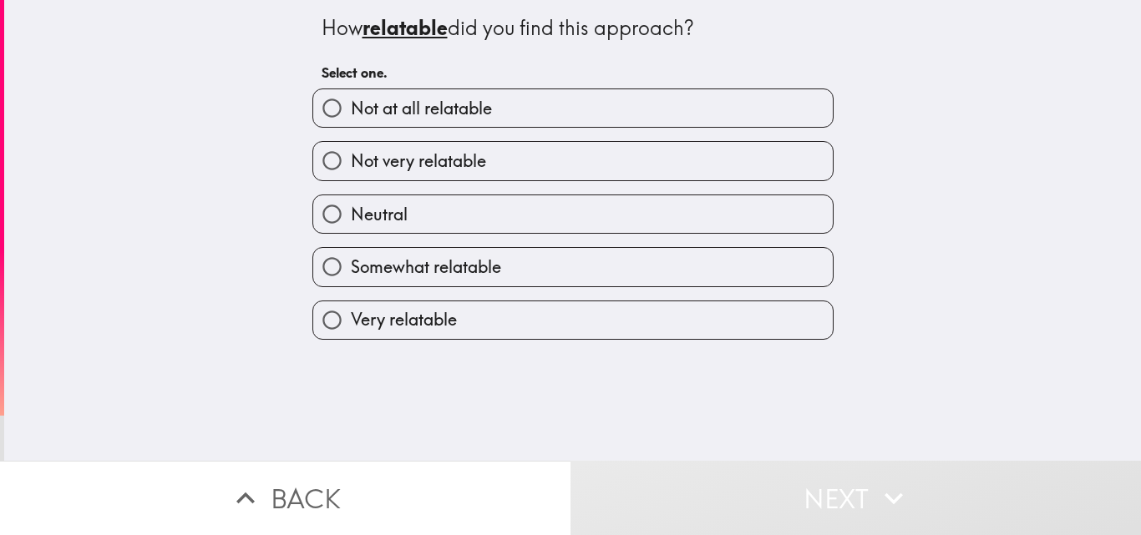
click at [319, 307] on input "Very relatable" at bounding box center [332, 320] width 38 height 38
radio input "true"
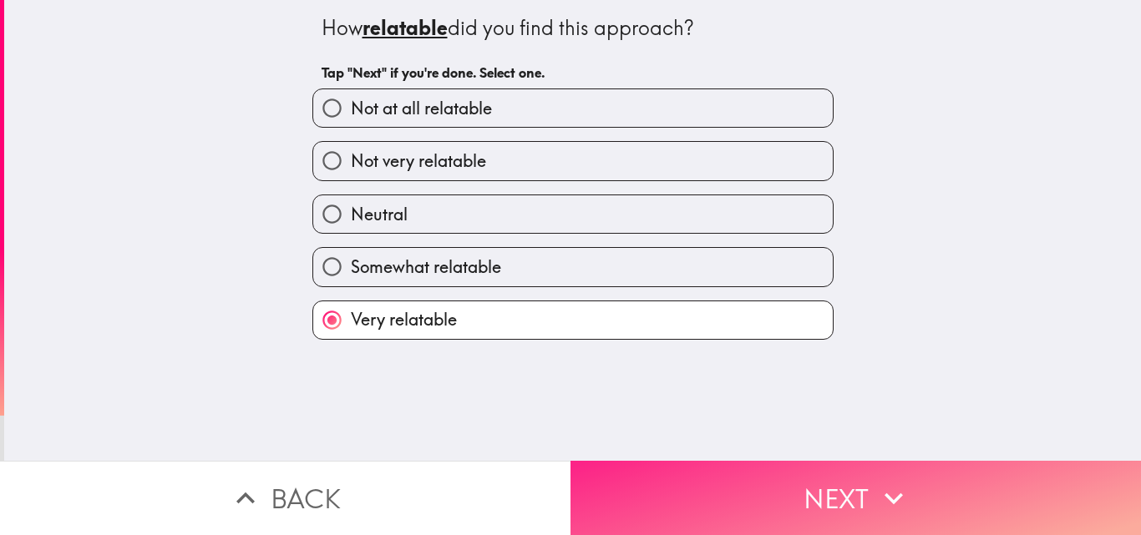
click at [823, 486] on button "Next" at bounding box center [855, 498] width 570 height 74
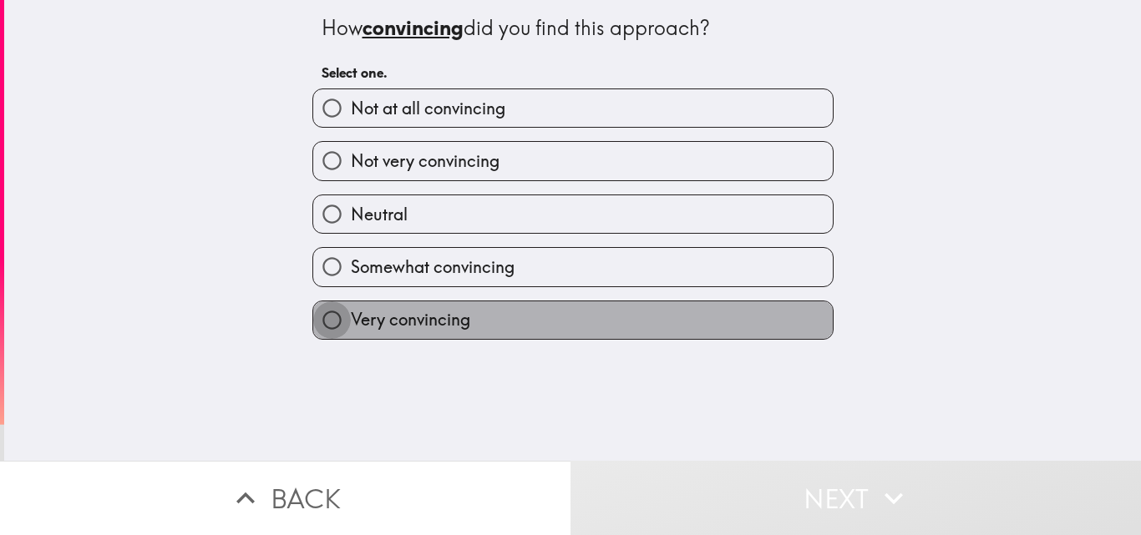
click at [324, 329] on input "Very convincing" at bounding box center [332, 320] width 38 height 38
radio input "true"
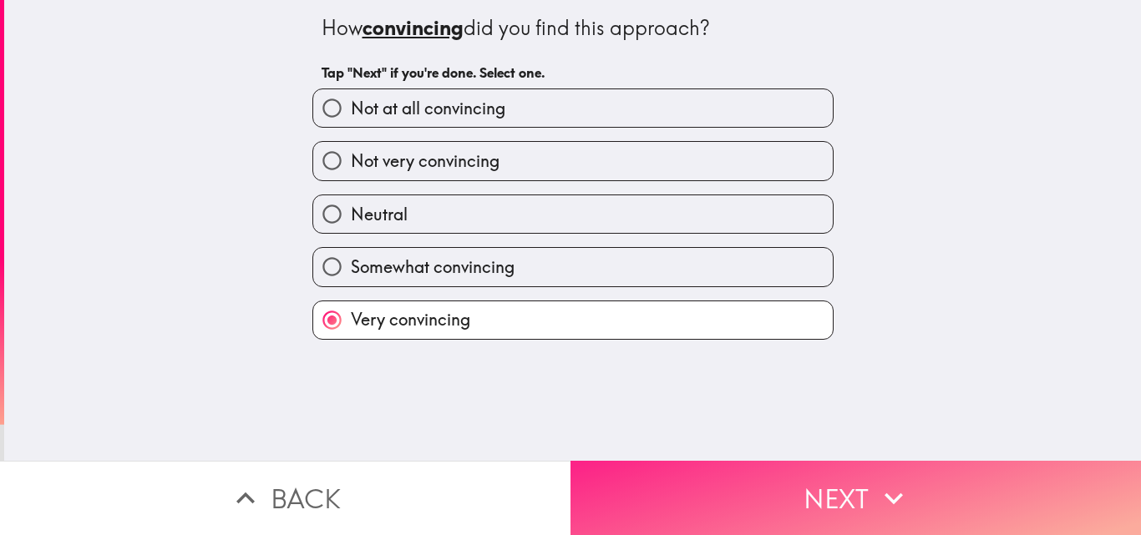
click at [852, 488] on button "Next" at bounding box center [855, 498] width 570 height 74
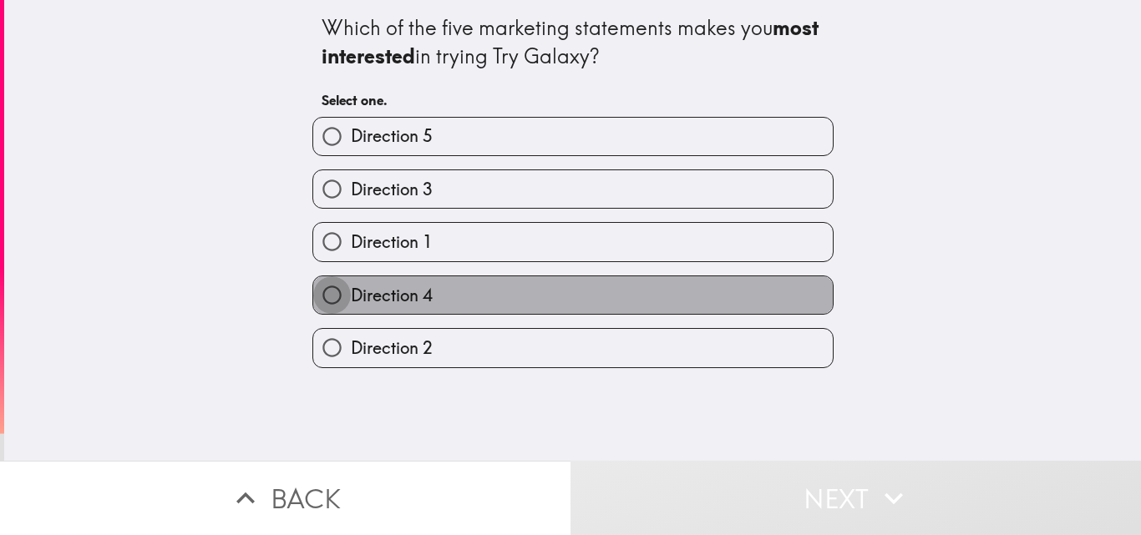
click at [325, 298] on input "Direction 4" at bounding box center [332, 295] width 38 height 38
radio input "true"
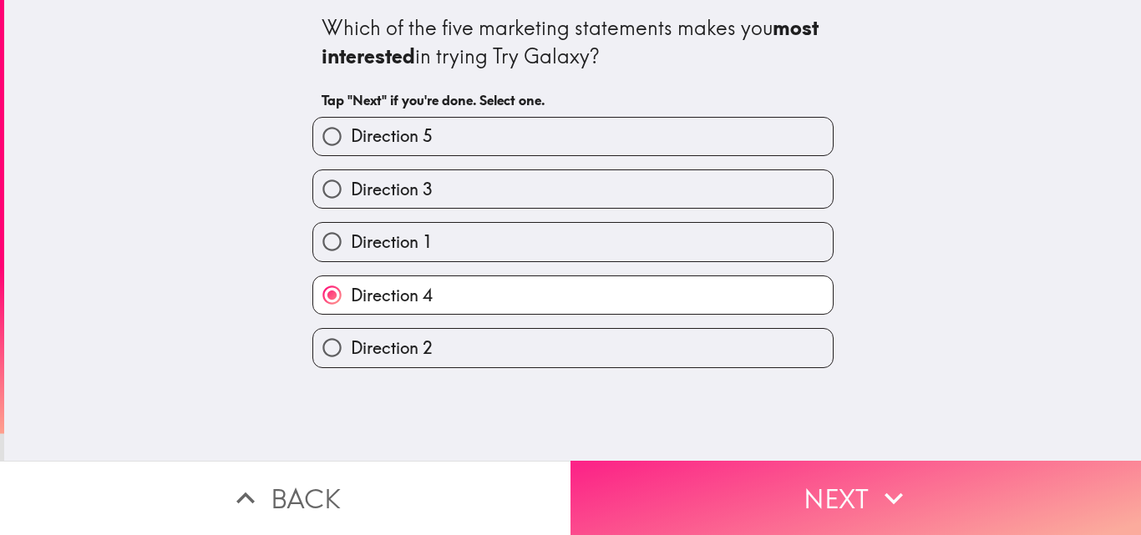
click at [834, 479] on button "Next" at bounding box center [855, 498] width 570 height 74
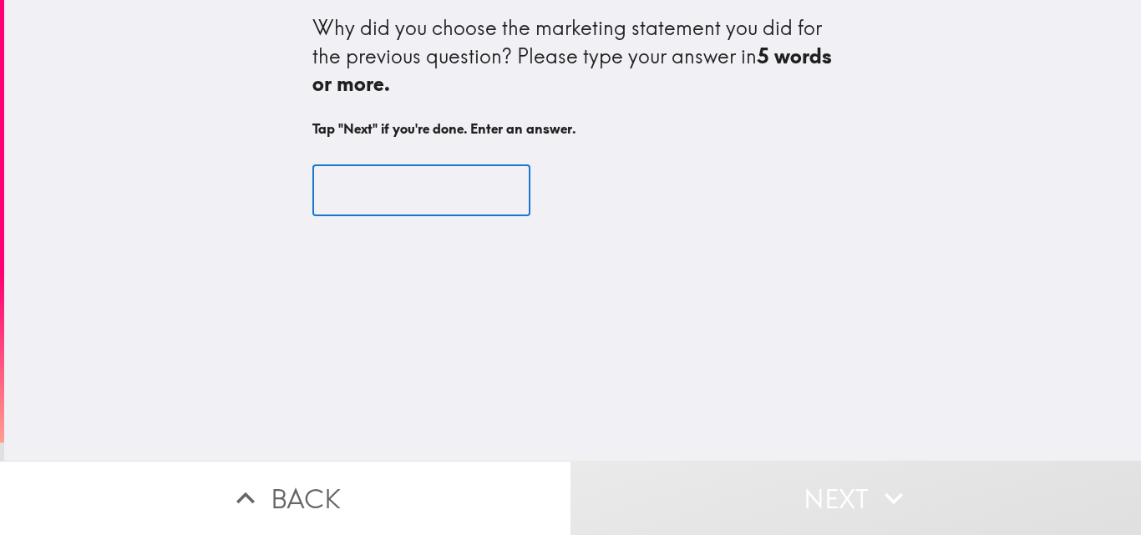
click at [341, 190] on input "text" at bounding box center [421, 191] width 218 height 52
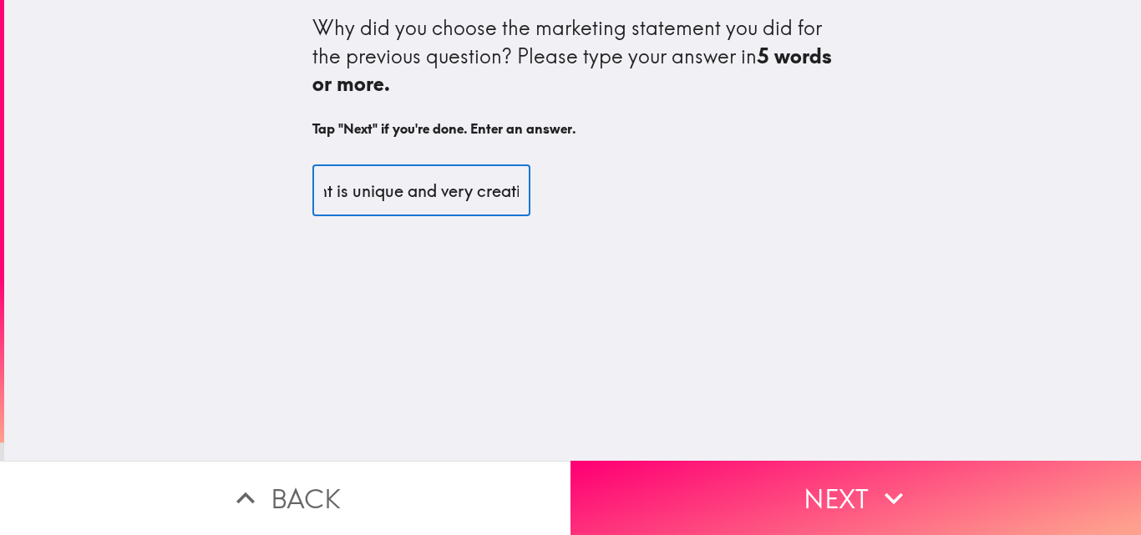
scroll to position [0, 139]
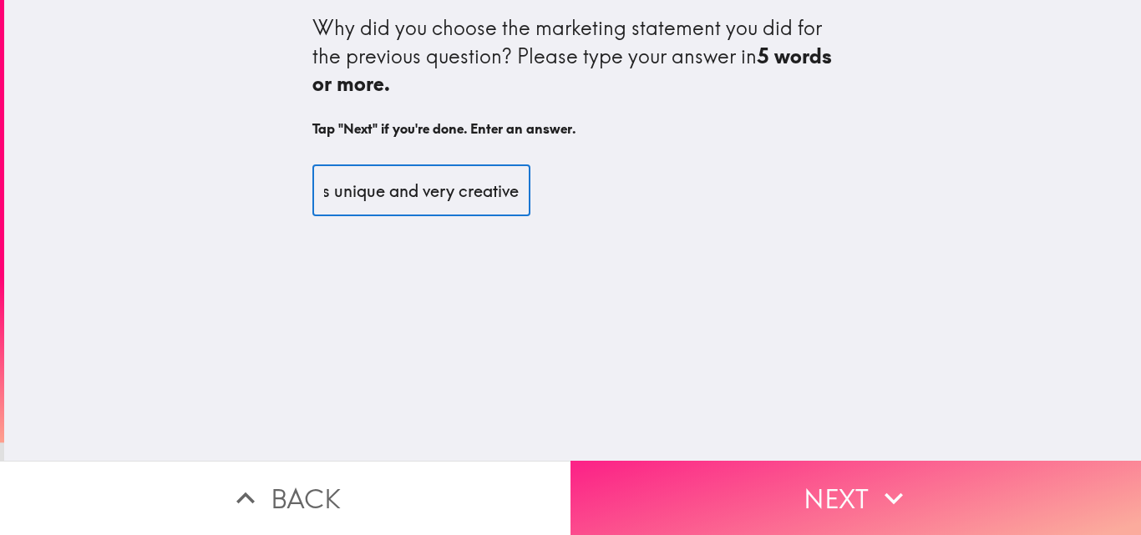
type input "The statement is unique and very creative"
click at [828, 478] on button "Next" at bounding box center [855, 498] width 570 height 74
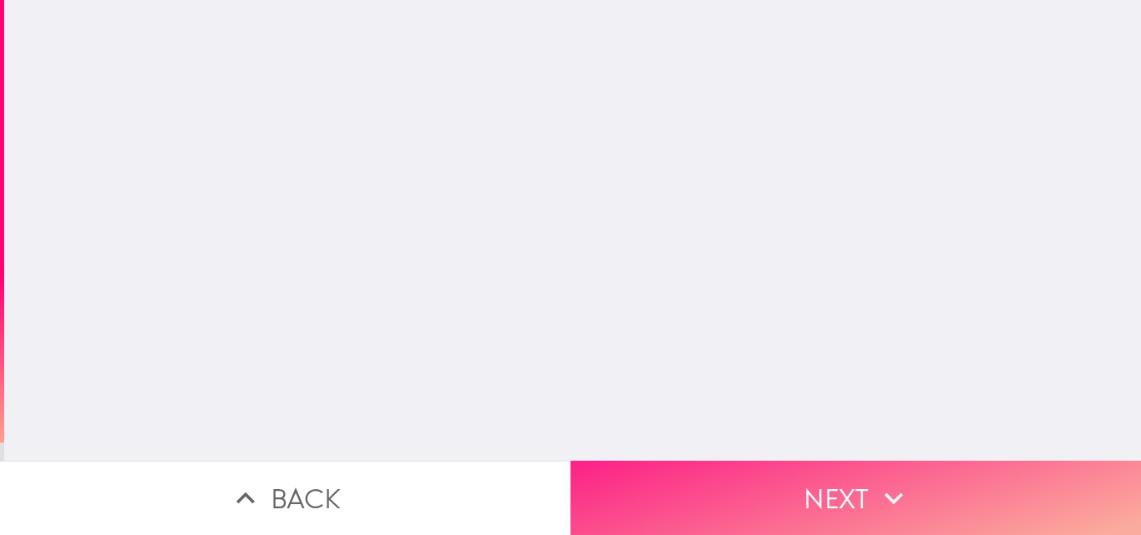
scroll to position [0, 0]
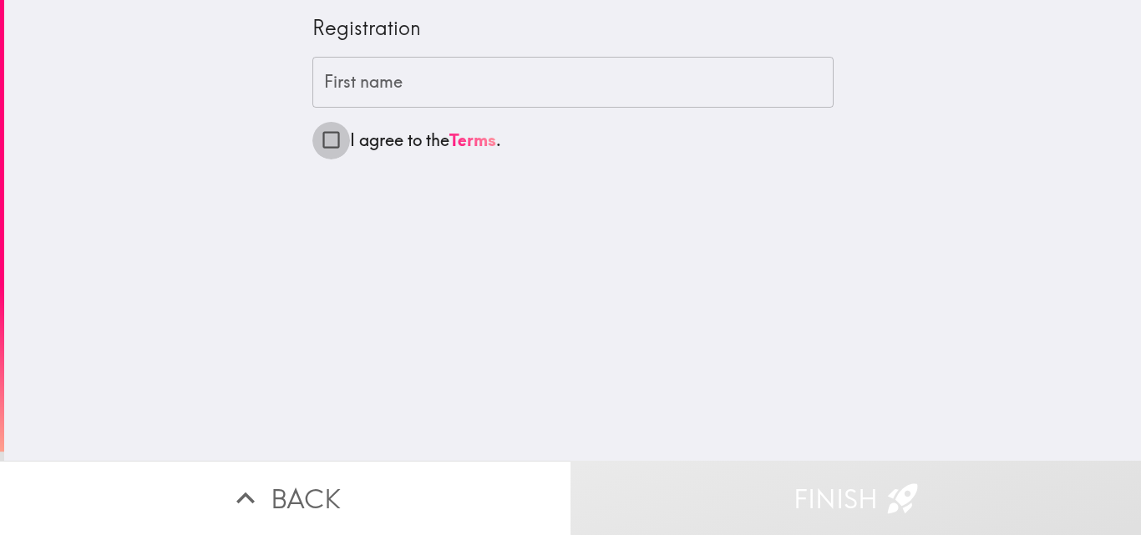
click at [316, 149] on input "I agree to the Terms ." at bounding box center [331, 140] width 38 height 38
checkbox input "true"
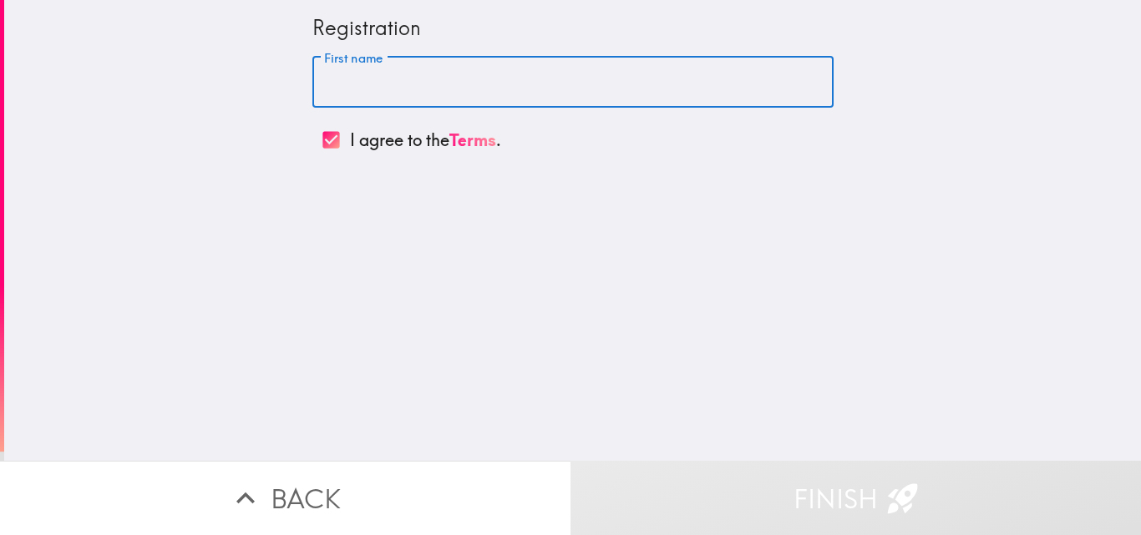
click at [328, 73] on input "First name" at bounding box center [572, 83] width 521 height 52
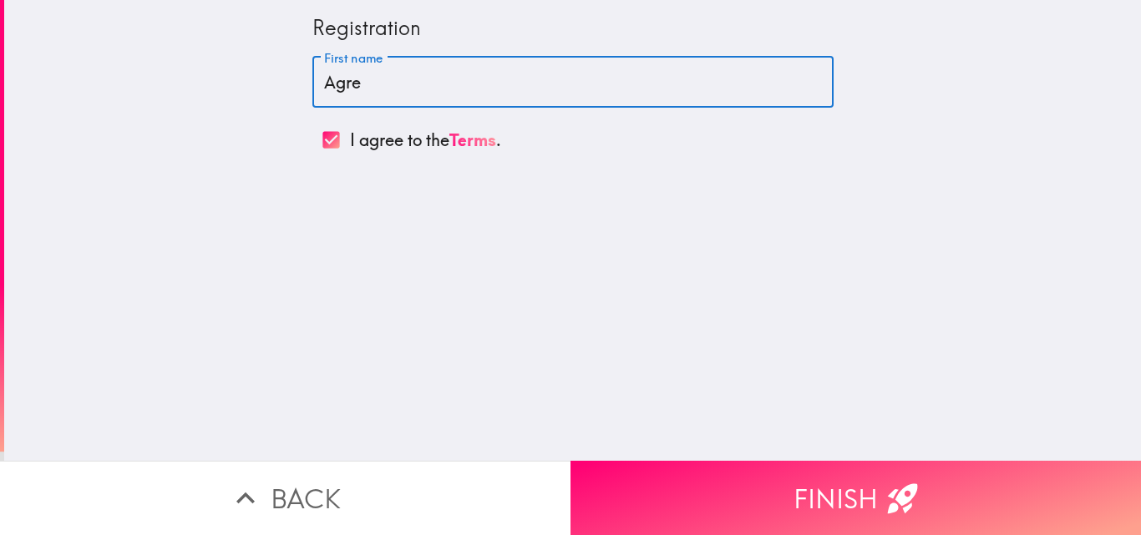
type input "Agree"
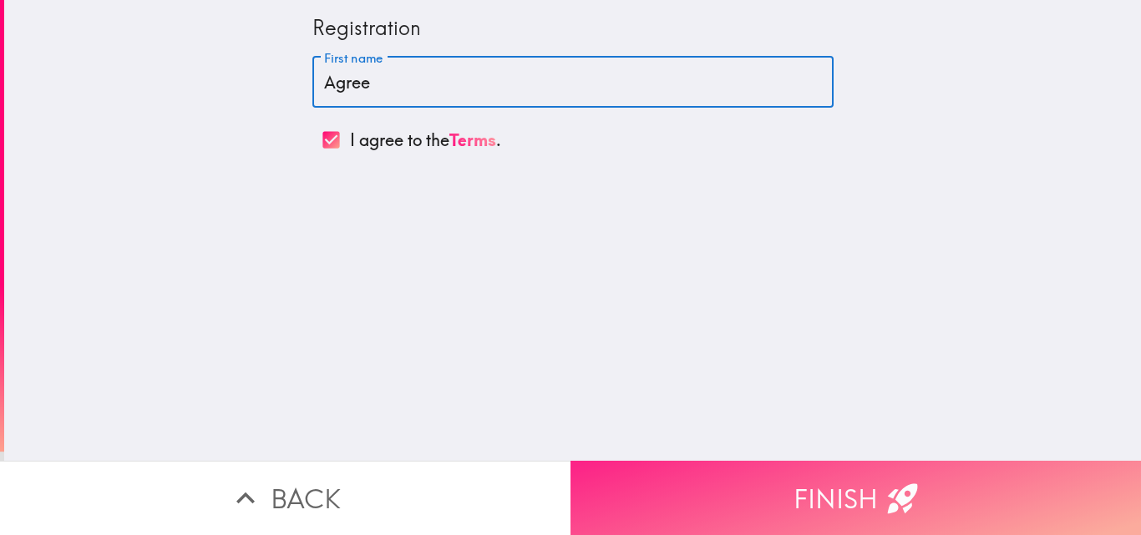
click at [806, 484] on button "Finish" at bounding box center [855, 498] width 570 height 74
